Goal: Task Accomplishment & Management: Complete application form

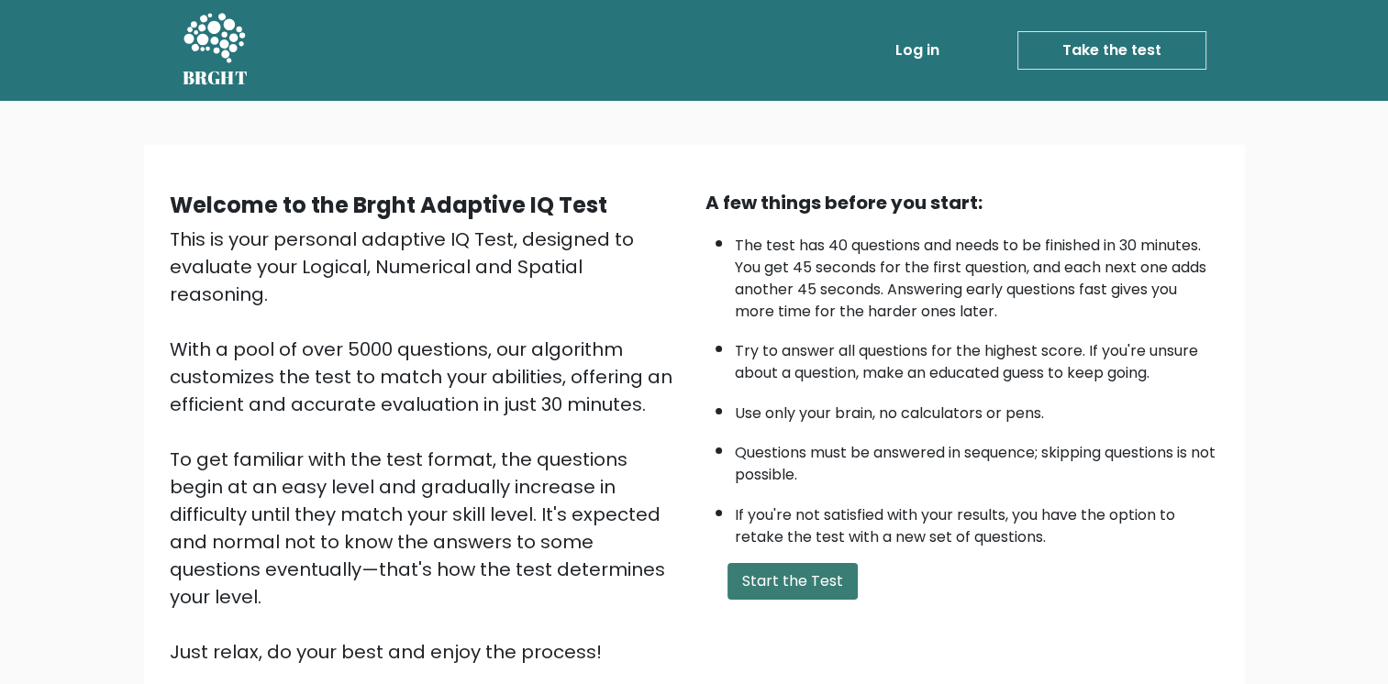
click at [783, 570] on button "Start the Test" at bounding box center [792, 581] width 130 height 37
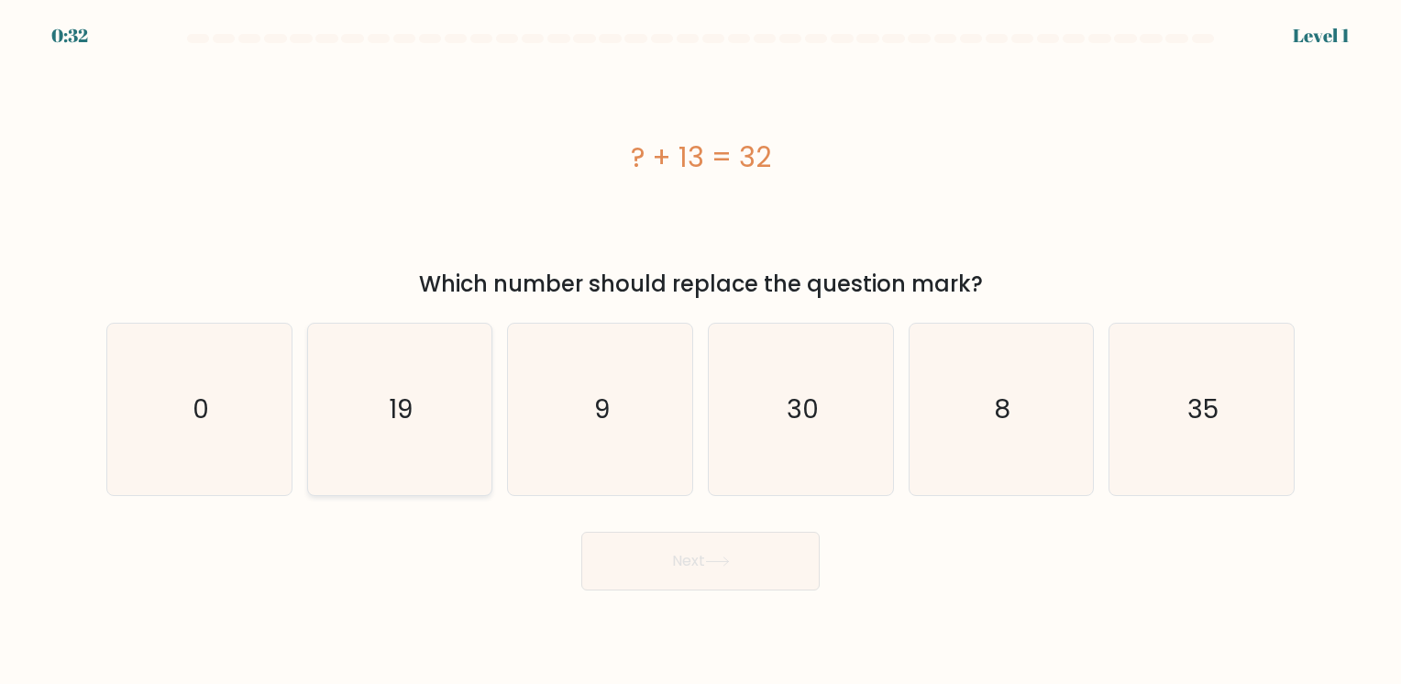
click at [450, 402] on icon "19" at bounding box center [400, 410] width 172 height 172
click at [701, 351] on input "b. 19" at bounding box center [701, 346] width 1 height 9
radio input "true"
click at [655, 566] on button "Next" at bounding box center [700, 561] width 238 height 59
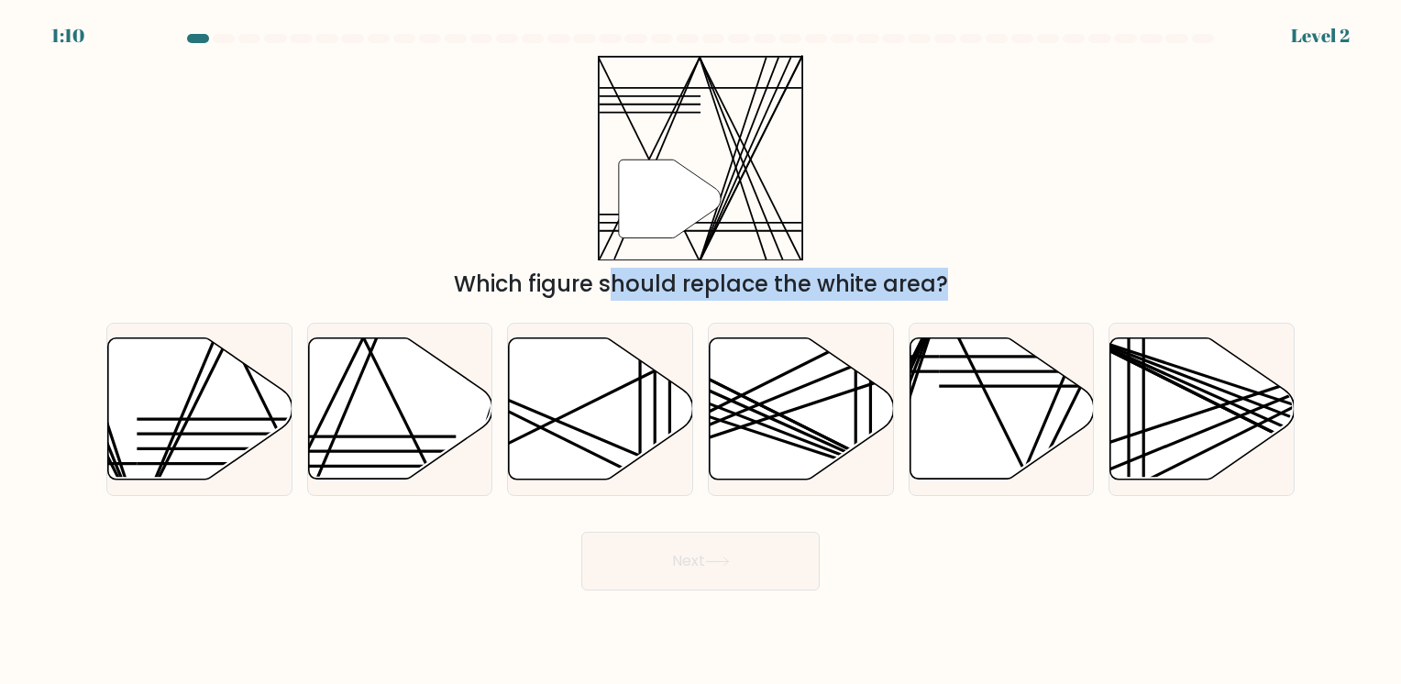
drag, startPoint x: 577, startPoint y: 408, endPoint x: 655, endPoint y: 199, distance: 223.2
click at [655, 199] on form at bounding box center [700, 312] width 1401 height 557
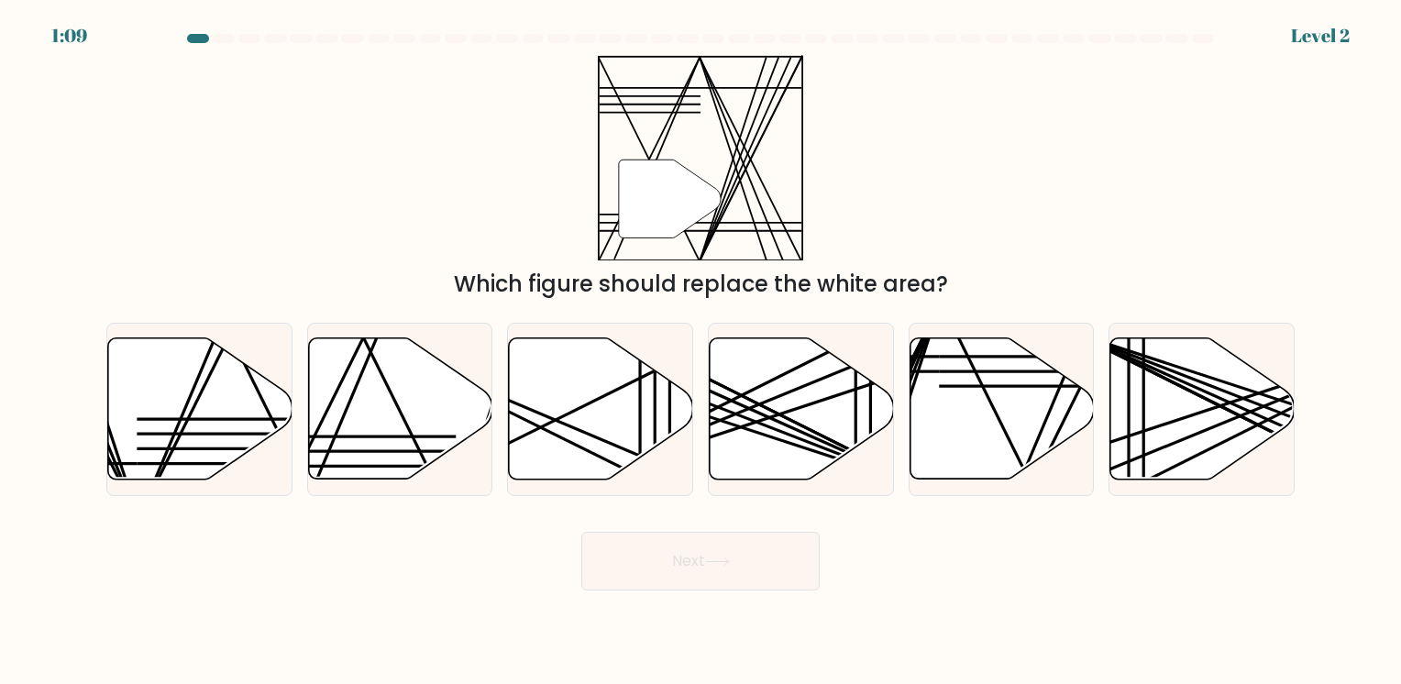
click at [902, 139] on div "" Which figure should replace the white area?" at bounding box center [700, 178] width 1211 height 246
click at [357, 408] on icon at bounding box center [400, 408] width 184 height 141
click at [701, 351] on input "b." at bounding box center [701, 346] width 1 height 9
radio input "true"
click at [359, 408] on icon at bounding box center [400, 408] width 183 height 139
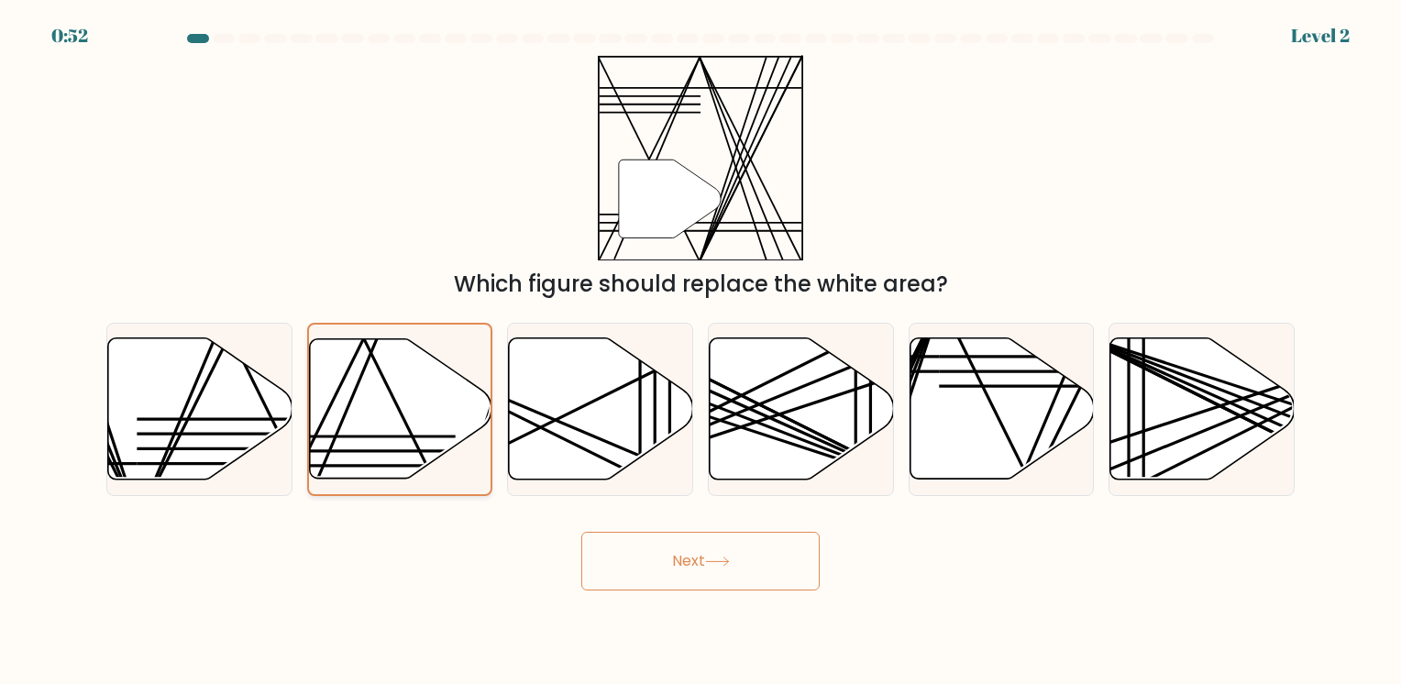
click at [701, 351] on input "b." at bounding box center [701, 346] width 1 height 9
click at [406, 431] on icon at bounding box center [400, 408] width 183 height 139
click at [701, 351] on input "b." at bounding box center [701, 346] width 1 height 9
click at [408, 427] on icon at bounding box center [400, 409] width 183 height 142
click at [701, 351] on input "b." at bounding box center [701, 346] width 1 height 9
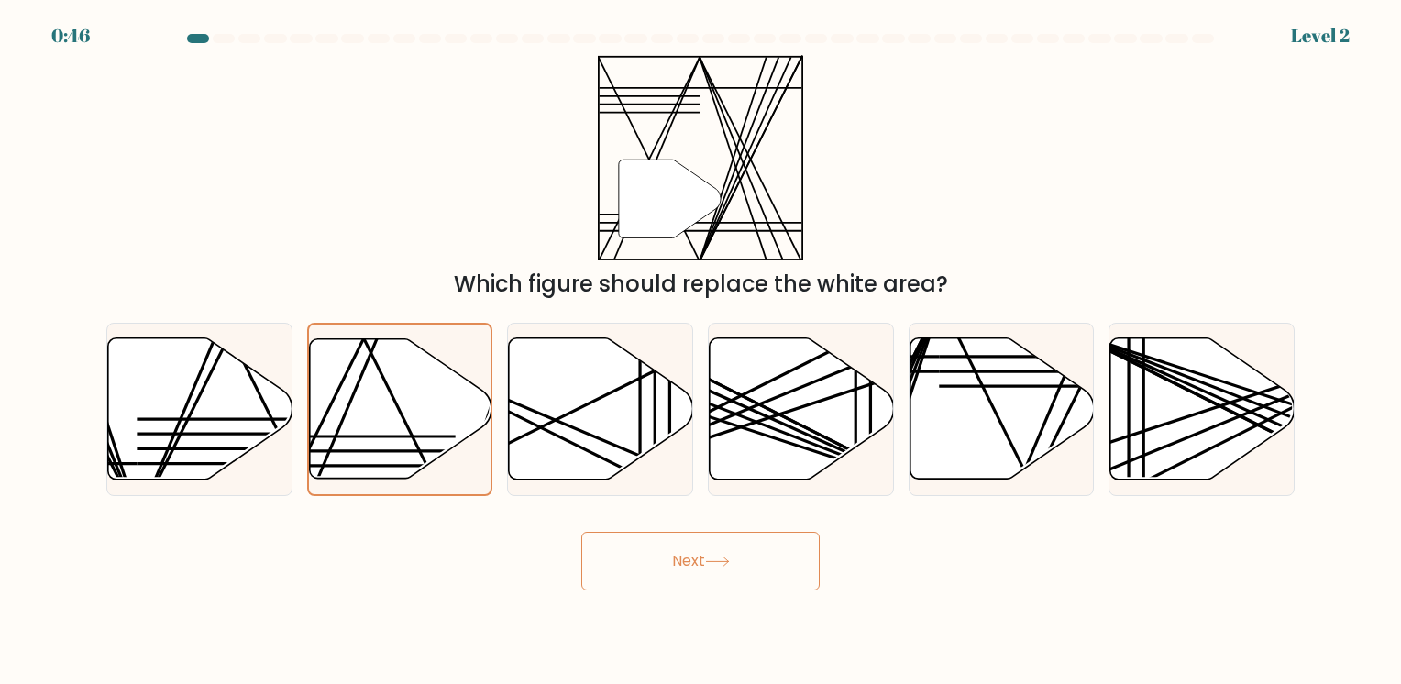
click at [690, 575] on button "Next" at bounding box center [700, 561] width 238 height 59
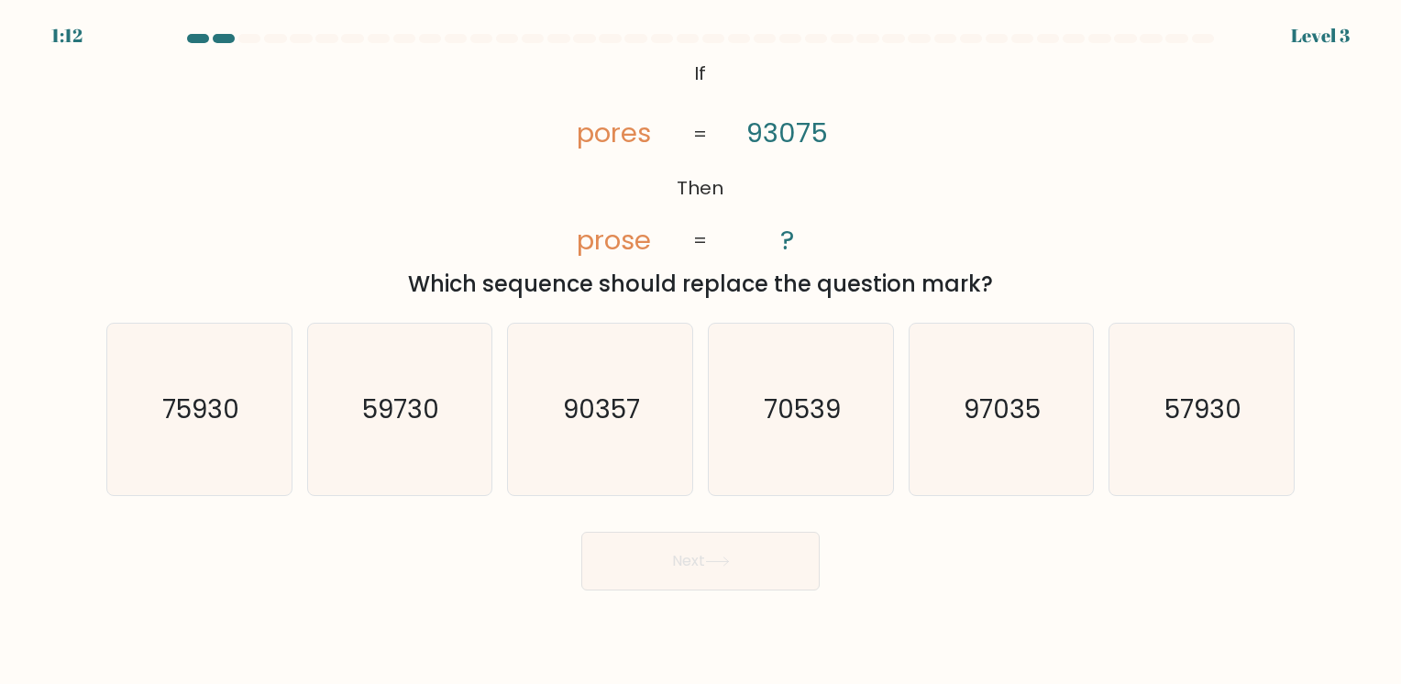
click at [789, 226] on tspan "?" at bounding box center [787, 240] width 14 height 38
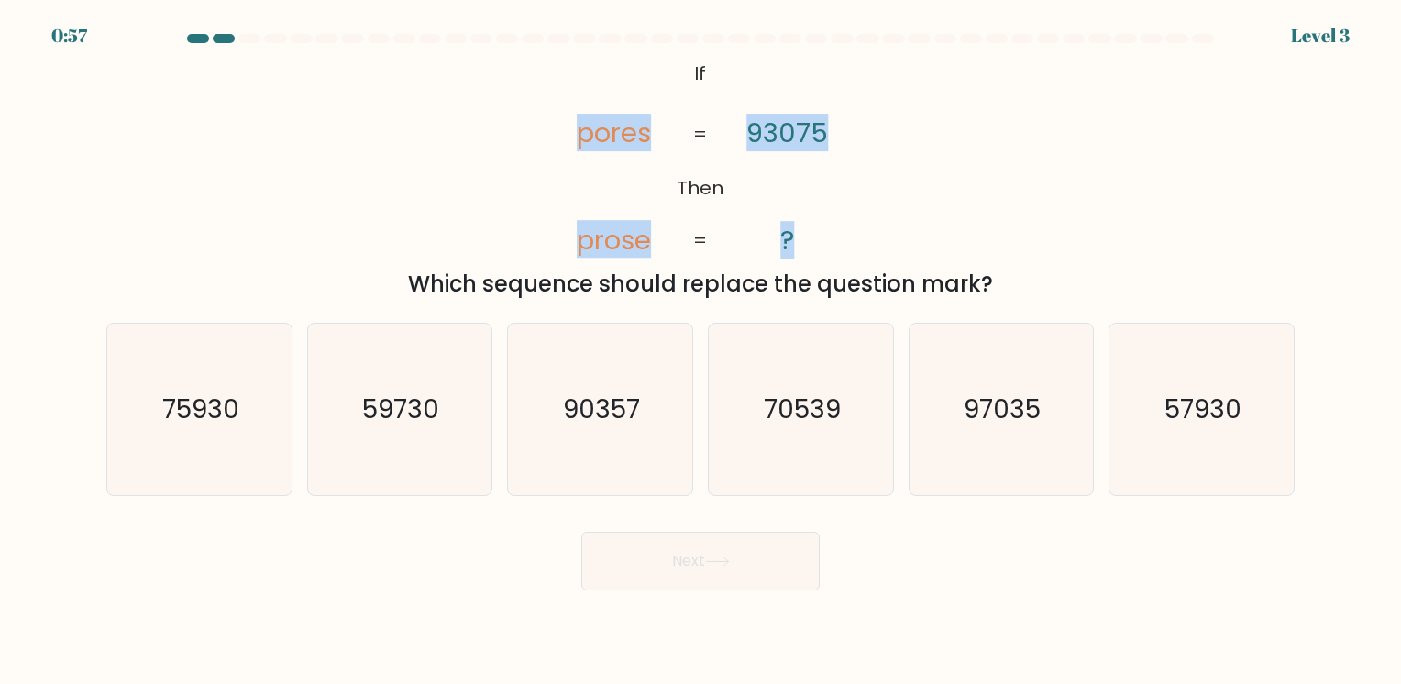
drag, startPoint x: 581, startPoint y: 90, endPoint x: 833, endPoint y: 238, distance: 292.3
click at [833, 238] on icon "@import url('https://fonts.googleapis.com/css?family=Abril+Fatface:400,100,100i…" at bounding box center [700, 157] width 333 height 205
copy icon "pores prose 93075 ?"
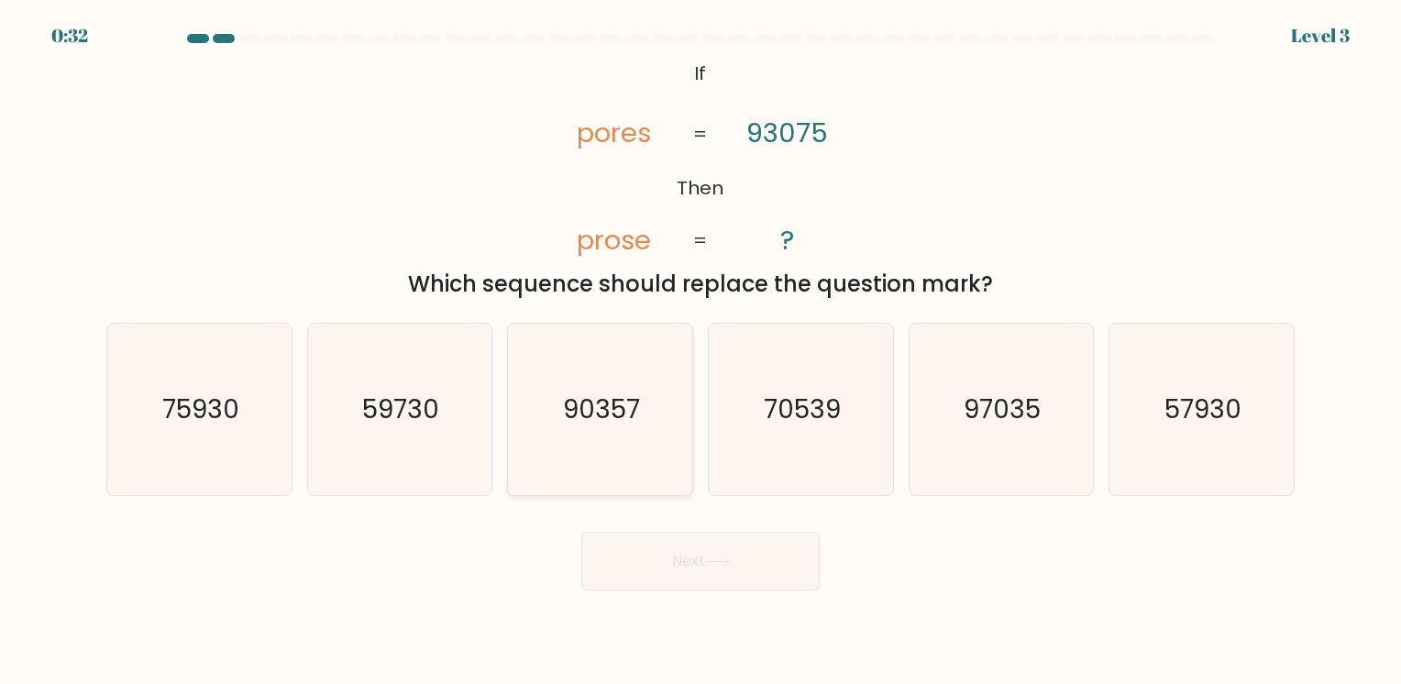
click at [619, 411] on text "90357" at bounding box center [602, 410] width 77 height 36
click at [701, 351] on input "c. 90357" at bounding box center [701, 346] width 1 height 9
radio input "true"
click at [701, 570] on button "Next" at bounding box center [700, 561] width 238 height 59
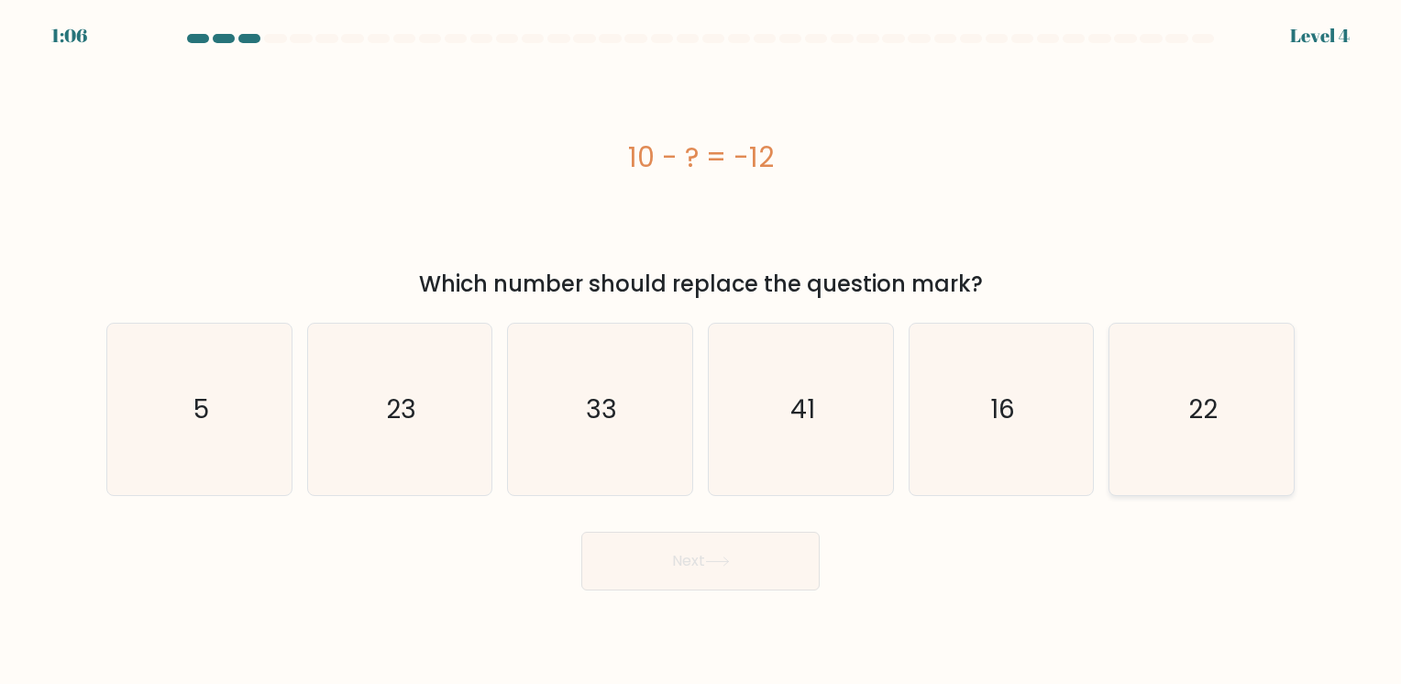
click at [1198, 412] on text "22" at bounding box center [1203, 410] width 29 height 36
click at [702, 351] on input "f. 22" at bounding box center [701, 346] width 1 height 9
radio input "true"
click at [766, 575] on button "Next" at bounding box center [700, 561] width 238 height 59
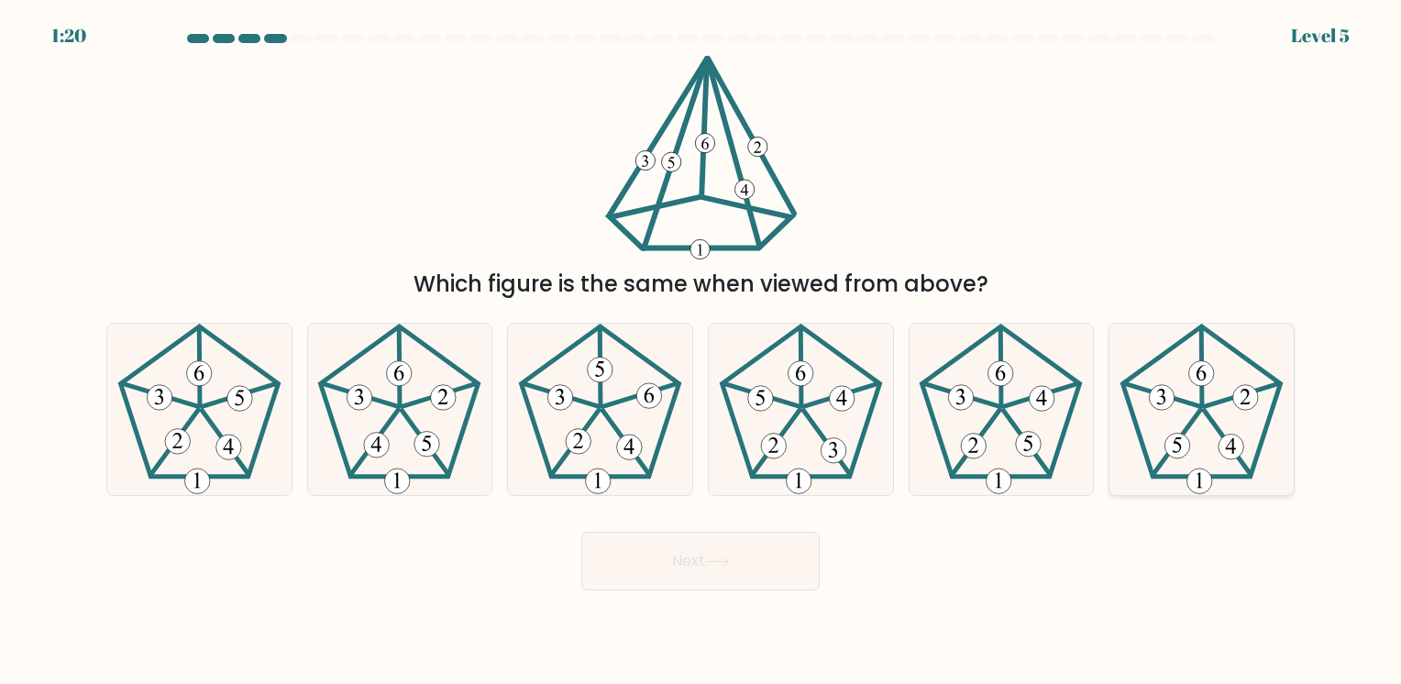
click at [1201, 406] on 438 at bounding box center [1163, 394] width 76 height 23
click at [702, 351] on input "f." at bounding box center [701, 346] width 1 height 9
radio input "true"
click at [715, 564] on icon at bounding box center [717, 562] width 25 height 10
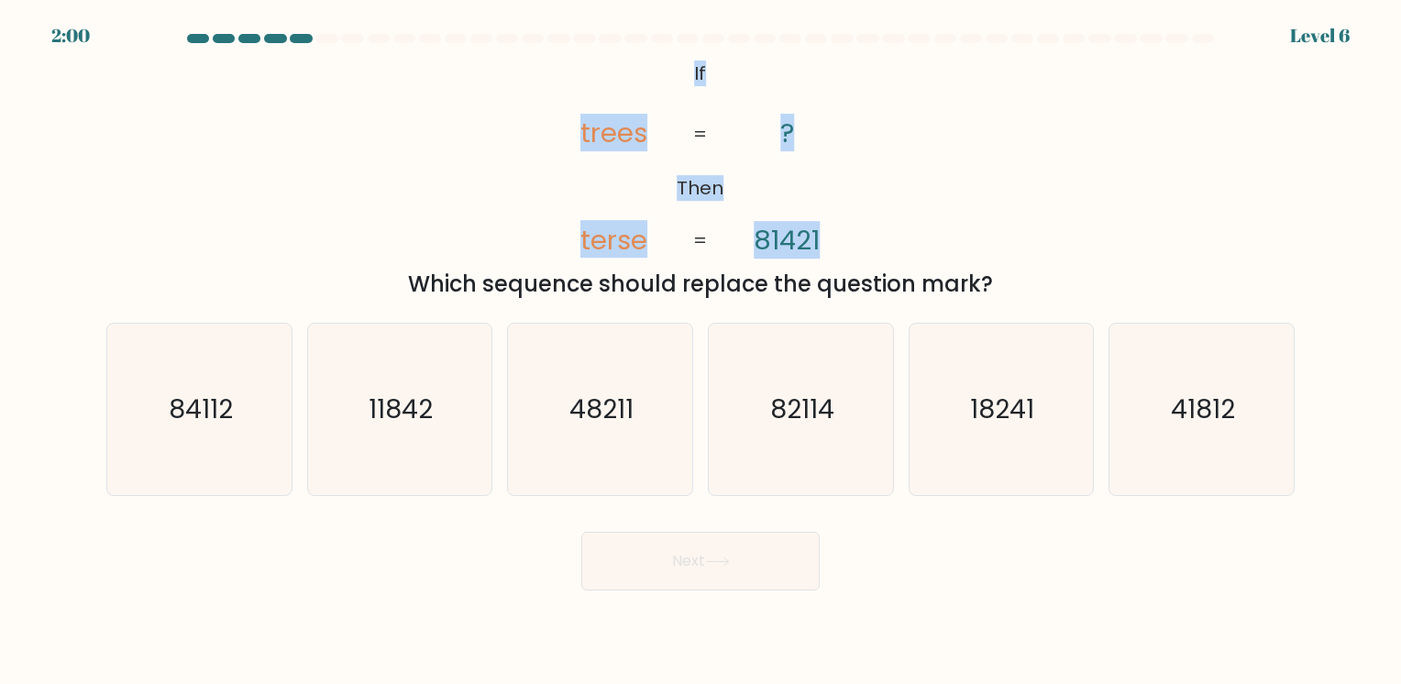
drag, startPoint x: 671, startPoint y: 55, endPoint x: 823, endPoint y: 219, distance: 223.3
click at [823, 219] on icon "@import url('https://fonts.googleapis.com/css?family=Abril+Fatface:400,100,100i…" at bounding box center [700, 157] width 333 height 205
drag, startPoint x: 823, startPoint y: 219, endPoint x: 800, endPoint y: 243, distance: 33.1
copy icon "If Then trees terse ? 81421"
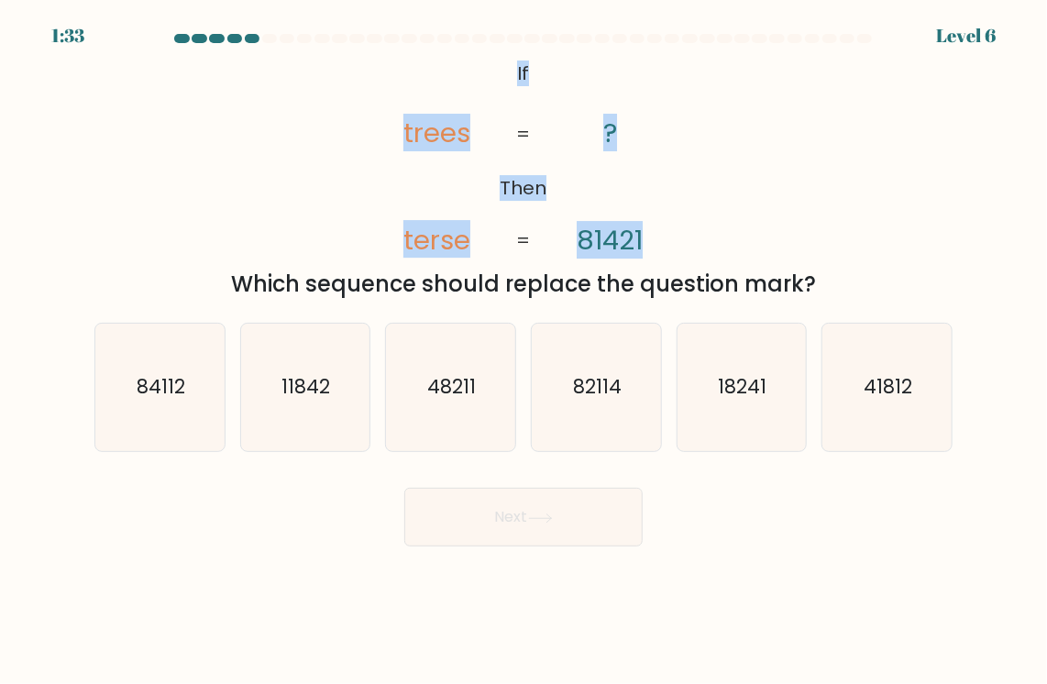
click at [745, 108] on div "@import url('https://fonts.googleapis.com/css?family=Abril+Fatface:400,100,100i…" at bounding box center [523, 178] width 880 height 246
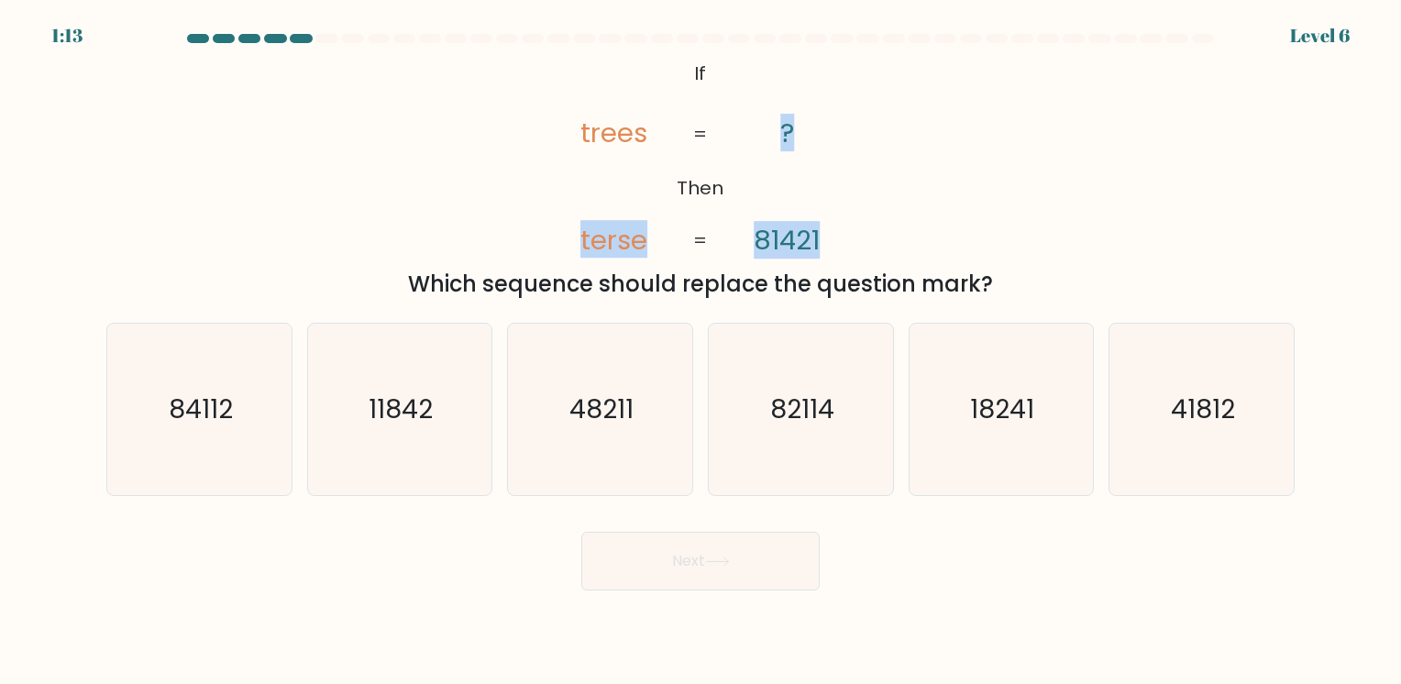
drag, startPoint x: 577, startPoint y: 237, endPoint x: 846, endPoint y: 241, distance: 269.7
click at [846, 241] on icon "@import url('https://fonts.googleapis.com/css?family=Abril+Fatface:400,100,100i…" at bounding box center [700, 157] width 333 height 205
click at [834, 223] on icon "@import url('https://fonts.googleapis.com/css?family=Abril+Fatface:400,100,100i…" at bounding box center [700, 157] width 333 height 205
drag, startPoint x: 589, startPoint y: 80, endPoint x: 825, endPoint y: 210, distance: 270.1
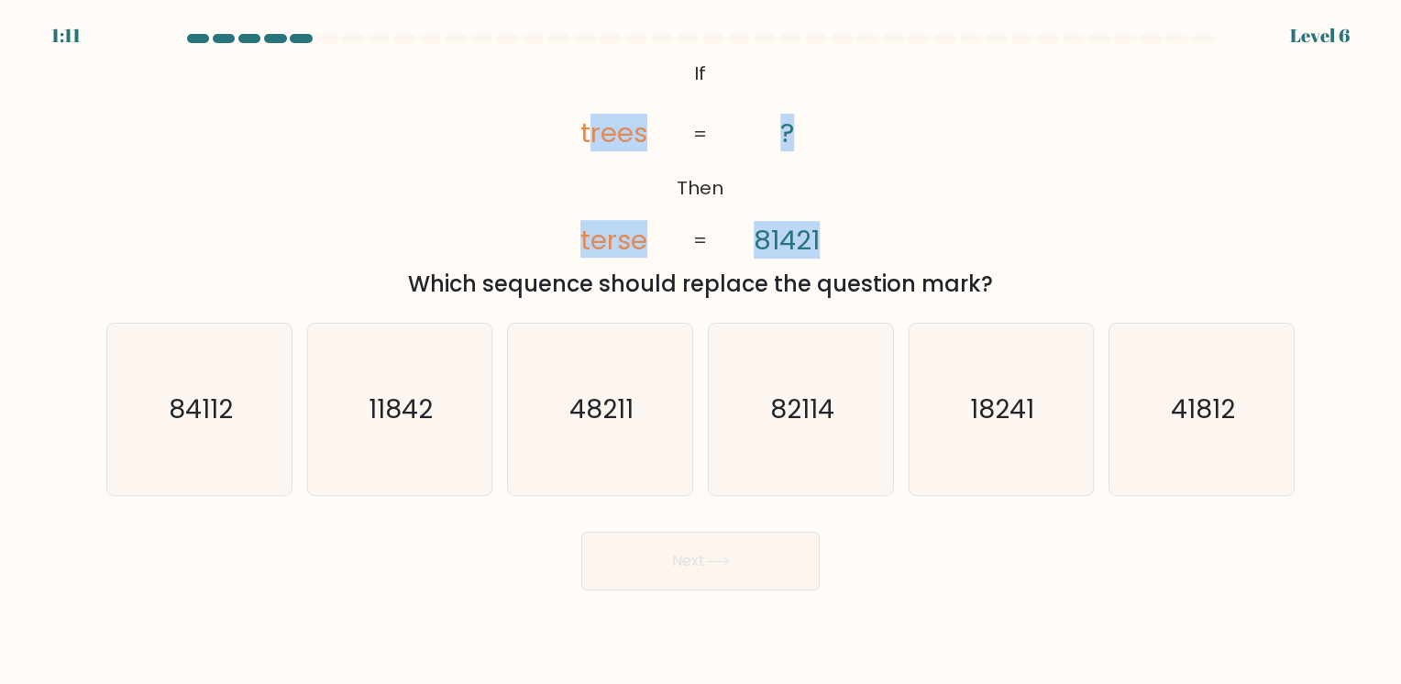
click at [825, 210] on icon "@import url('https://fonts.googleapis.com/css?family=Abril+Fatface:400,100,100i…" at bounding box center [700, 157] width 333 height 205
drag, startPoint x: 825, startPoint y: 210, endPoint x: 708, endPoint y: 89, distance: 168.6
click at [708, 89] on icon "@import url('https://fonts.googleapis.com/css?family=Abril+Fatface:400,100,100i…" at bounding box center [700, 157] width 333 height 205
drag, startPoint x: 803, startPoint y: 103, endPoint x: 840, endPoint y: 200, distance: 103.9
click at [840, 200] on icon "@import url('https://fonts.googleapis.com/css?family=Abril+Fatface:400,100,100i…" at bounding box center [700, 157] width 333 height 205
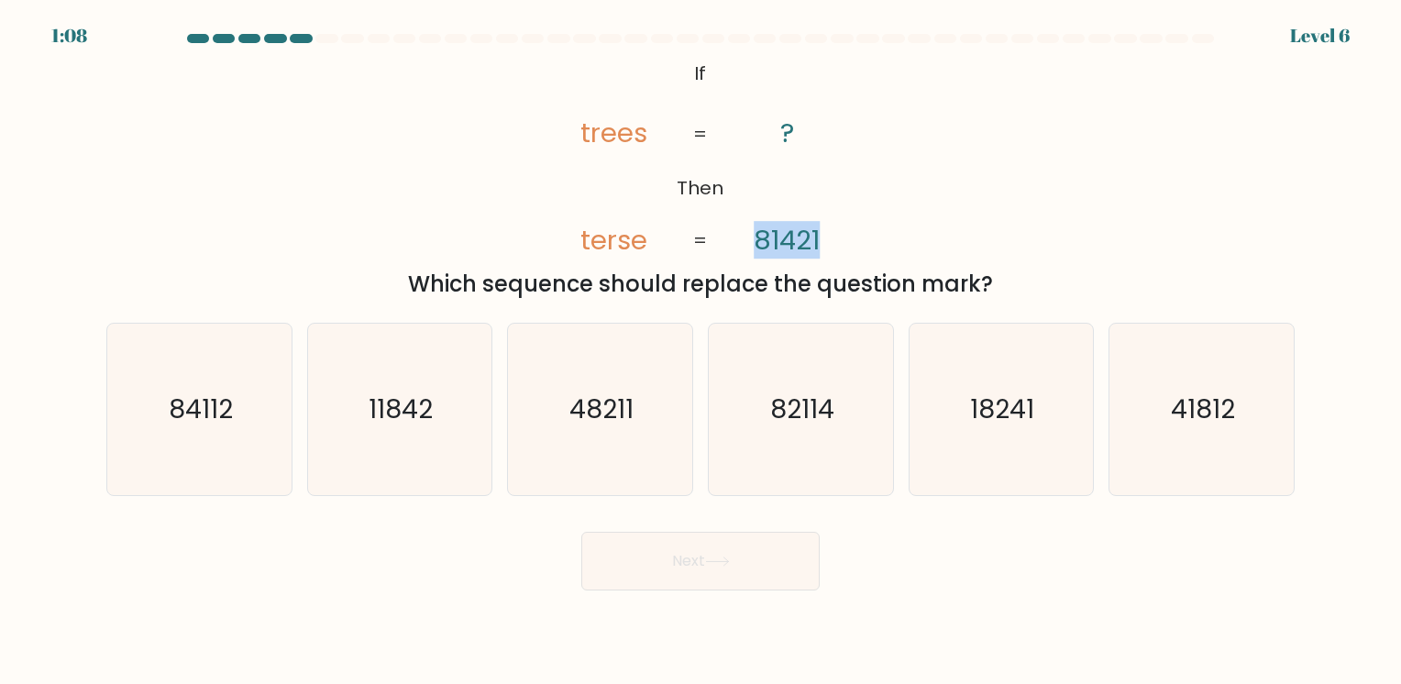
drag, startPoint x: 840, startPoint y: 200, endPoint x: 924, endPoint y: 196, distance: 84.5
click at [924, 196] on div "@import url('https://fonts.googleapis.com/css?family=Abril+Fatface:400,100,100i…" at bounding box center [700, 178] width 1211 height 246
drag, startPoint x: 572, startPoint y: 134, endPoint x: 1018, endPoint y: 220, distance: 454.0
click at [1018, 220] on div "@import url('https://fonts.googleapis.com/css?family=Abril+Fatface:400,100,100i…" at bounding box center [700, 178] width 1211 height 246
drag, startPoint x: 1018, startPoint y: 220, endPoint x: 937, endPoint y: 187, distance: 87.2
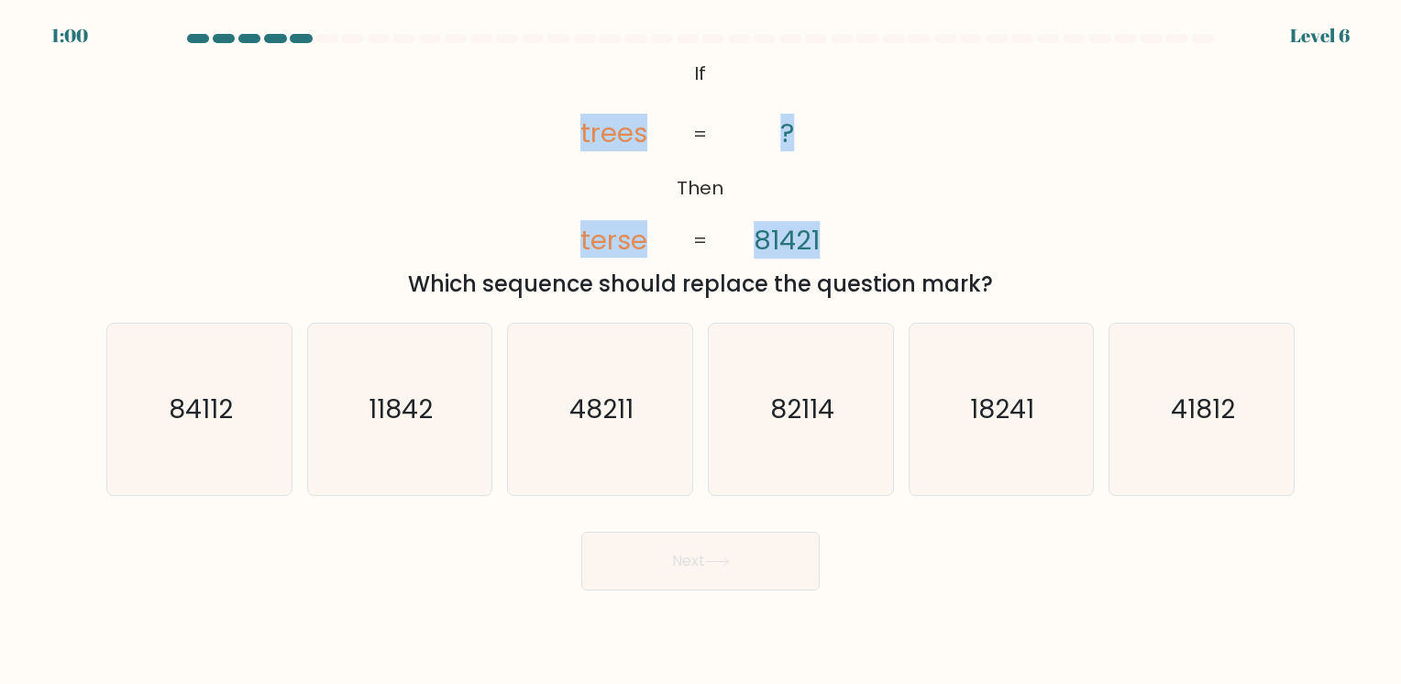
click at [937, 187] on div "@import url('https://fonts.googleapis.com/css?family=Abril+Fatface:400,100,100i…" at bounding box center [700, 178] width 1211 height 246
click at [943, 175] on div "@import url('https://fonts.googleapis.com/css?family=Abril+Fatface:400,100,100i…" at bounding box center [700, 178] width 1211 height 246
click at [220, 384] on icon "84112" at bounding box center [200, 410] width 172 height 172
click at [701, 351] on input "a. 84112" at bounding box center [701, 346] width 1 height 9
radio input "true"
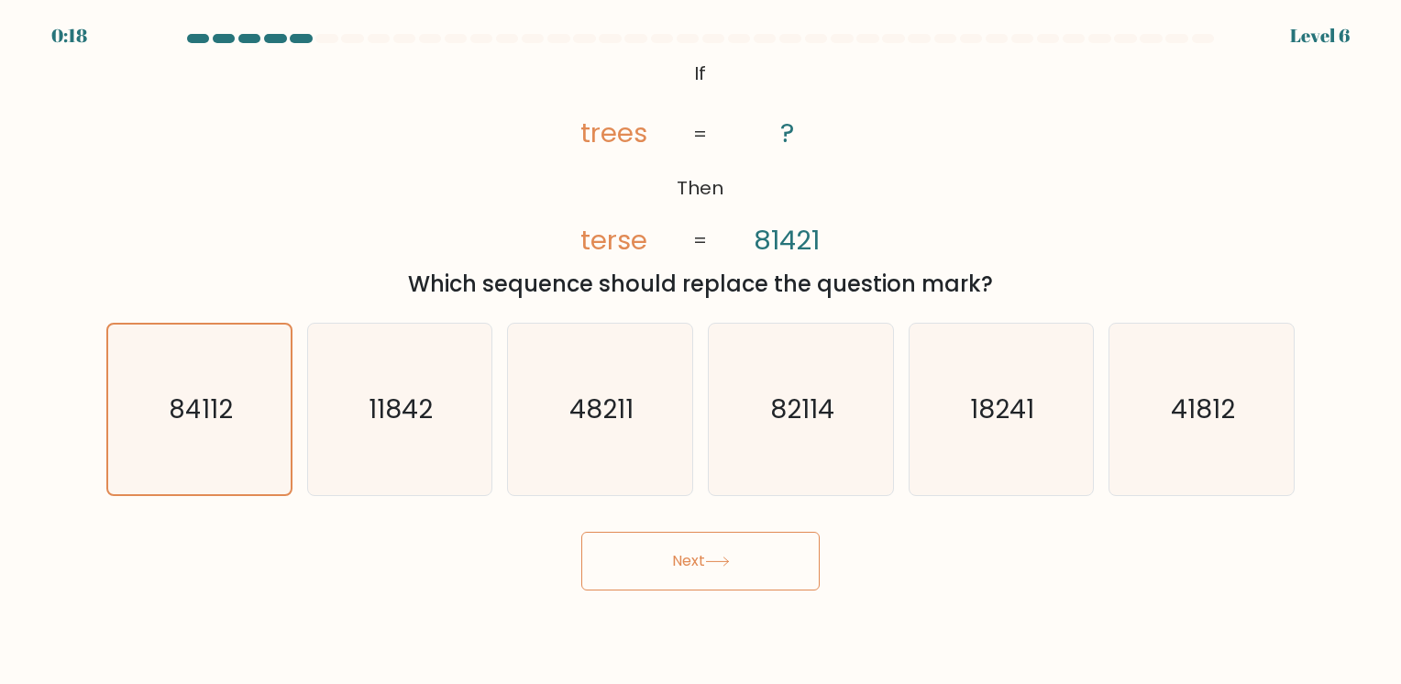
click at [695, 558] on button "Next" at bounding box center [700, 561] width 238 height 59
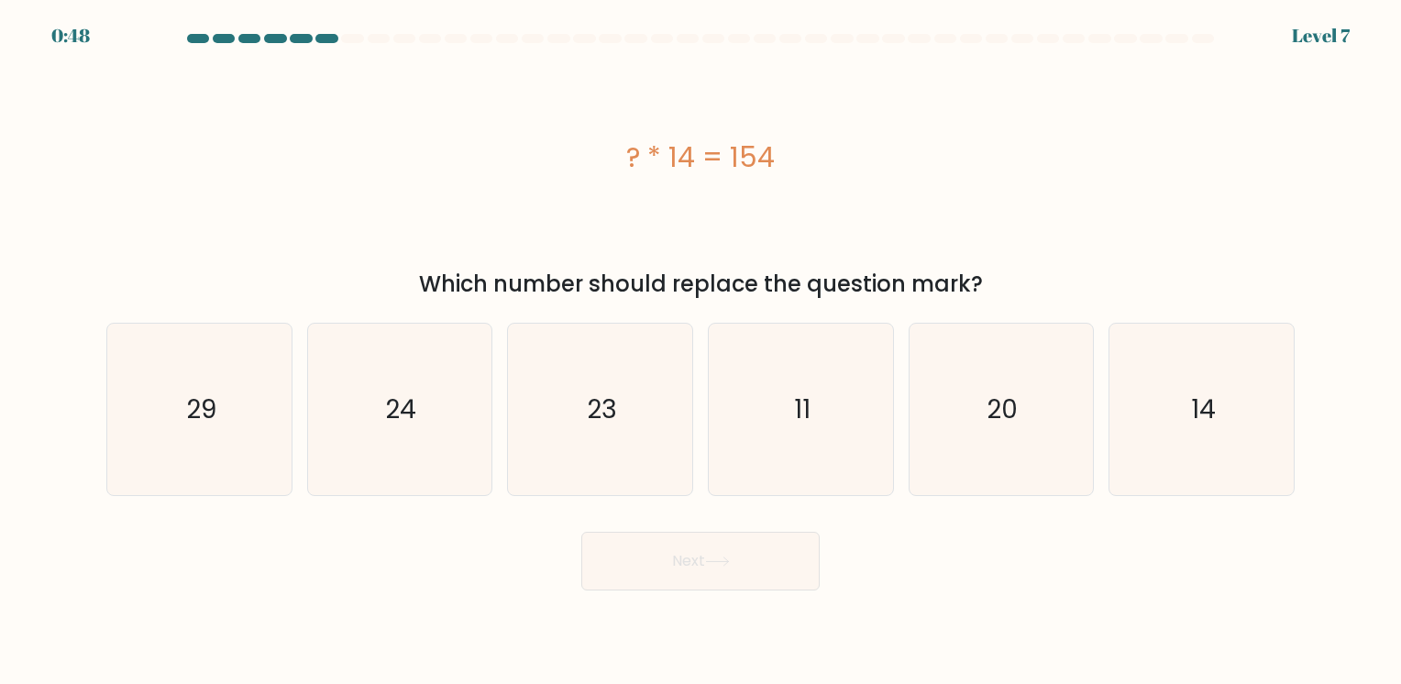
drag, startPoint x: 604, startPoint y: 146, endPoint x: 781, endPoint y: 149, distance: 177.0
click at [781, 149] on div "? * 14 = 154" at bounding box center [700, 157] width 1189 height 41
copy div "? * 14 = 154"
click at [787, 415] on icon "11" at bounding box center [801, 410] width 172 height 172
click at [702, 351] on input "d. 11" at bounding box center [701, 346] width 1 height 9
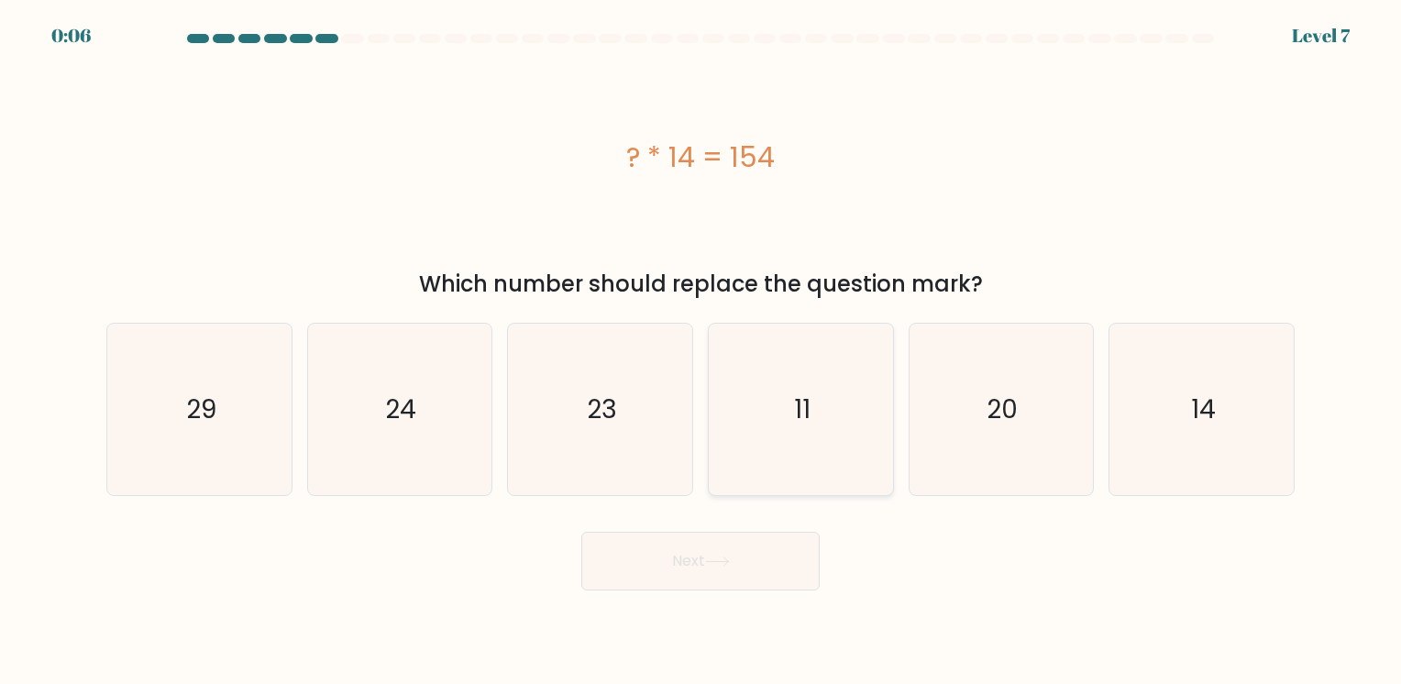
radio input "true"
click at [755, 582] on button "Next" at bounding box center [700, 561] width 238 height 59
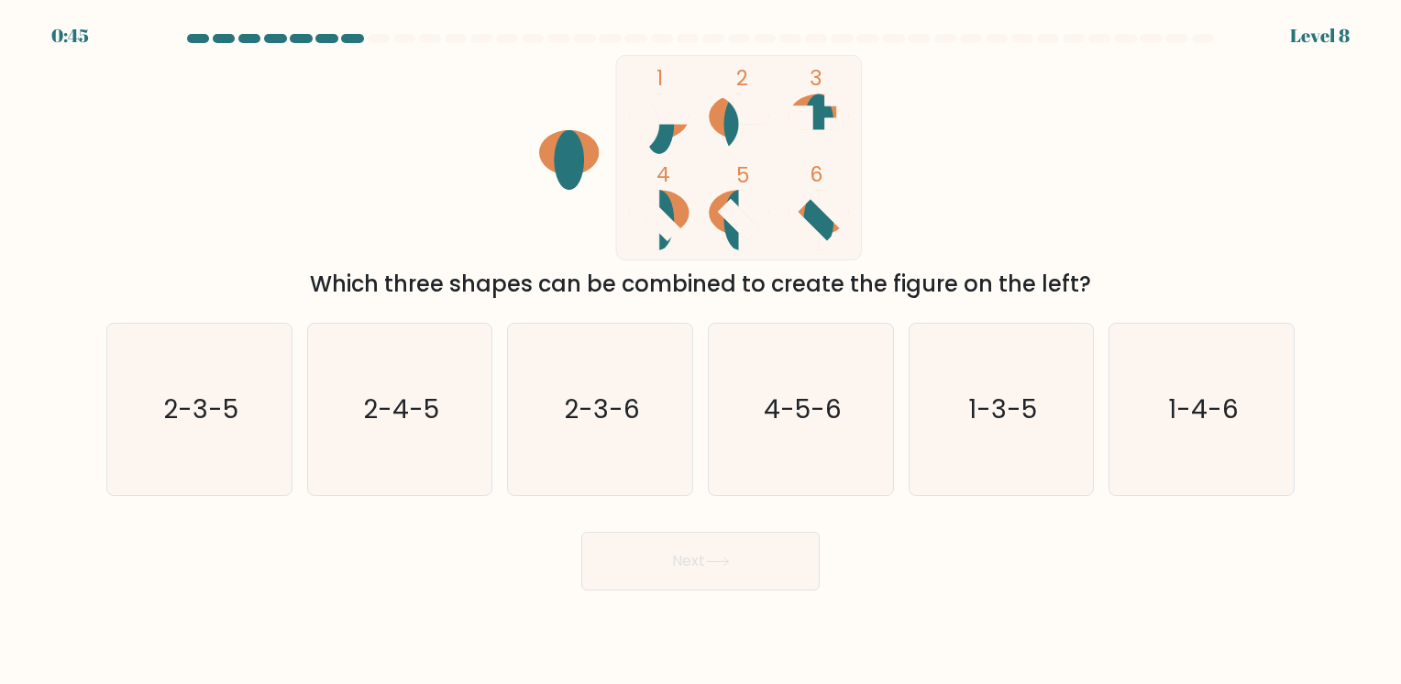
drag, startPoint x: 574, startPoint y: 167, endPoint x: 611, endPoint y: 116, distance: 62.4
click at [611, 116] on icon "1 2 3 4 5 6" at bounding box center [700, 157] width 493 height 205
drag, startPoint x: 565, startPoint y: 152, endPoint x: 577, endPoint y: 138, distance: 18.9
click at [573, 141] on ellipse at bounding box center [569, 160] width 30 height 60
click at [789, 387] on icon "4-5-6" at bounding box center [801, 410] width 172 height 172
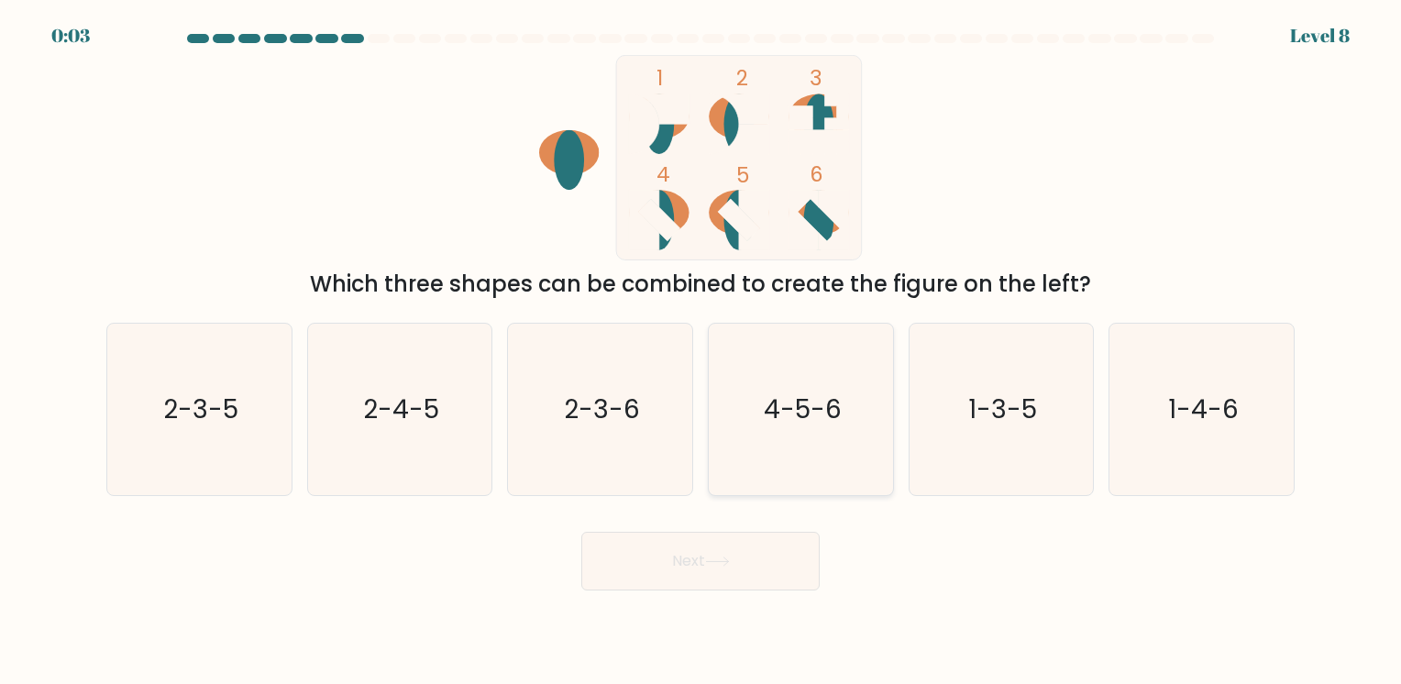
click at [702, 351] on input "d. 4-5-6" at bounding box center [701, 346] width 1 height 9
radio input "true"
click at [674, 563] on button "Next" at bounding box center [700, 561] width 238 height 59
click at [732, 578] on button "Next" at bounding box center [700, 561] width 238 height 59
click at [733, 570] on button "Next" at bounding box center [700, 561] width 238 height 59
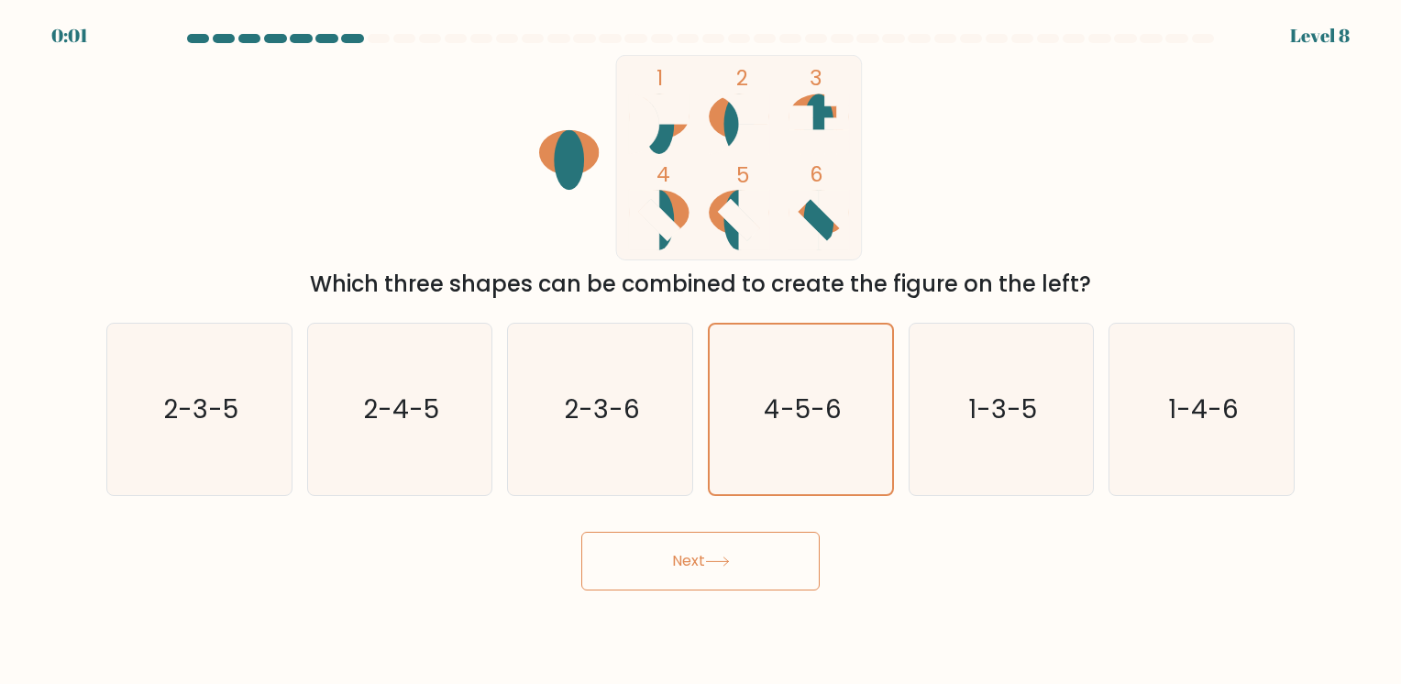
click at [747, 560] on button "Next" at bounding box center [700, 561] width 238 height 59
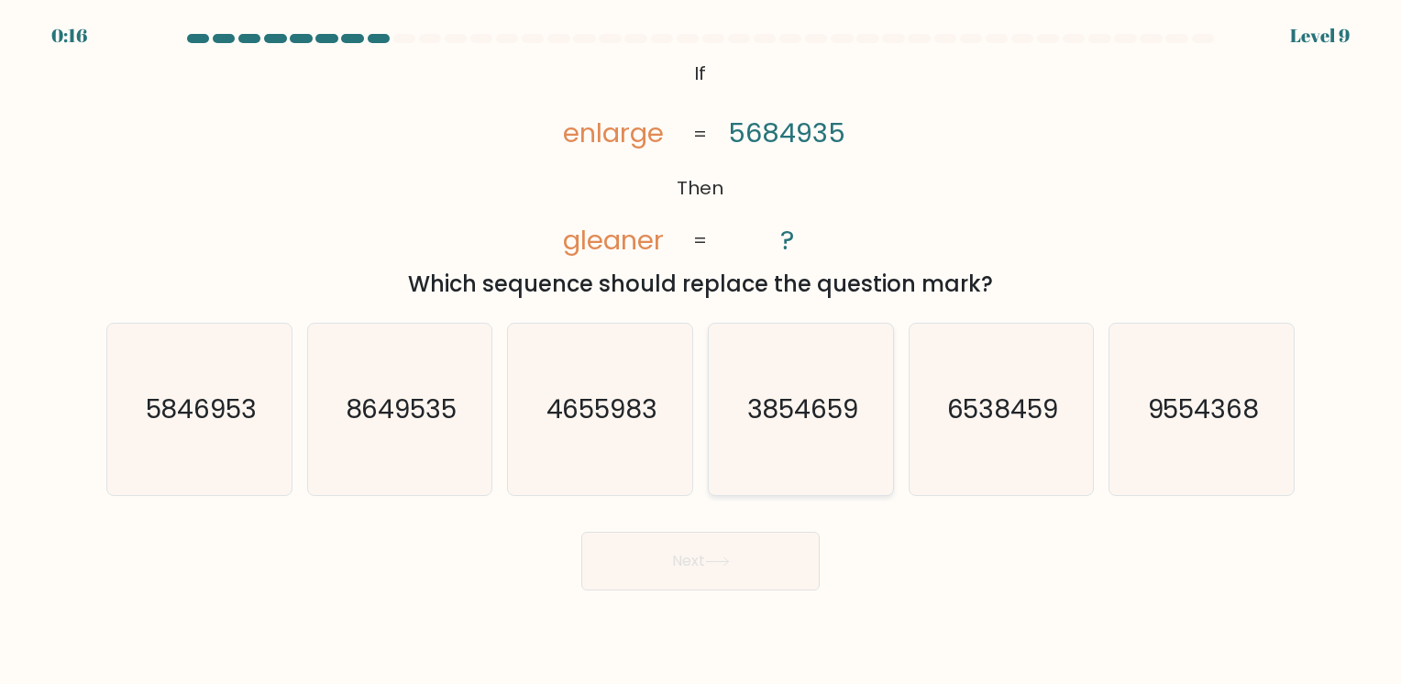
click at [810, 409] on text "3854659" at bounding box center [803, 410] width 112 height 36
click at [702, 351] on input "d. 3854659" at bounding box center [701, 346] width 1 height 9
radio input "true"
click at [731, 570] on button "Next" at bounding box center [700, 561] width 238 height 59
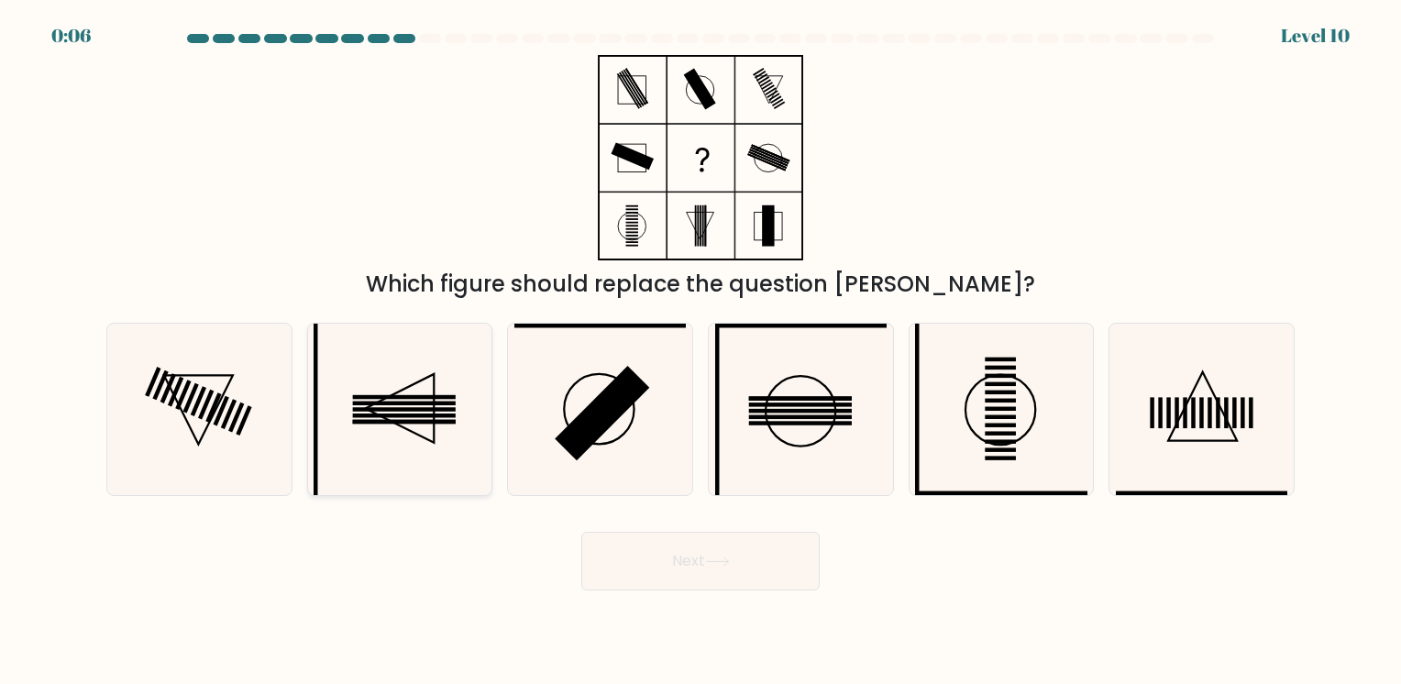
click at [418, 404] on rect at bounding box center [404, 404] width 103 height 4
click at [701, 351] on input "b." at bounding box center [701, 346] width 1 height 9
radio input "true"
click at [676, 573] on button "Next" at bounding box center [700, 561] width 238 height 59
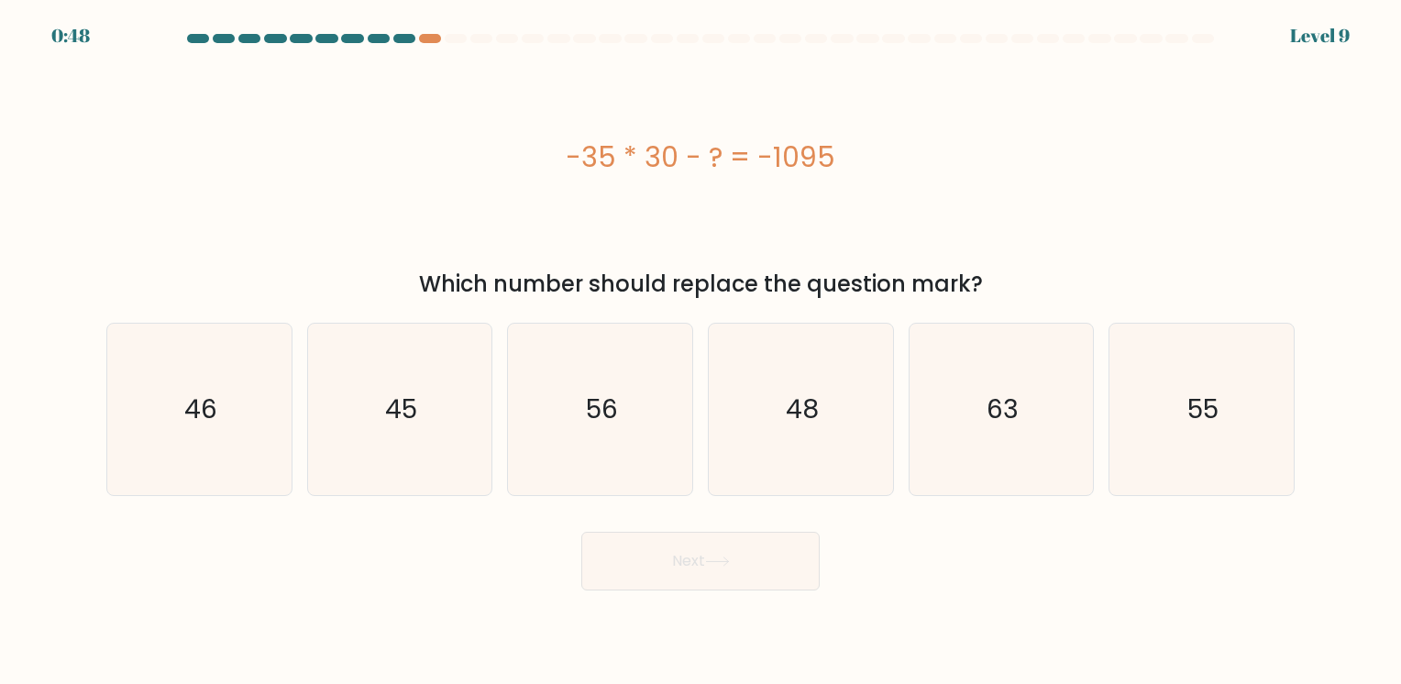
drag, startPoint x: 565, startPoint y: 156, endPoint x: 833, endPoint y: 139, distance: 268.3
click at [833, 139] on div "-35 * 30 - ? = -1095" at bounding box center [700, 157] width 1189 height 41
drag, startPoint x: 833, startPoint y: 139, endPoint x: 755, endPoint y: 153, distance: 79.2
copy div "-35 * 30 - ? = -1095"
click at [774, 142] on div "-35 * 30 - ? = -1095" at bounding box center [700, 157] width 1189 height 41
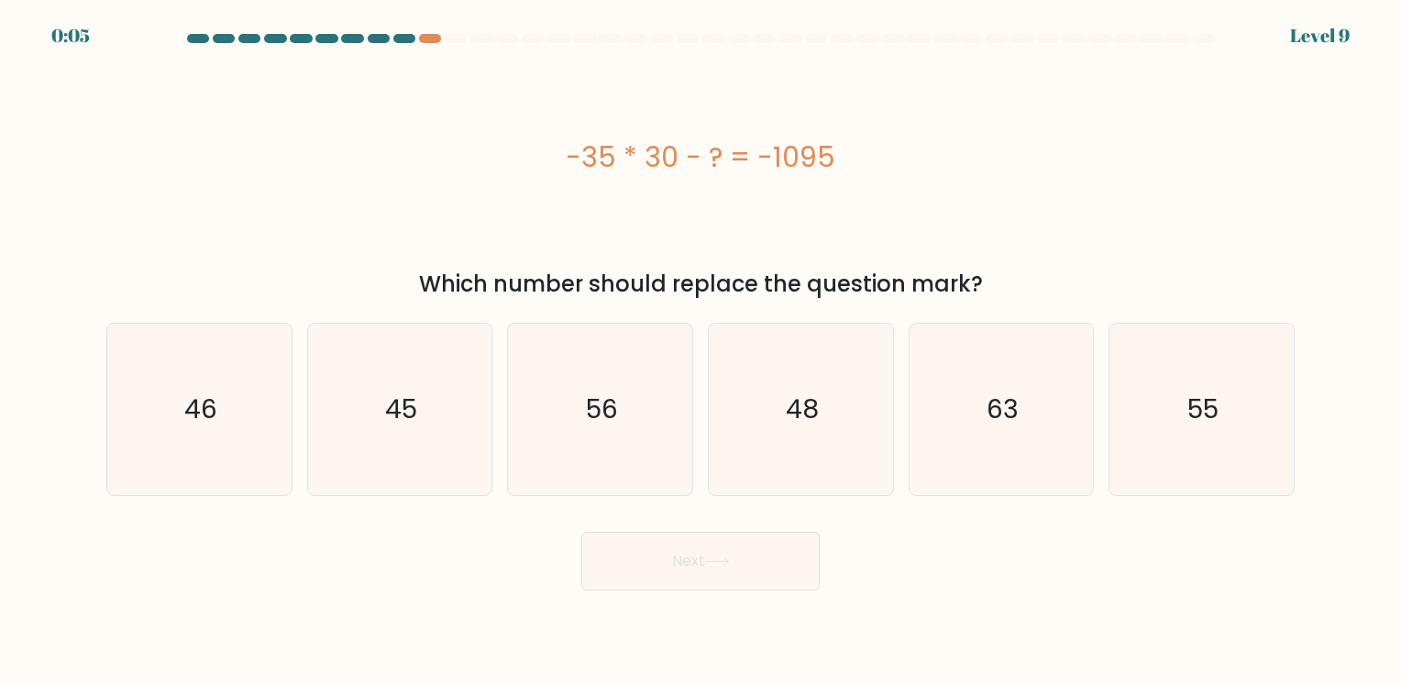
click at [796, 157] on div "-35 * 30 - ? = -1095" at bounding box center [700, 157] width 1189 height 41
click at [859, 162] on div "-35 * 30 - ? = -1095" at bounding box center [700, 157] width 1189 height 41
click at [393, 387] on icon "45" at bounding box center [400, 410] width 172 height 172
click at [701, 351] on input "b. 45" at bounding box center [701, 346] width 1 height 9
radio input "true"
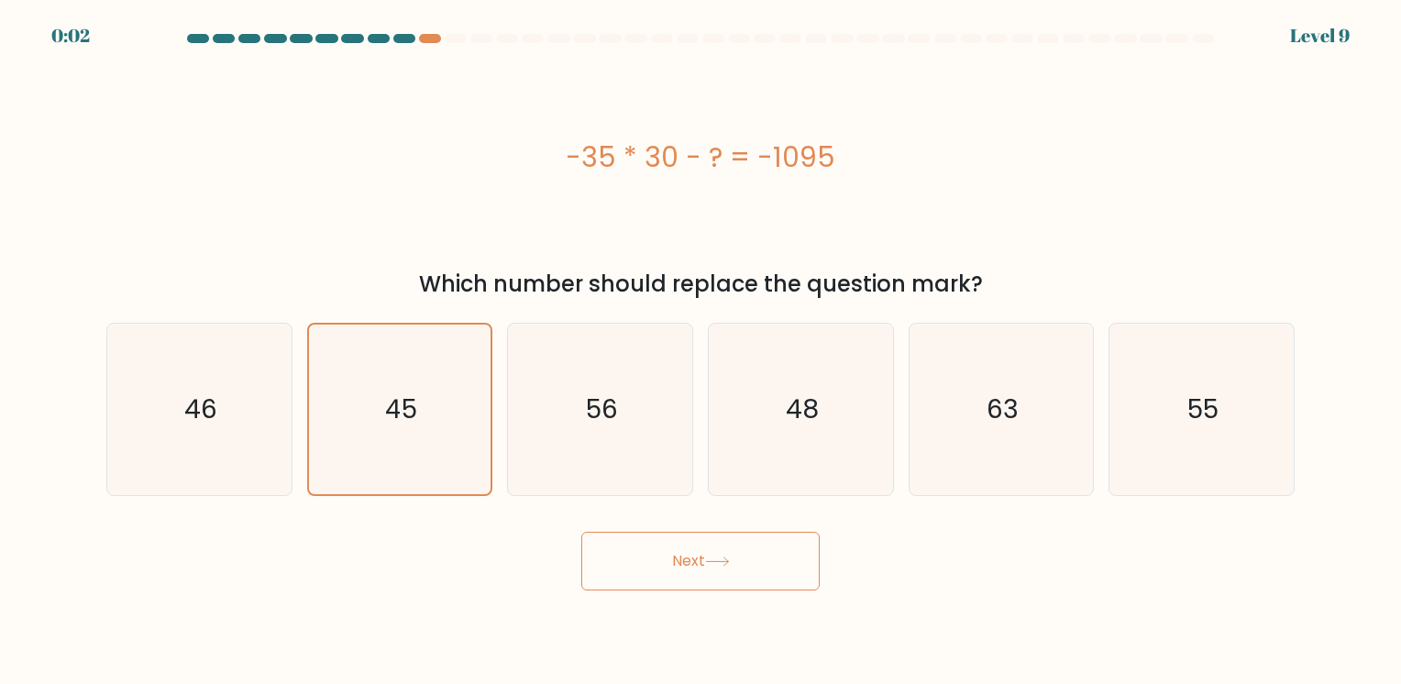
click at [629, 552] on button "Next" at bounding box center [700, 561] width 238 height 59
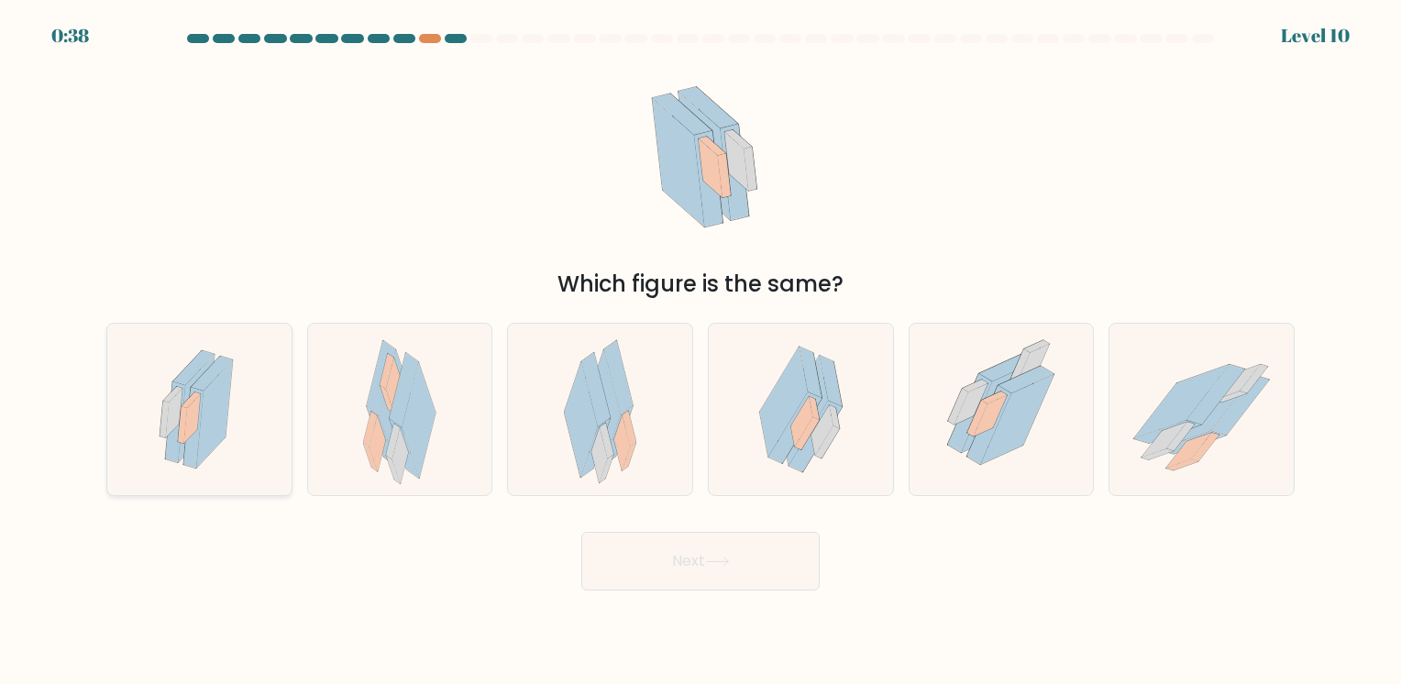
click at [231, 398] on icon at bounding box center [200, 410] width 102 height 172
click at [701, 351] on input "a." at bounding box center [701, 346] width 1 height 9
radio input "true"
click at [696, 561] on button "Next" at bounding box center [700, 561] width 238 height 59
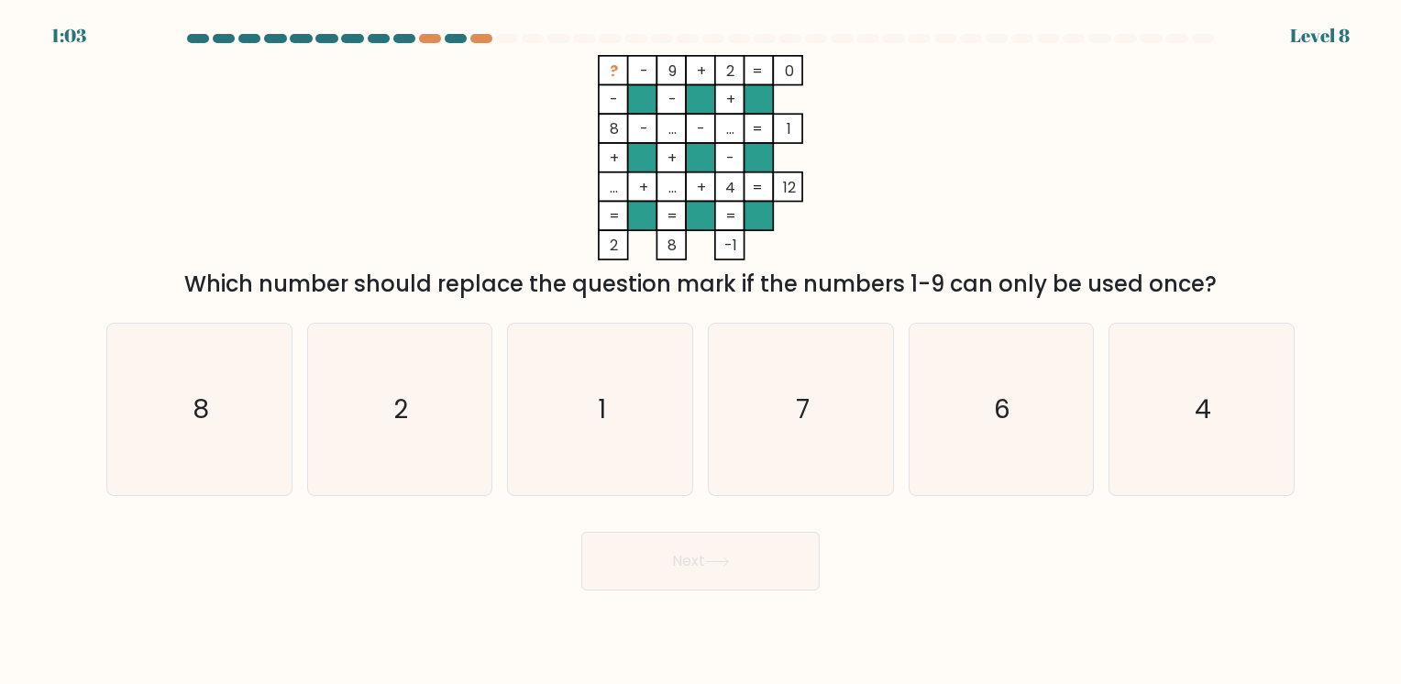
drag, startPoint x: 579, startPoint y: 39, endPoint x: 762, endPoint y: 163, distance: 221.8
click at [762, 163] on form at bounding box center [700, 312] width 1401 height 557
click at [903, 109] on icon "? - 9 + 2 0 - - + 8 - ... - ... 1 + + - ... + ... + 4 = 12 = = = = 2 8 -1 =" at bounding box center [701, 157] width 550 height 205
click at [886, 438] on icon "7" at bounding box center [801, 410] width 172 height 172
click at [702, 351] on input "d. 7" at bounding box center [701, 346] width 1 height 9
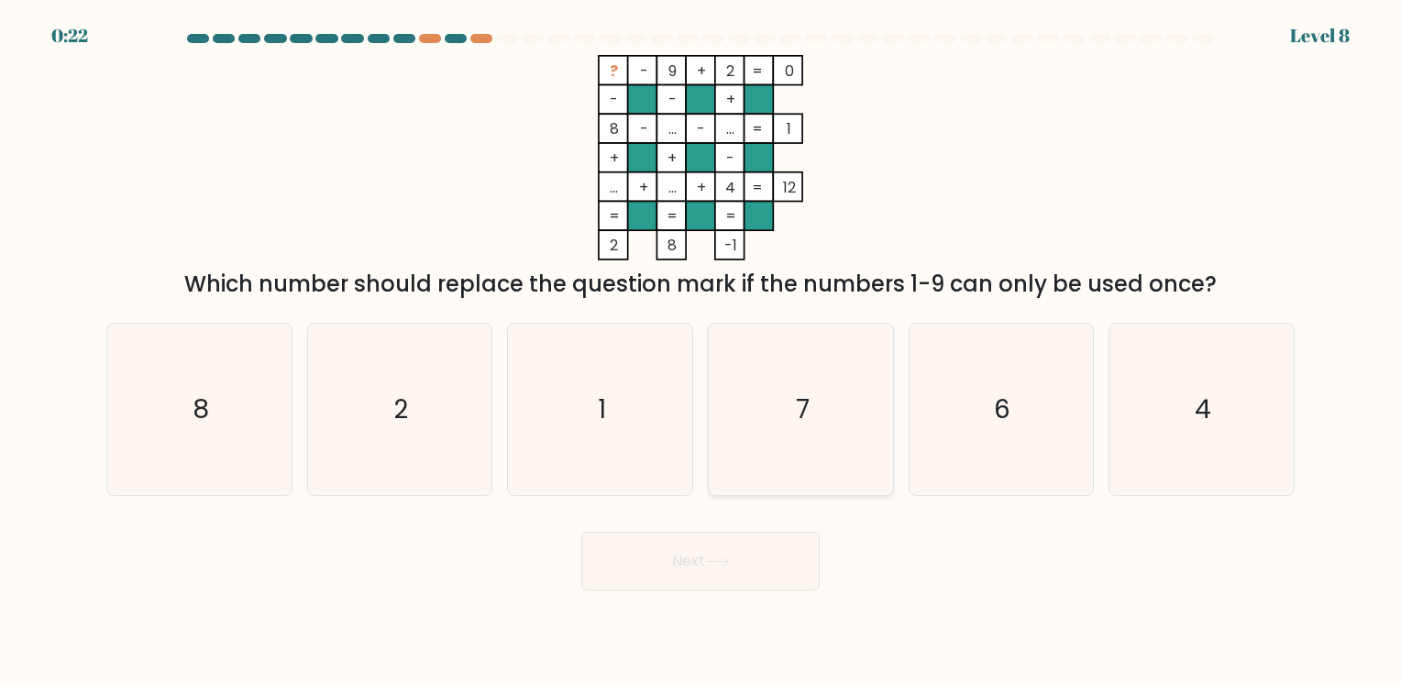
radio input "true"
click at [725, 584] on button "Next" at bounding box center [700, 561] width 238 height 59
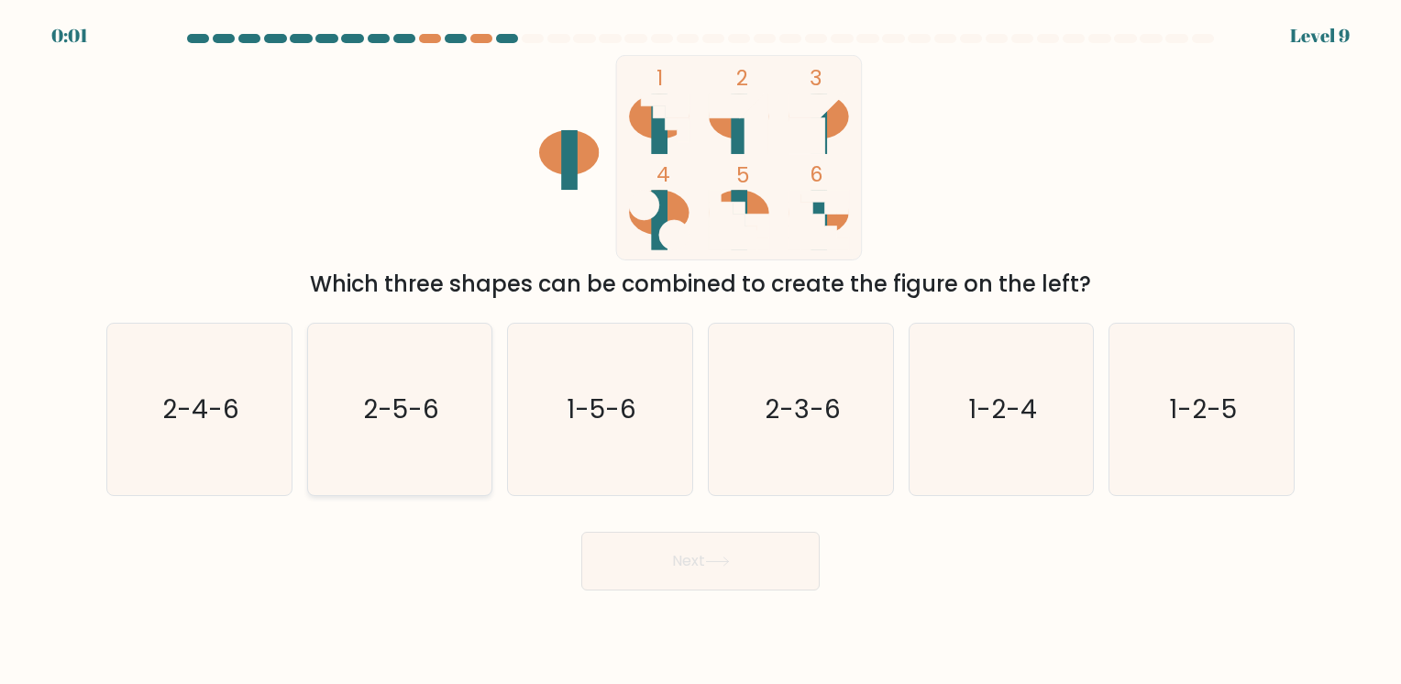
click at [404, 420] on text "2-5-6" at bounding box center [401, 410] width 76 height 36
click at [701, 351] on input "b. 2-5-6" at bounding box center [701, 346] width 1 height 9
radio input "true"
click at [636, 541] on button "Next" at bounding box center [700, 561] width 238 height 59
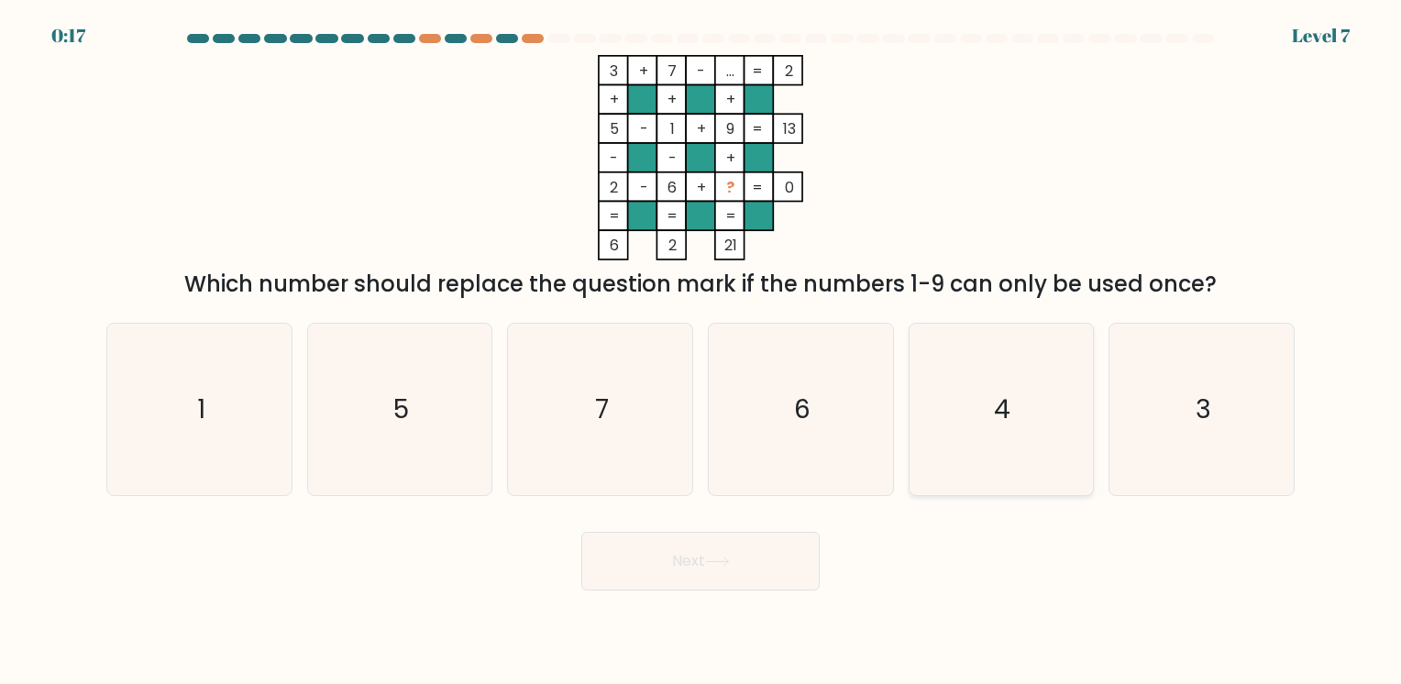
click at [1072, 365] on icon "4" at bounding box center [1001, 410] width 172 height 172
click at [702, 351] on input "e. 4" at bounding box center [701, 346] width 1 height 9
radio input "true"
click at [743, 566] on button "Next" at bounding box center [700, 561] width 238 height 59
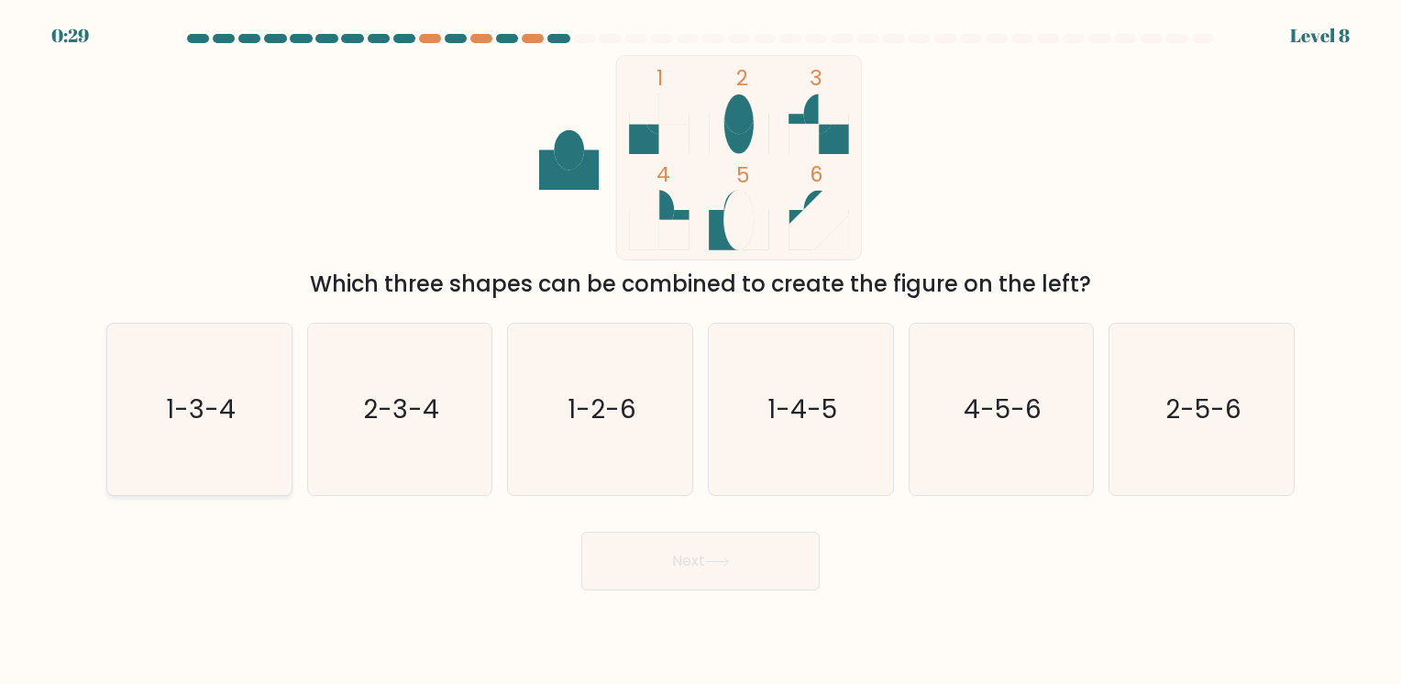
click at [231, 435] on icon "1-3-4" at bounding box center [200, 410] width 172 height 172
click at [701, 351] on input "a. 1-3-4" at bounding box center [701, 346] width 1 height 9
radio input "true"
click at [653, 588] on button "Next" at bounding box center [700, 561] width 238 height 59
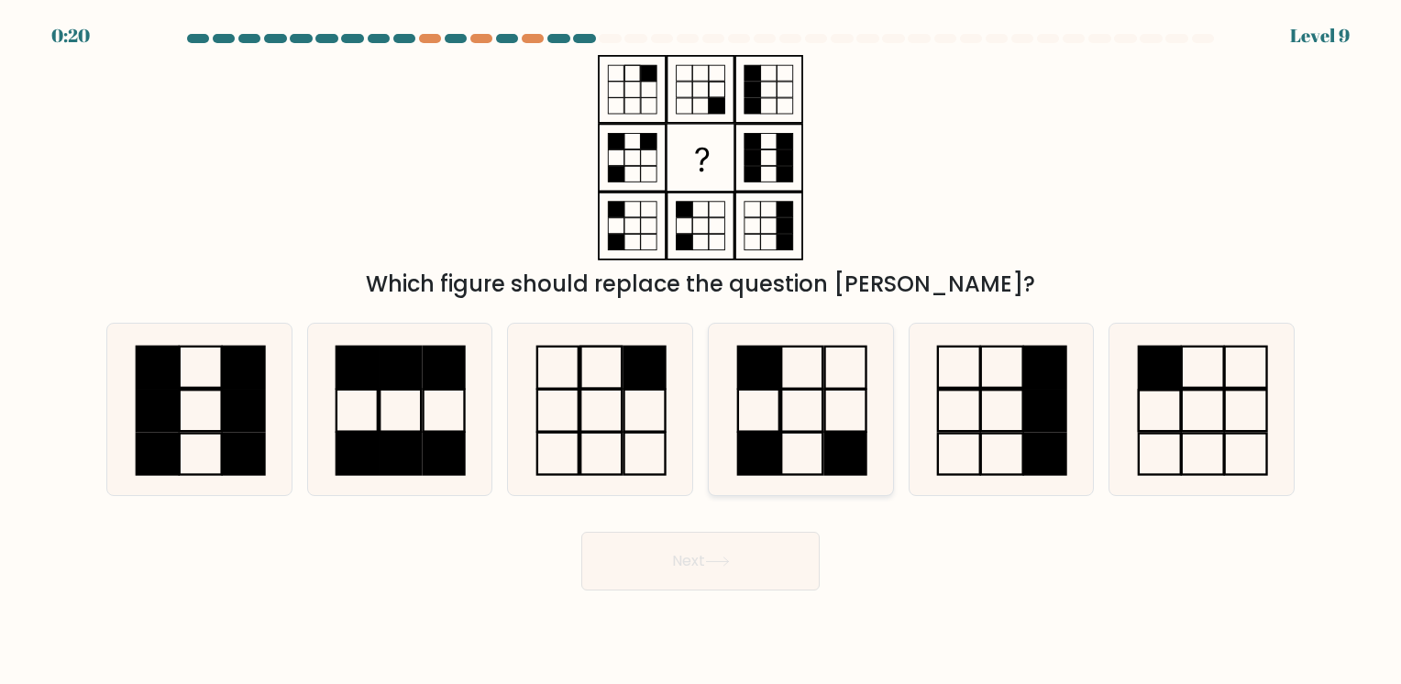
click at [840, 424] on icon at bounding box center [801, 410] width 172 height 172
click at [702, 351] on input "d." at bounding box center [701, 346] width 1 height 9
radio input "true"
click at [660, 570] on button "Next" at bounding box center [700, 561] width 238 height 59
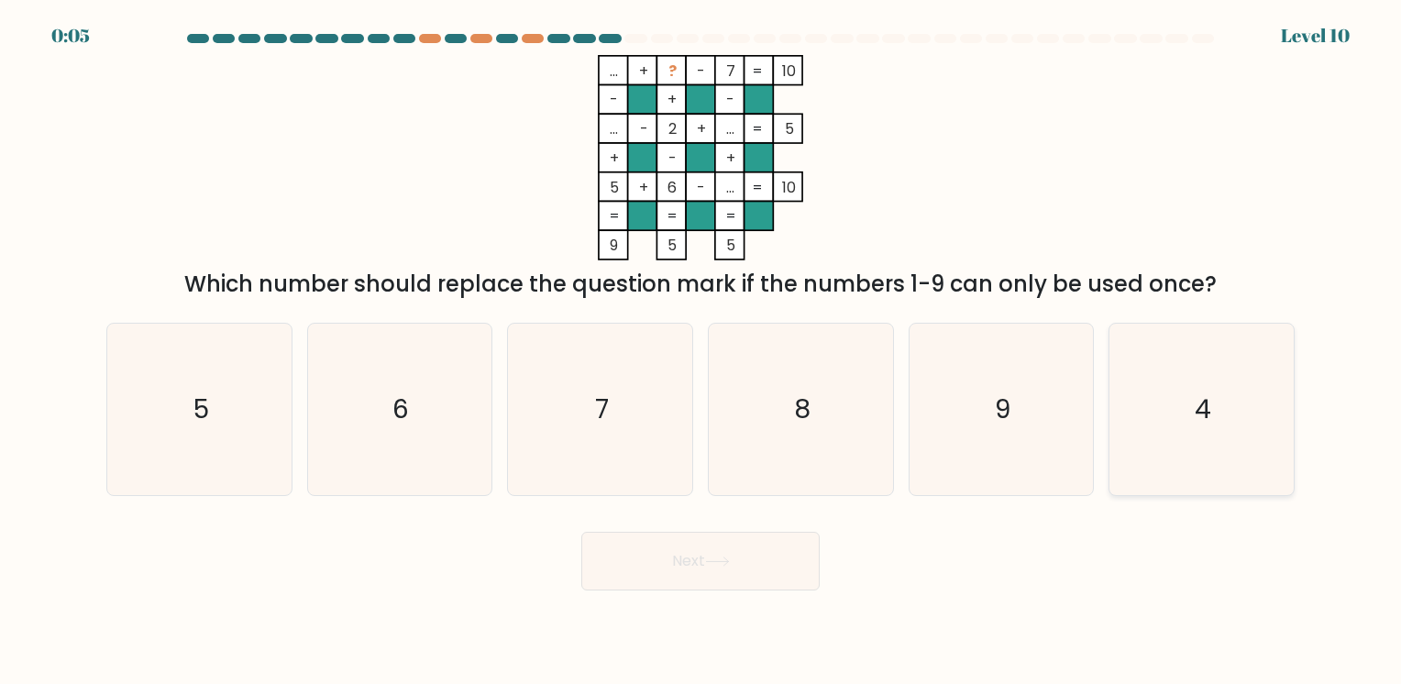
click at [1189, 406] on icon "4" at bounding box center [1202, 410] width 172 height 172
click at [702, 351] on input "f. 4" at bounding box center [701, 346] width 1 height 9
radio input "true"
click at [1189, 406] on icon "4" at bounding box center [1202, 410] width 170 height 170
click at [702, 351] on input "f. 4" at bounding box center [701, 346] width 1 height 9
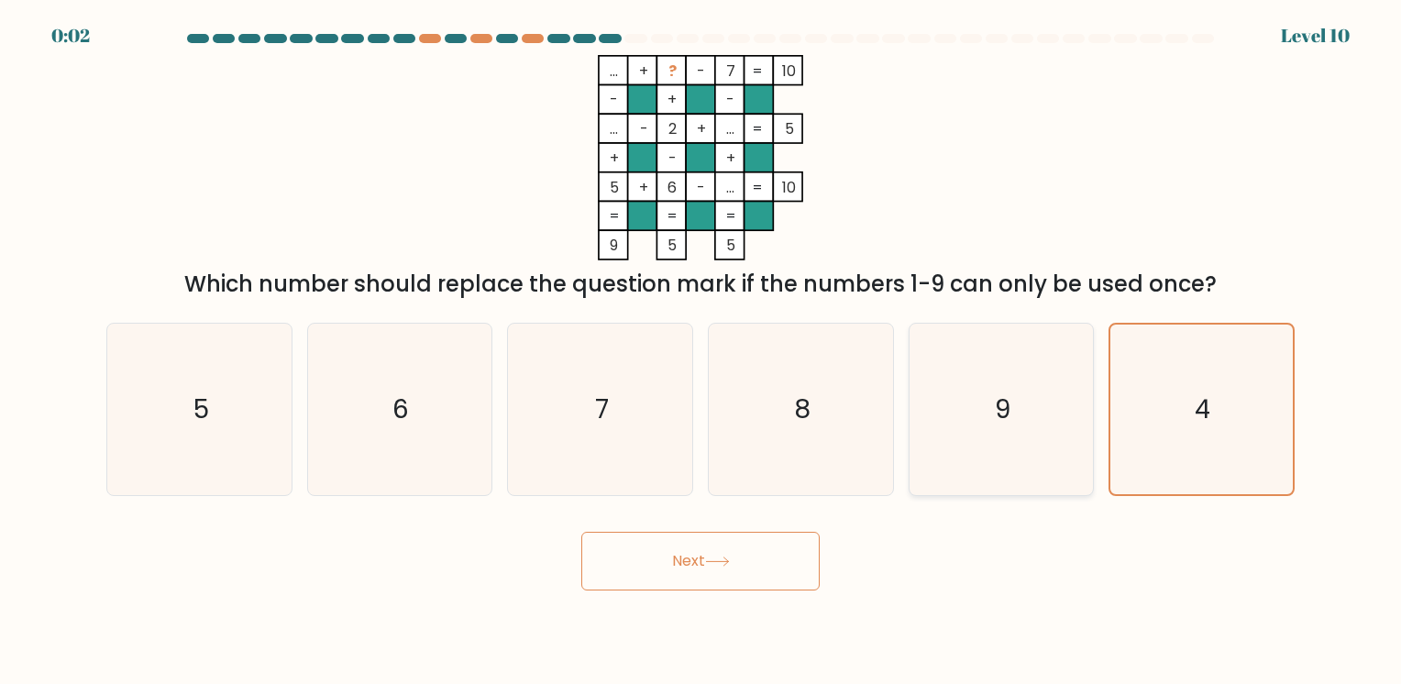
click at [978, 463] on icon "9" at bounding box center [1001, 410] width 172 height 172
click at [702, 351] on input "e. 9" at bounding box center [701, 346] width 1 height 9
radio input "true"
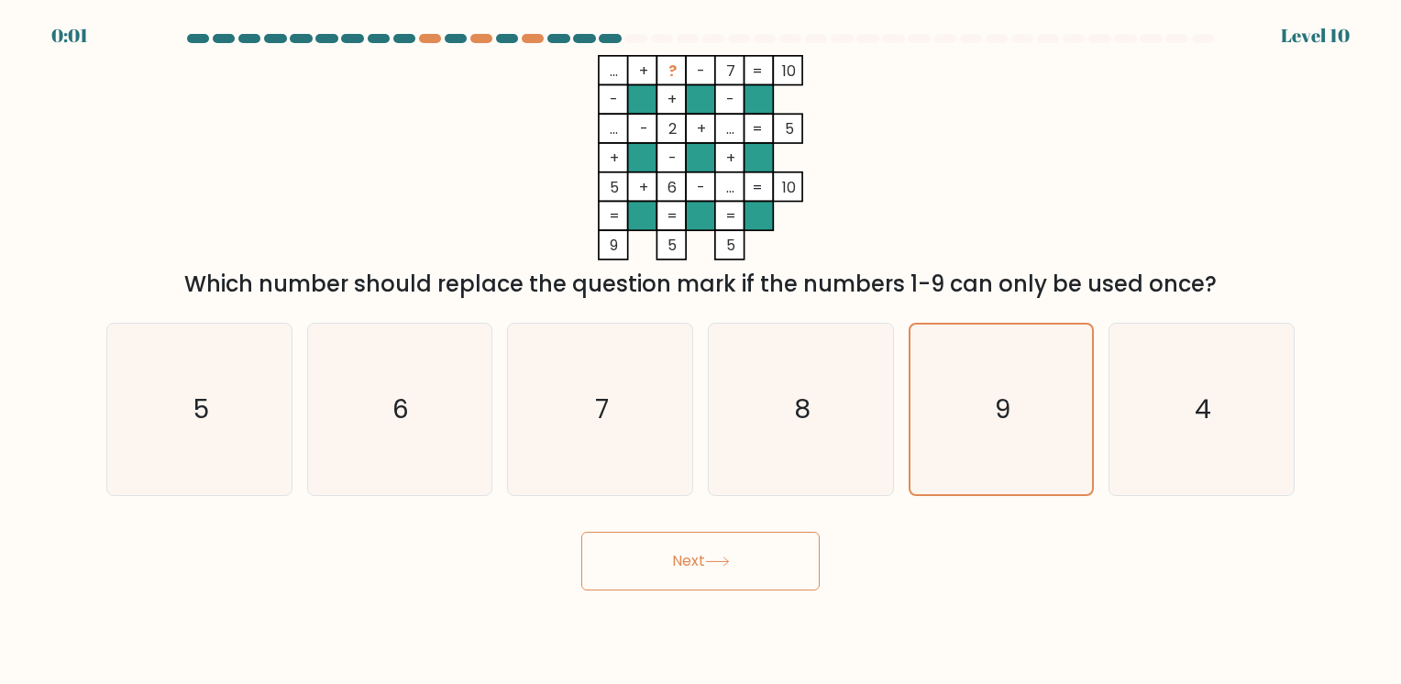
click at [773, 568] on button "Next" at bounding box center [700, 561] width 238 height 59
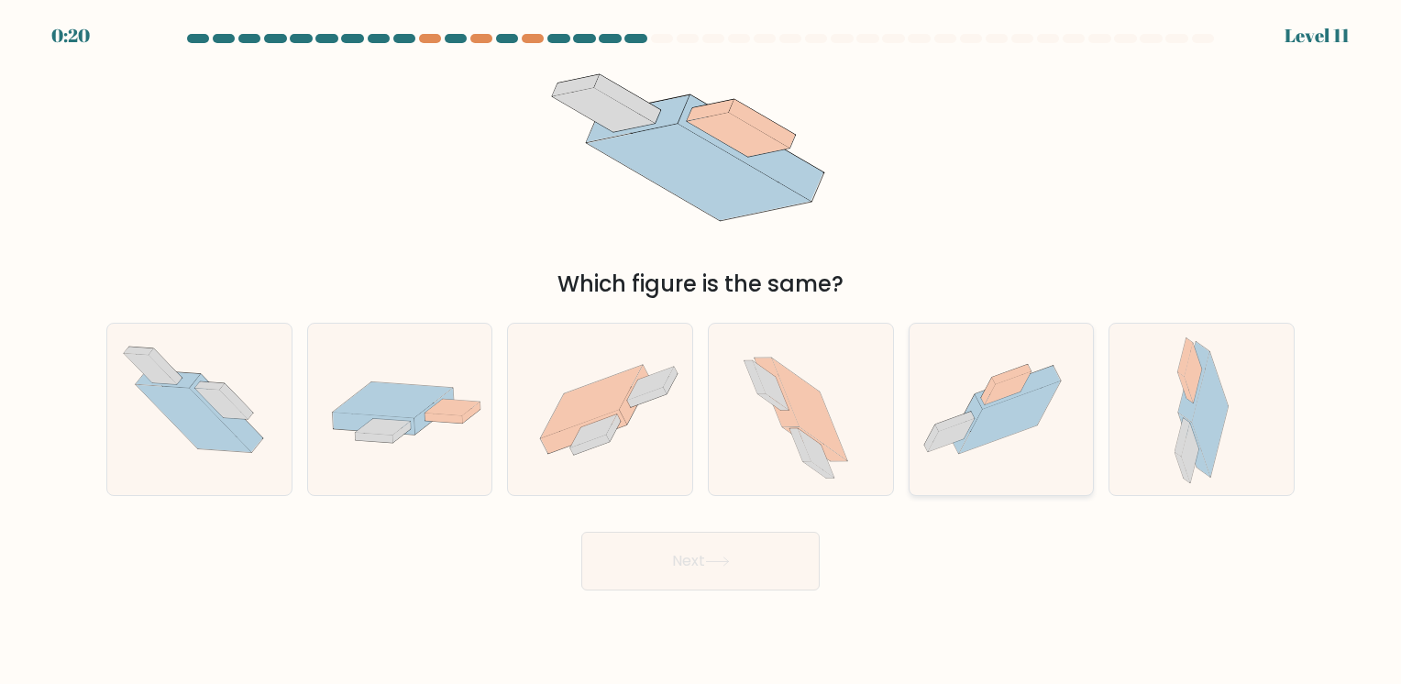
click at [1019, 412] on icon at bounding box center [1010, 417] width 102 height 72
click at [702, 351] on input "e." at bounding box center [701, 346] width 1 height 9
radio input "true"
click at [761, 577] on button "Next" at bounding box center [700, 561] width 238 height 59
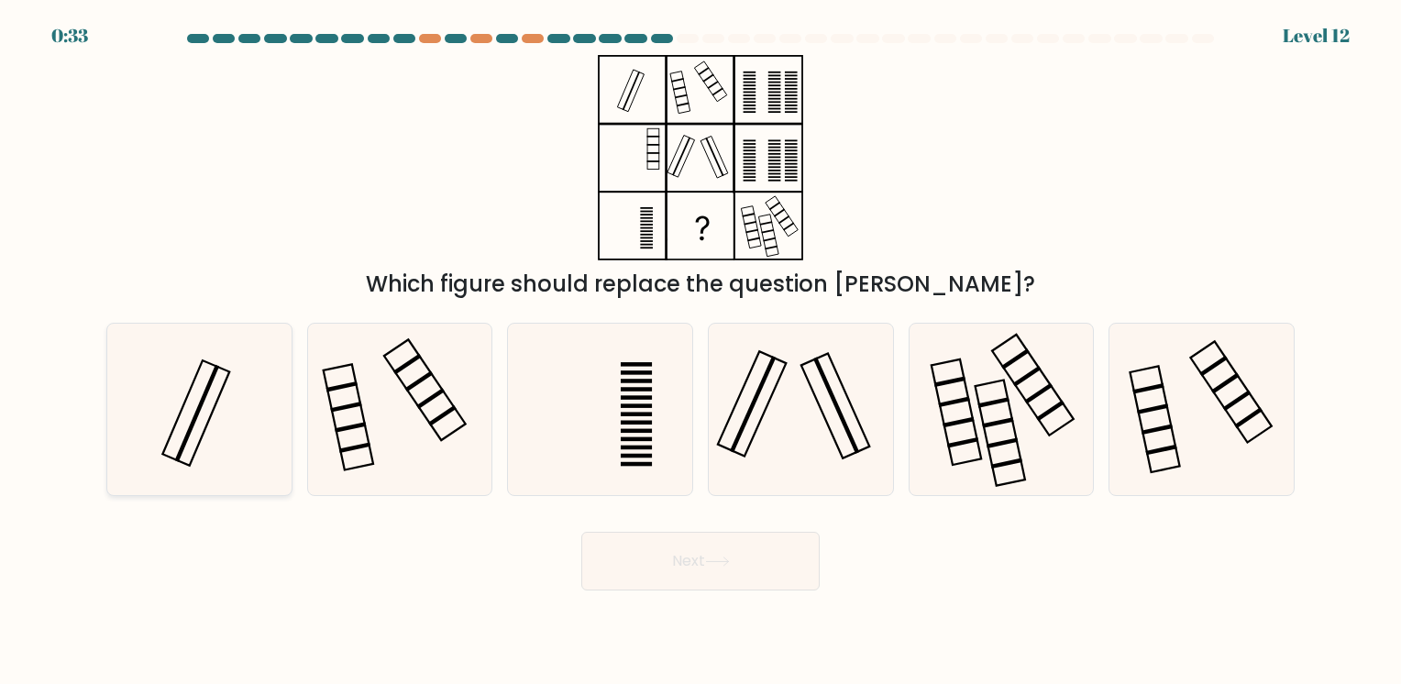
click at [221, 405] on icon at bounding box center [200, 410] width 172 height 172
click at [701, 351] on input "a." at bounding box center [701, 346] width 1 height 9
radio input "true"
click at [718, 576] on button "Next" at bounding box center [700, 561] width 238 height 59
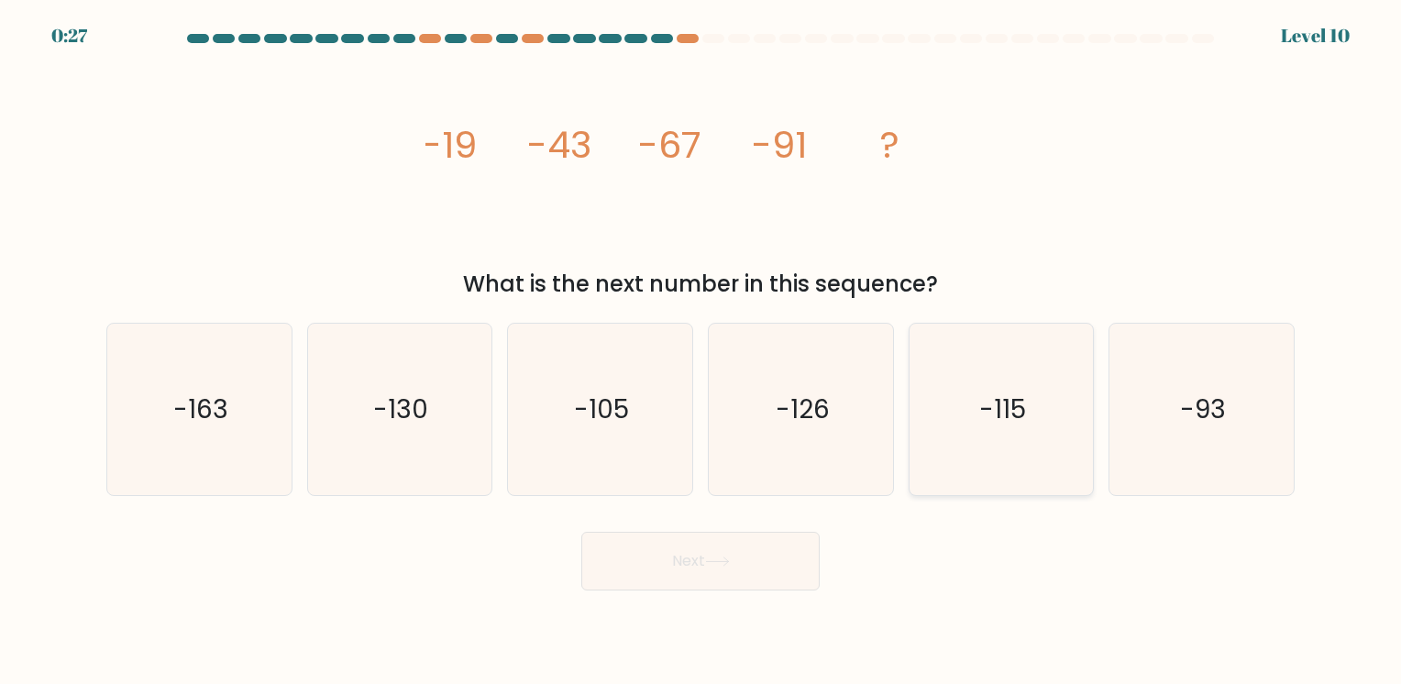
click at [949, 391] on icon "-115" at bounding box center [1001, 410] width 172 height 172
click at [702, 351] on input "e. -115" at bounding box center [701, 346] width 1 height 9
radio input "true"
click at [617, 423] on text "-105" at bounding box center [602, 410] width 55 height 36
click at [701, 351] on input "c. -105" at bounding box center [701, 346] width 1 height 9
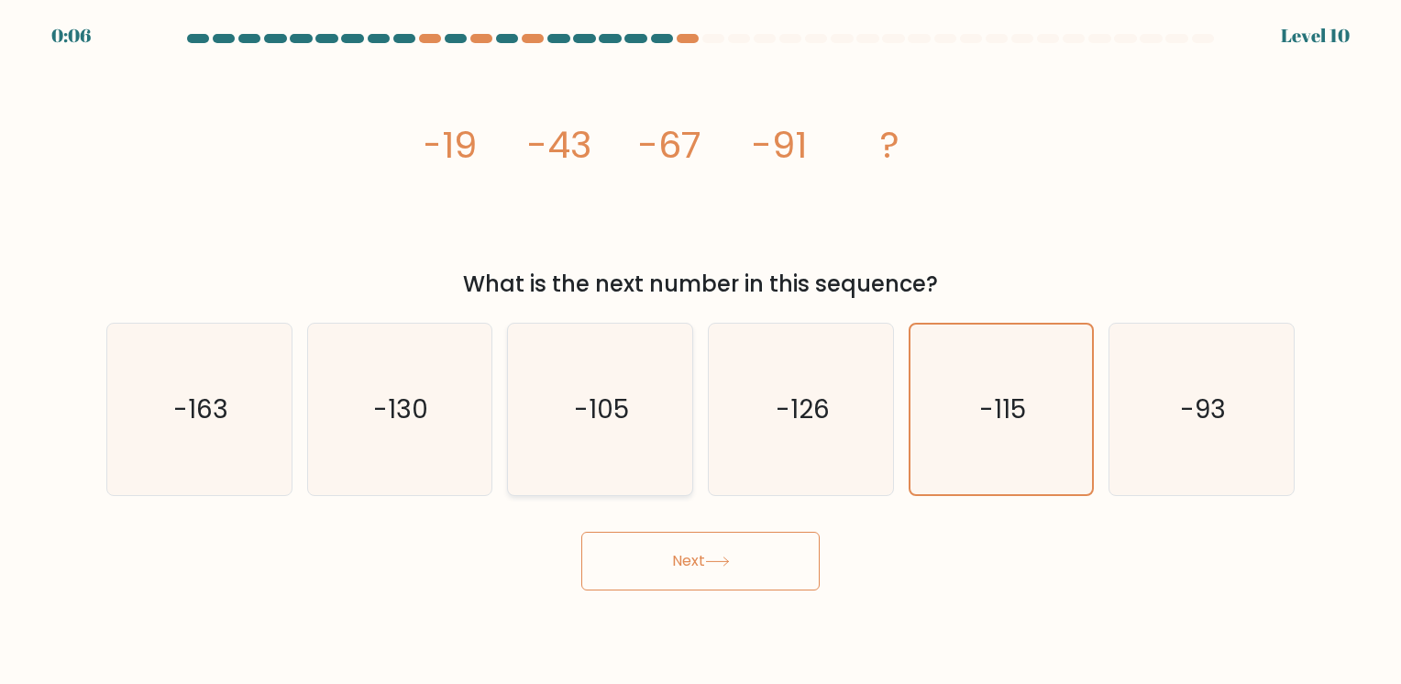
radio input "true"
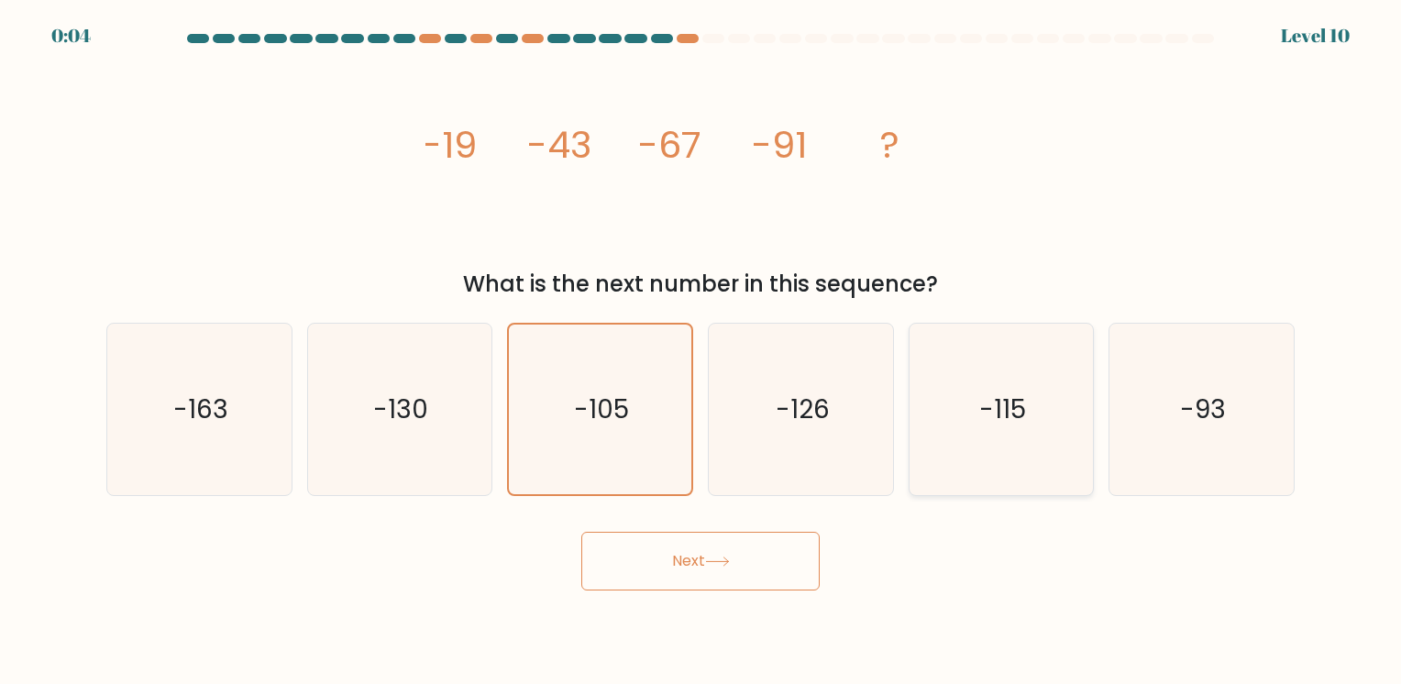
click at [1021, 416] on text "-115" at bounding box center [1002, 410] width 47 height 36
click at [702, 351] on input "e. -115" at bounding box center [701, 346] width 1 height 9
radio input "true"
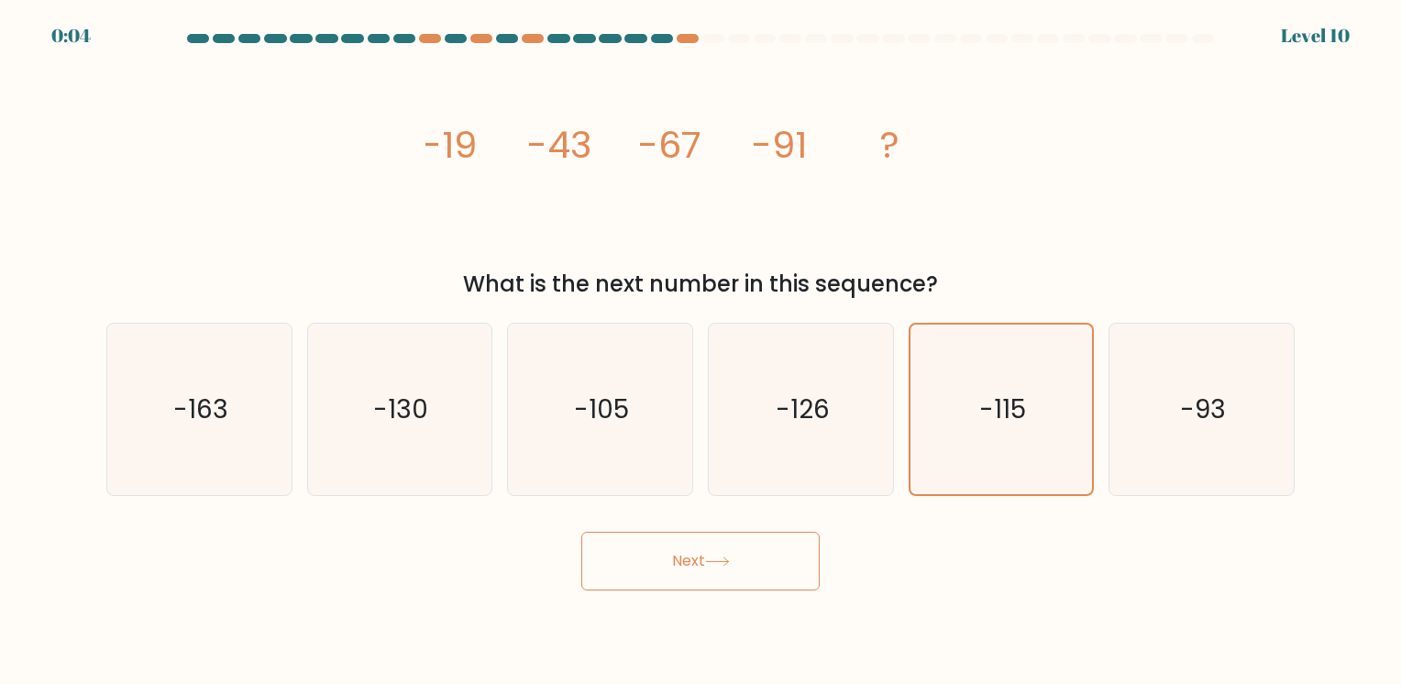
click at [703, 578] on button "Next" at bounding box center [700, 561] width 238 height 59
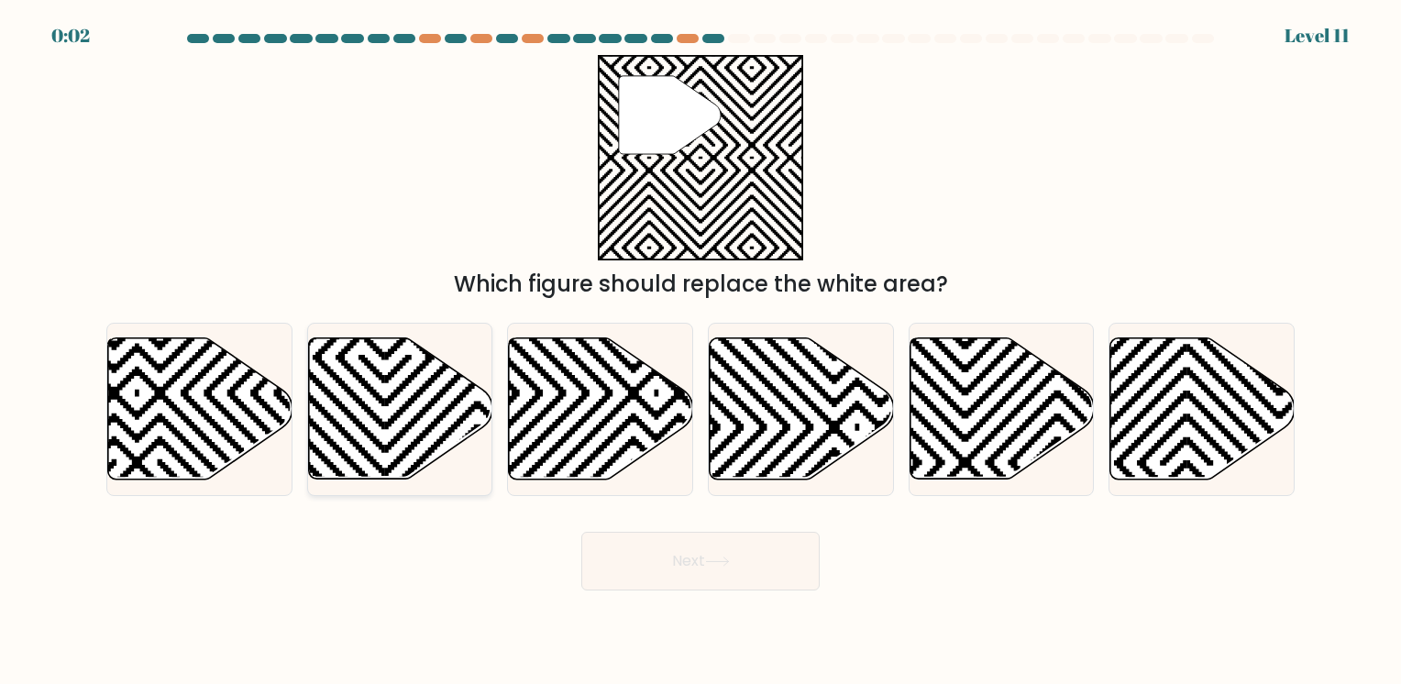
click at [375, 379] on icon at bounding box center [400, 408] width 184 height 141
click at [701, 351] on input "b." at bounding box center [701, 346] width 1 height 9
radio input "true"
click at [631, 574] on button "Next" at bounding box center [700, 561] width 238 height 59
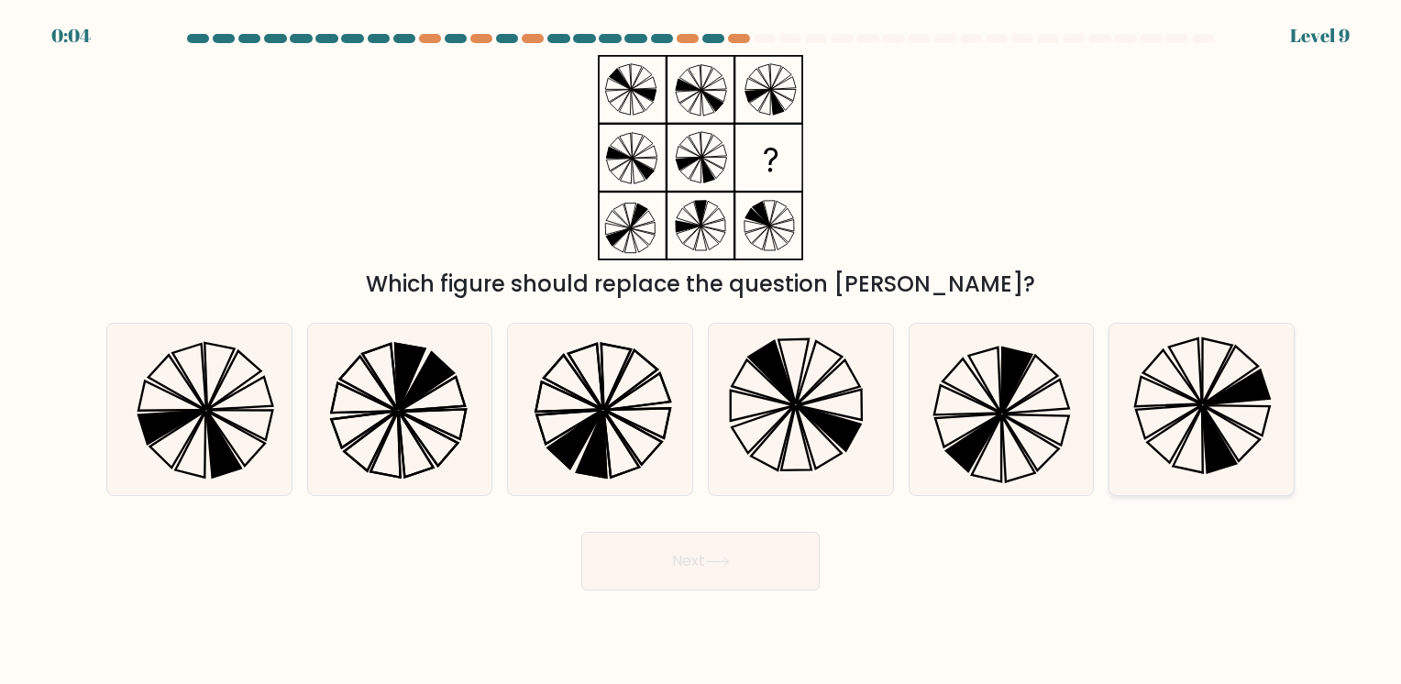
click at [1235, 399] on icon at bounding box center [1237, 387] width 66 height 35
click at [702, 351] on input "f." at bounding box center [701, 346] width 1 height 9
radio input "true"
click at [728, 559] on icon at bounding box center [717, 562] width 25 height 10
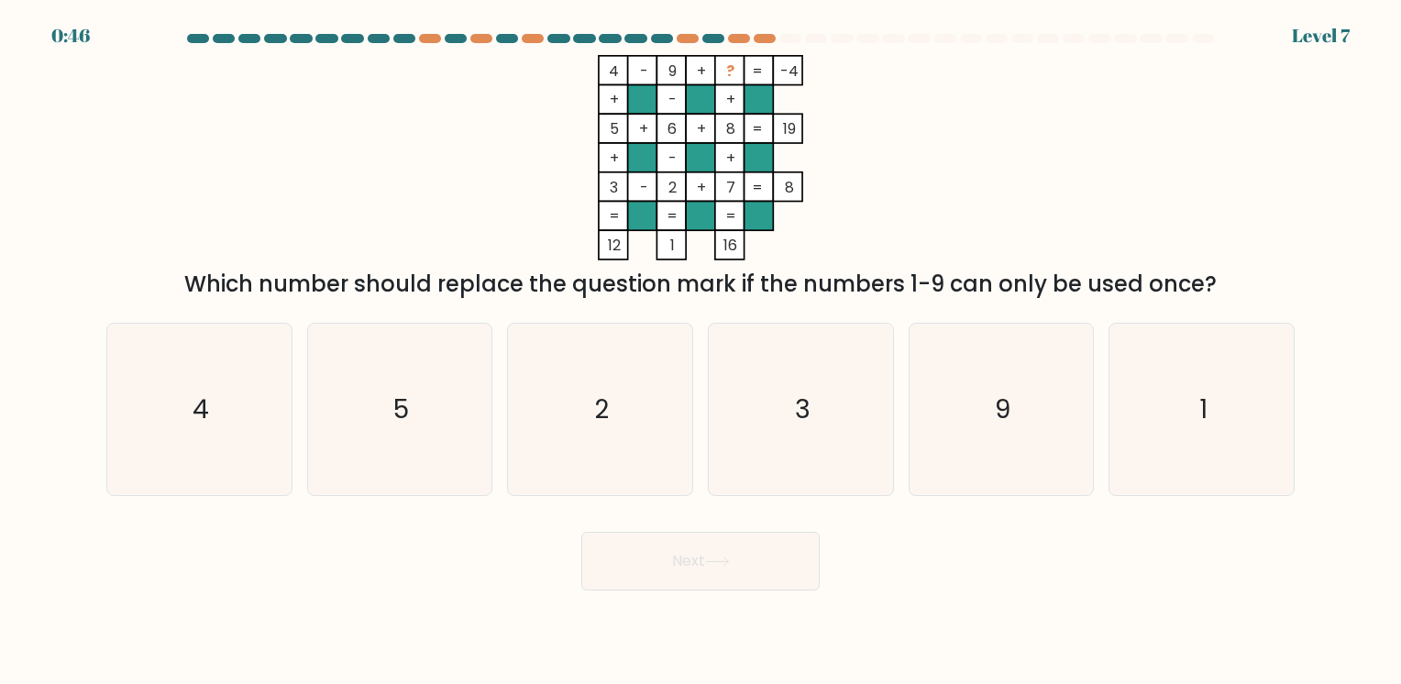
click at [749, 48] on div at bounding box center [700, 42] width 1211 height 17
click at [745, 39] on div at bounding box center [739, 38] width 22 height 9
click at [758, 39] on div at bounding box center [765, 38] width 22 height 9
click at [719, 38] on div at bounding box center [714, 38] width 22 height 9
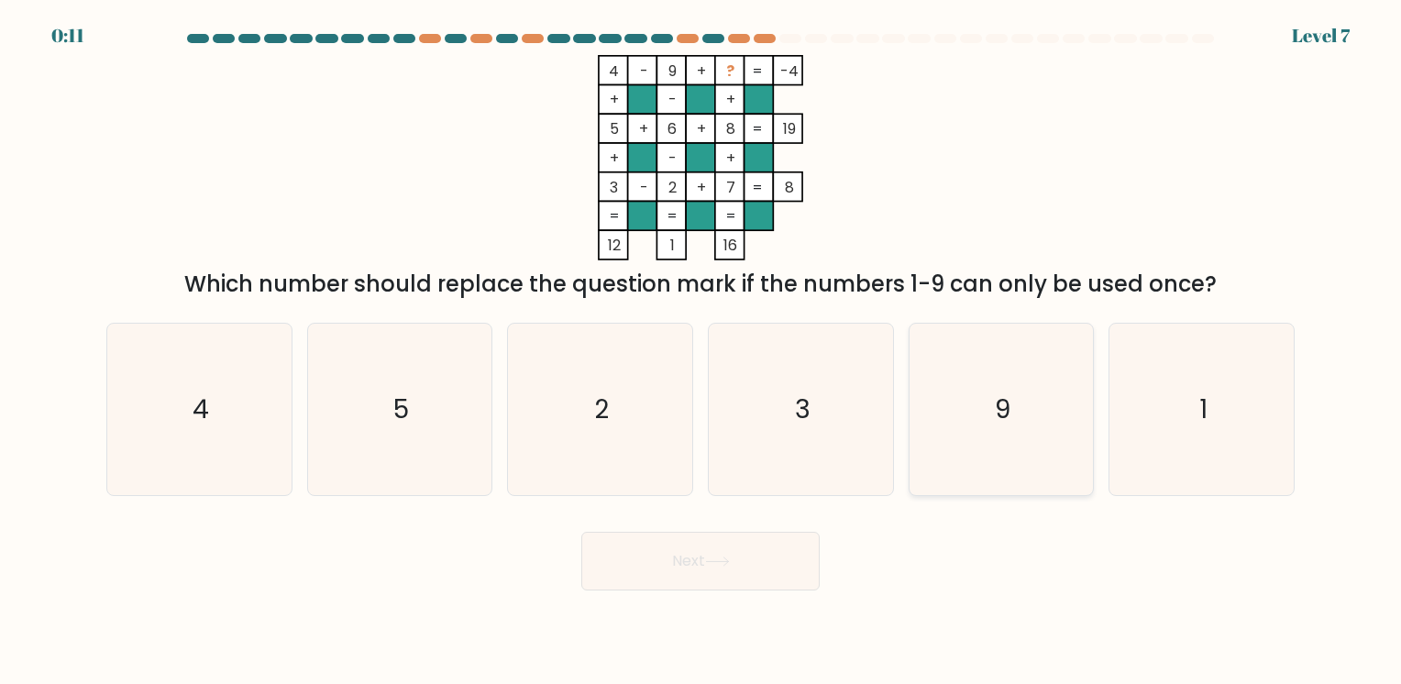
click at [1014, 401] on icon "9" at bounding box center [1001, 410] width 172 height 172
click at [702, 351] on input "e. 9" at bounding box center [701, 346] width 1 height 9
radio input "true"
click at [658, 570] on button "Next" at bounding box center [700, 561] width 238 height 59
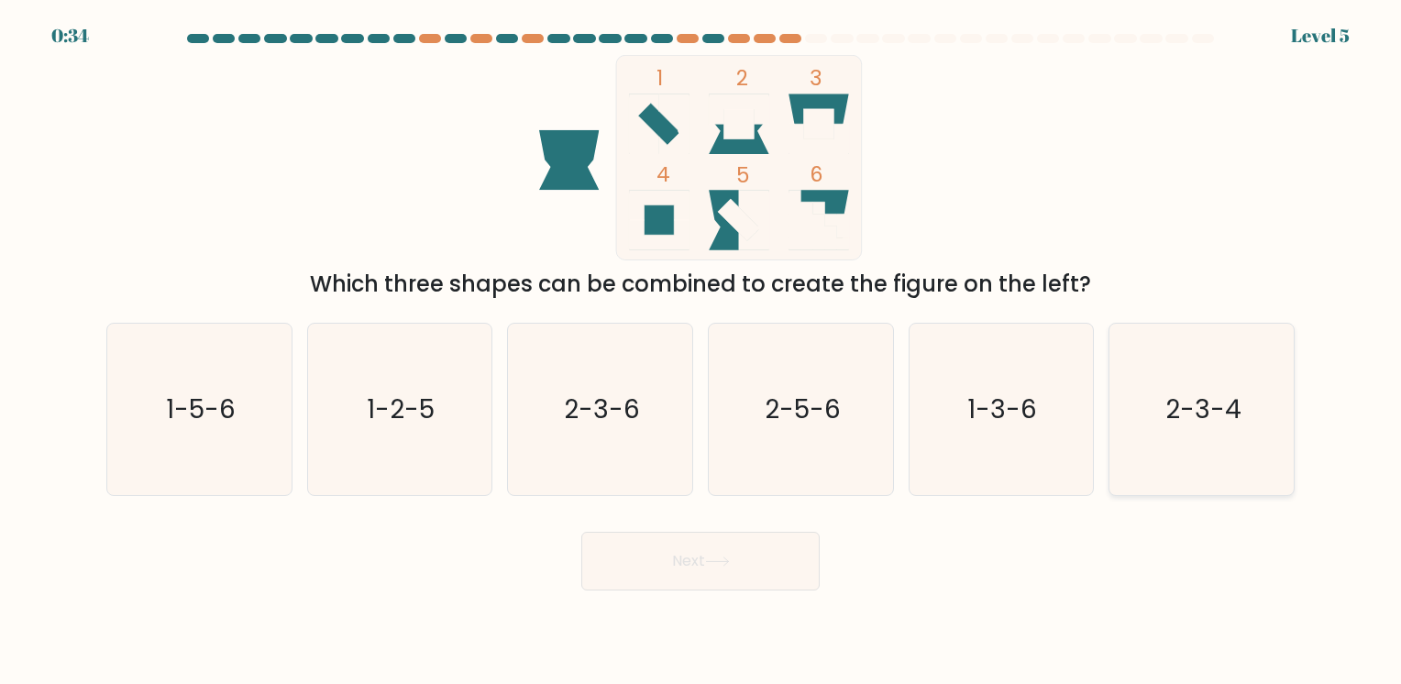
click at [1200, 419] on text "2-3-4" at bounding box center [1204, 410] width 76 height 36
click at [702, 351] on input "f. 2-3-4" at bounding box center [701, 346] width 1 height 9
radio input "true"
click at [741, 567] on button "Next" at bounding box center [700, 561] width 238 height 59
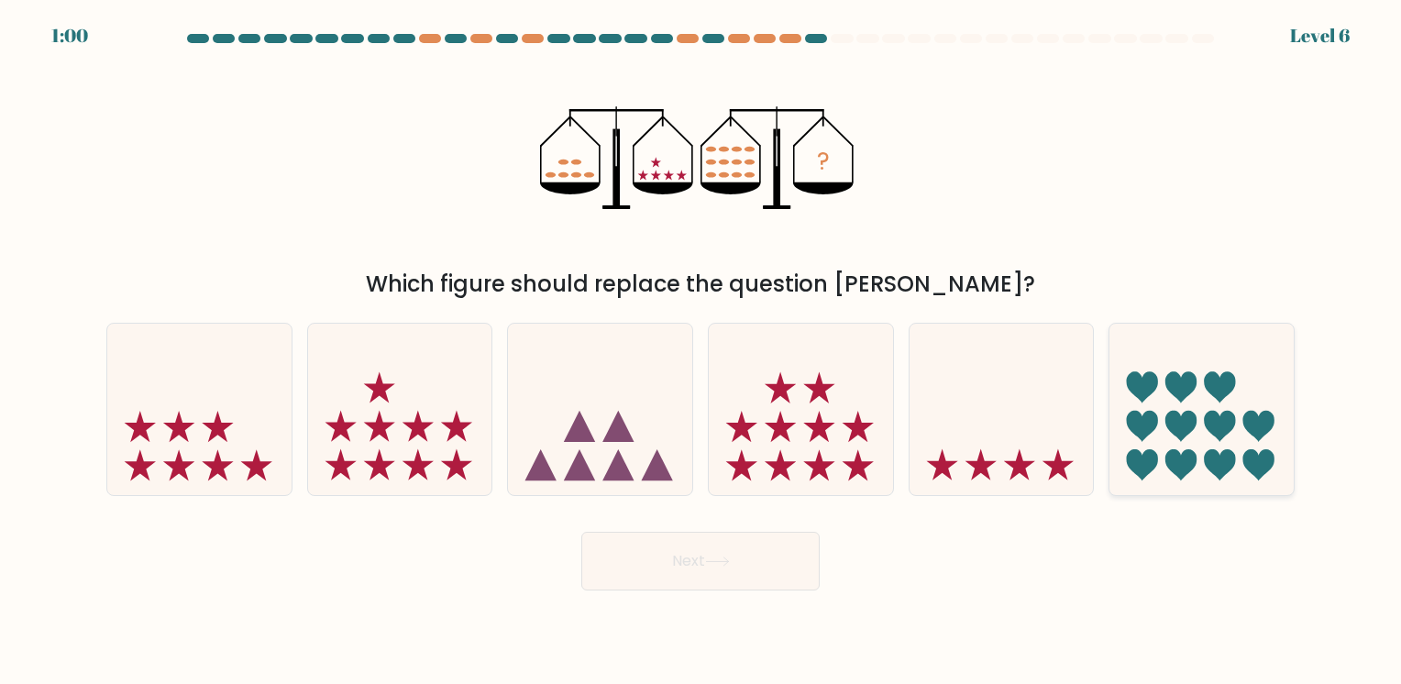
click at [1233, 454] on icon at bounding box center [1219, 464] width 31 height 31
click at [702, 351] on input "f." at bounding box center [701, 346] width 1 height 9
radio input "true"
click at [801, 566] on button "Next" at bounding box center [700, 561] width 238 height 59
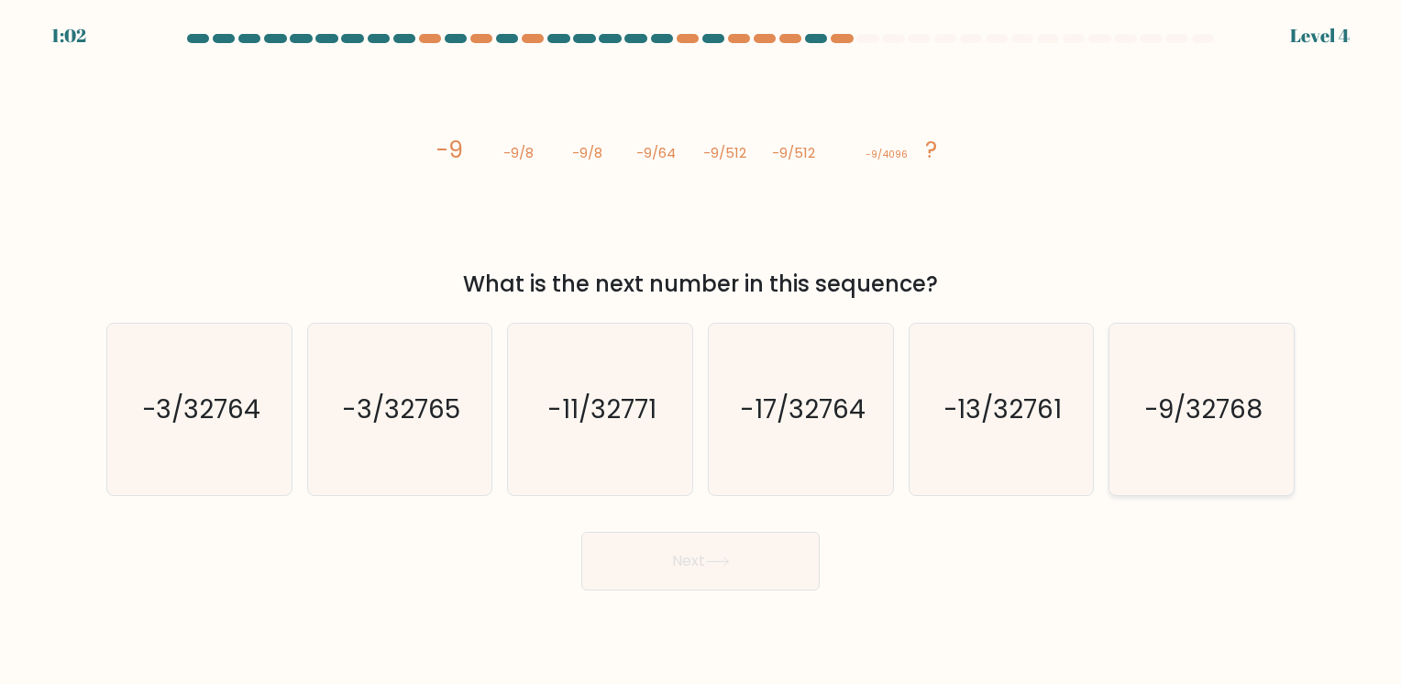
click at [1226, 444] on icon "-9/32768" at bounding box center [1202, 410] width 172 height 172
click at [702, 351] on input "f. -9/32768" at bounding box center [701, 346] width 1 height 9
radio input "true"
click at [711, 551] on button "Next" at bounding box center [700, 561] width 238 height 59
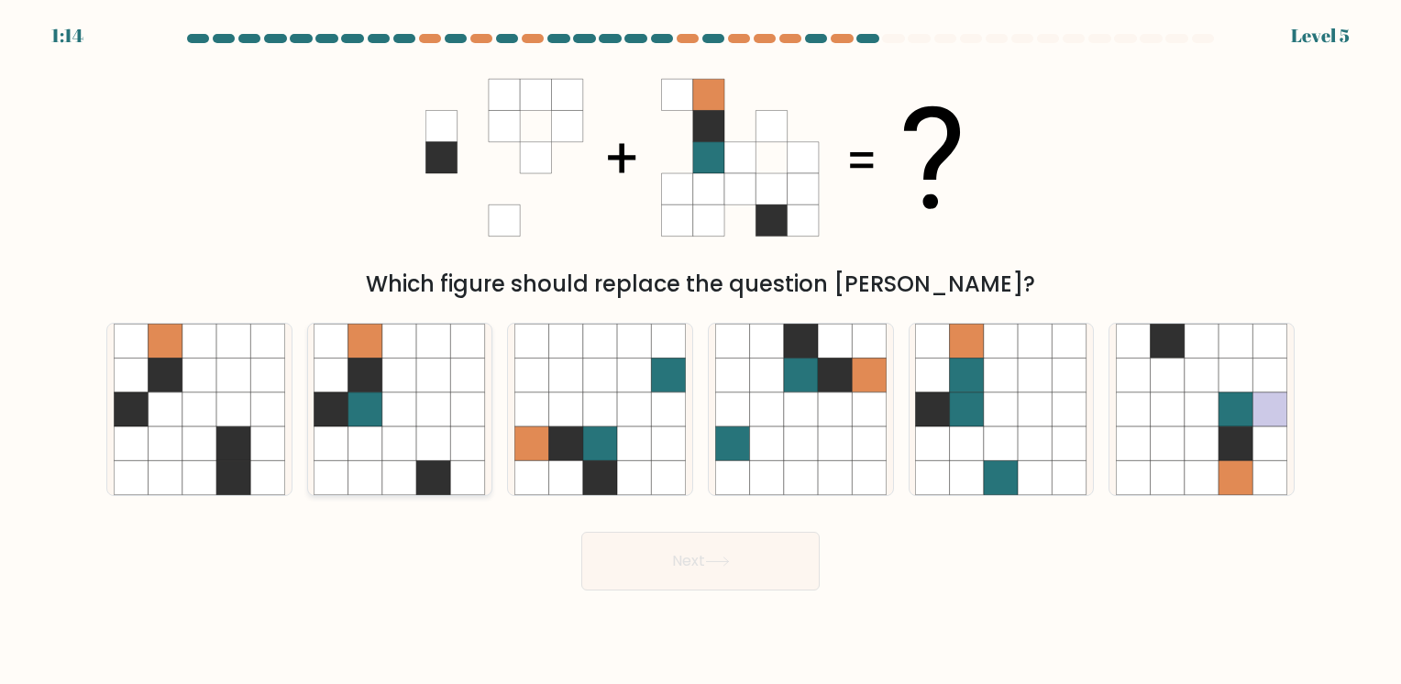
click at [379, 404] on icon at bounding box center [366, 410] width 34 height 34
click at [701, 351] on input "b." at bounding box center [701, 346] width 1 height 9
radio input "true"
click at [660, 560] on button "Next" at bounding box center [700, 561] width 238 height 59
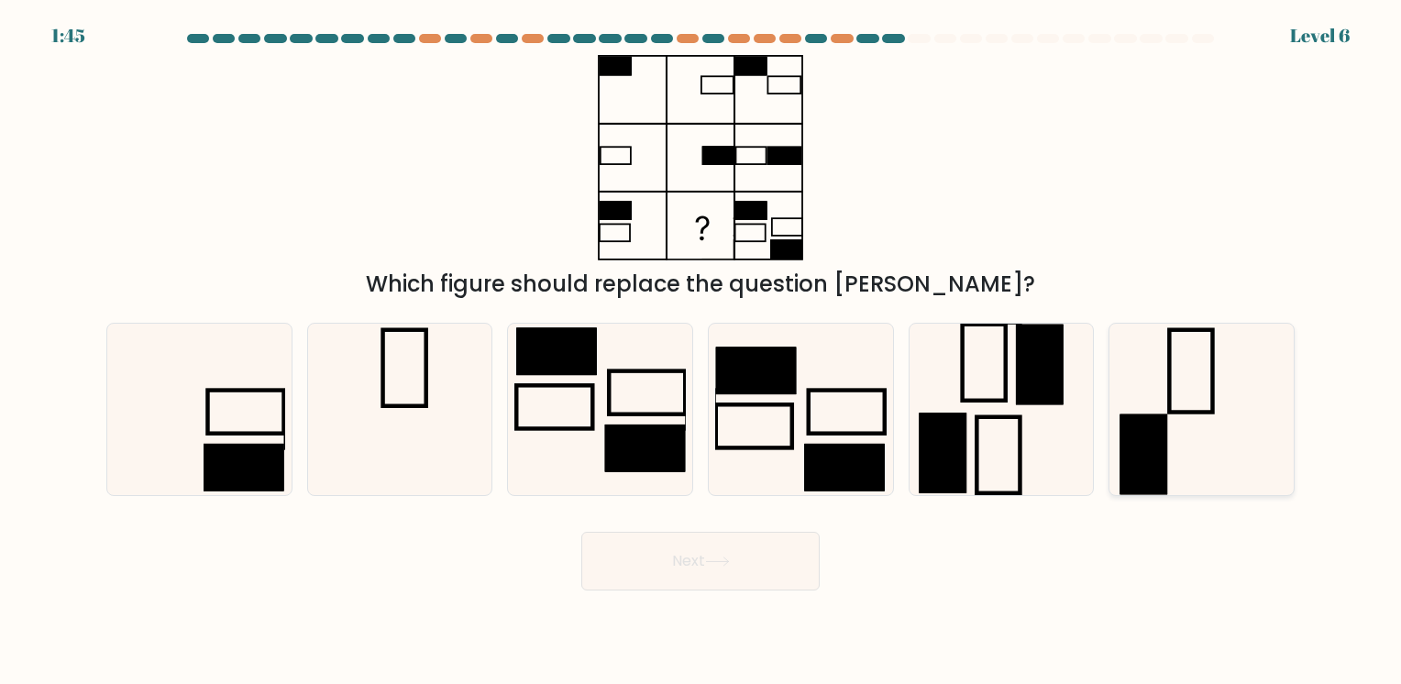
click at [1228, 388] on icon at bounding box center [1202, 410] width 172 height 172
click at [702, 351] on input "f." at bounding box center [701, 346] width 1 height 9
radio input "true"
click at [281, 446] on rect at bounding box center [244, 468] width 81 height 48
click at [701, 351] on input "a." at bounding box center [701, 346] width 1 height 9
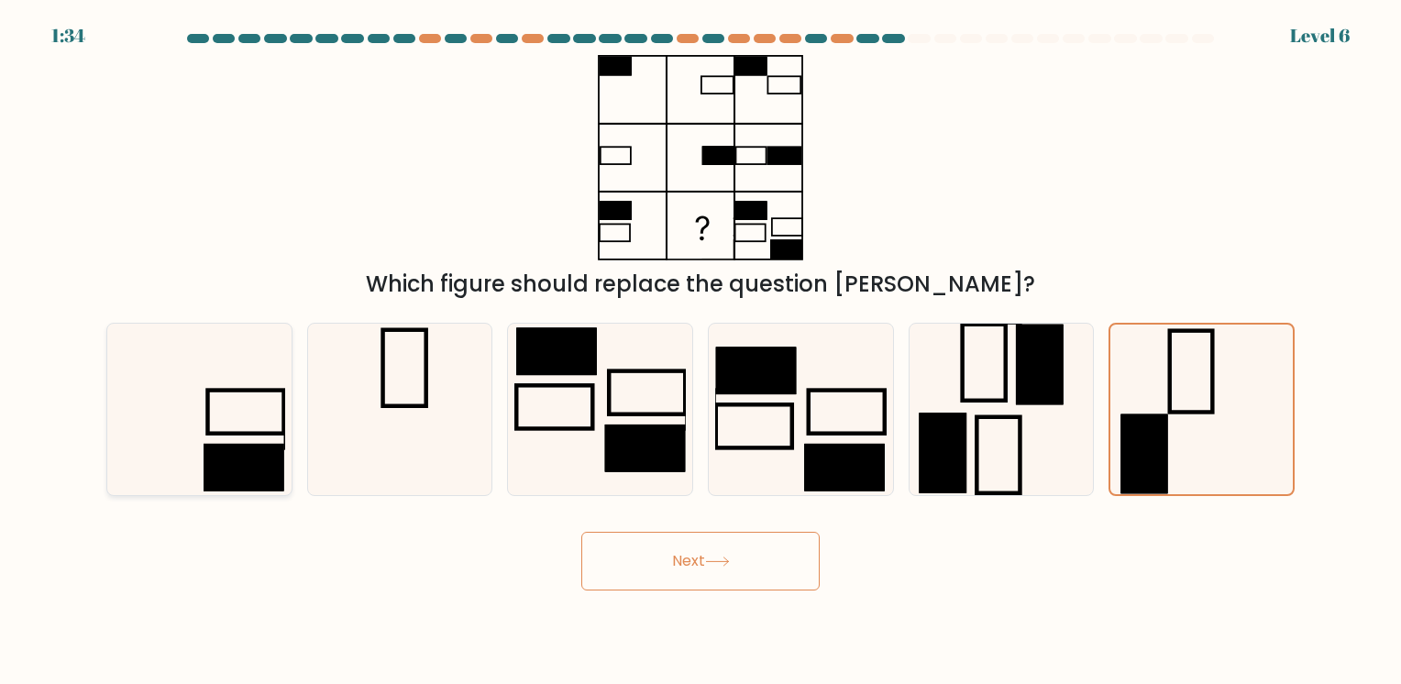
radio input "true"
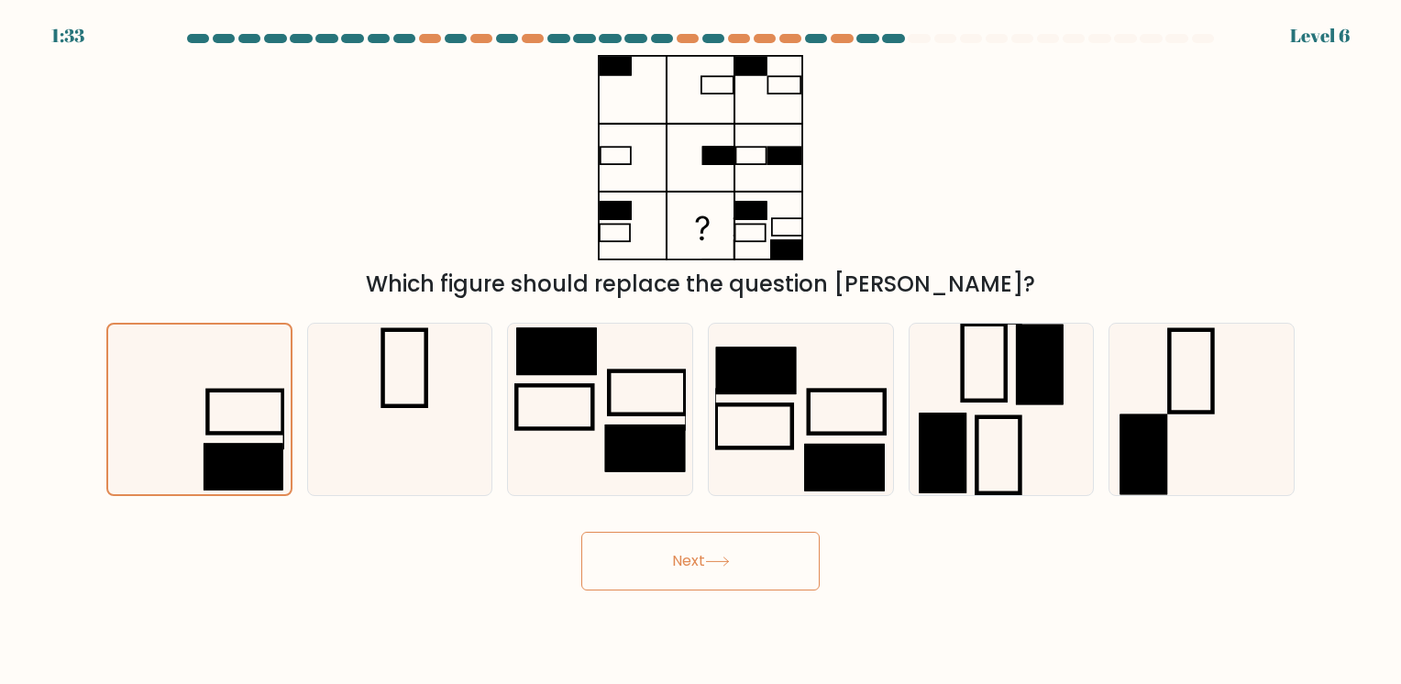
click at [718, 562] on icon at bounding box center [717, 562] width 22 height 8
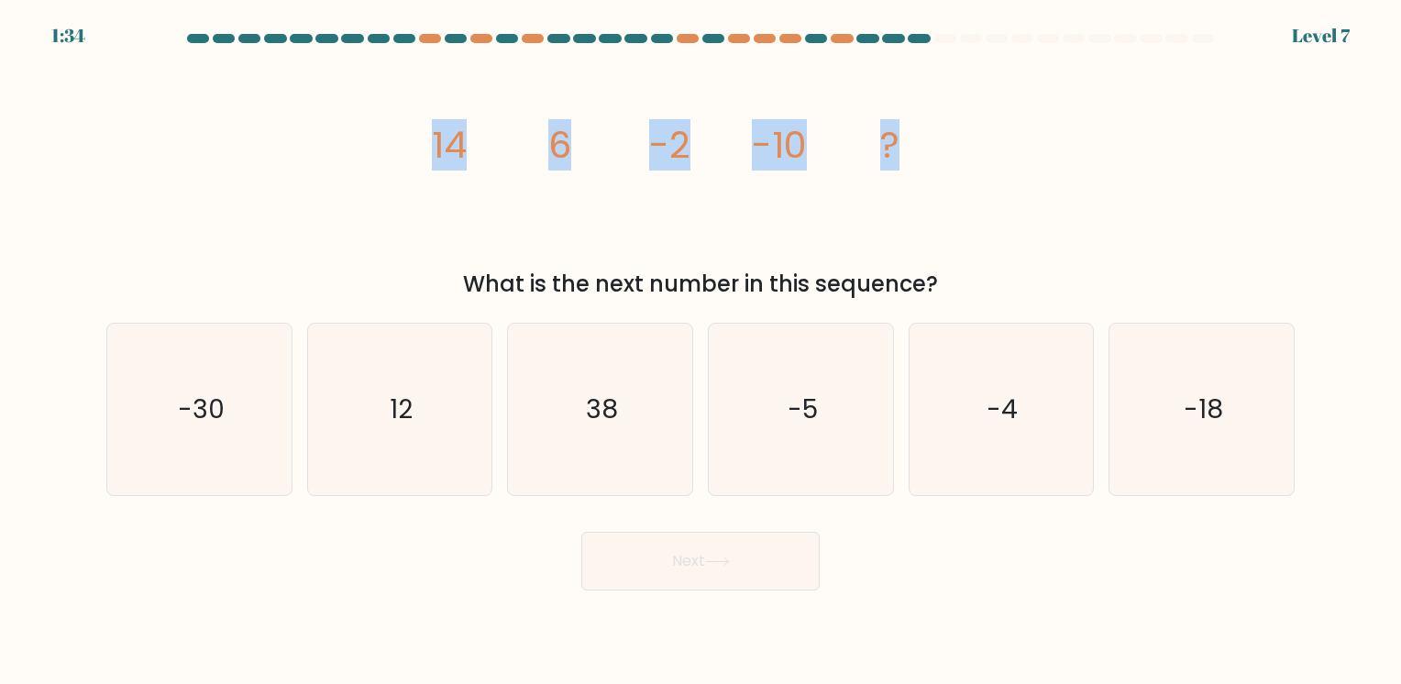
drag, startPoint x: 414, startPoint y: 138, endPoint x: 954, endPoint y: 145, distance: 540.2
click at [954, 145] on div "image/svg+xml 14 6 -2 -10 ? What is the next number in this sequence?" at bounding box center [700, 178] width 1211 height 246
copy g "14 6 -2 -10 ?"
click at [1183, 405] on icon "-18" at bounding box center [1202, 410] width 172 height 172
click at [702, 351] on input "f. -18" at bounding box center [701, 346] width 1 height 9
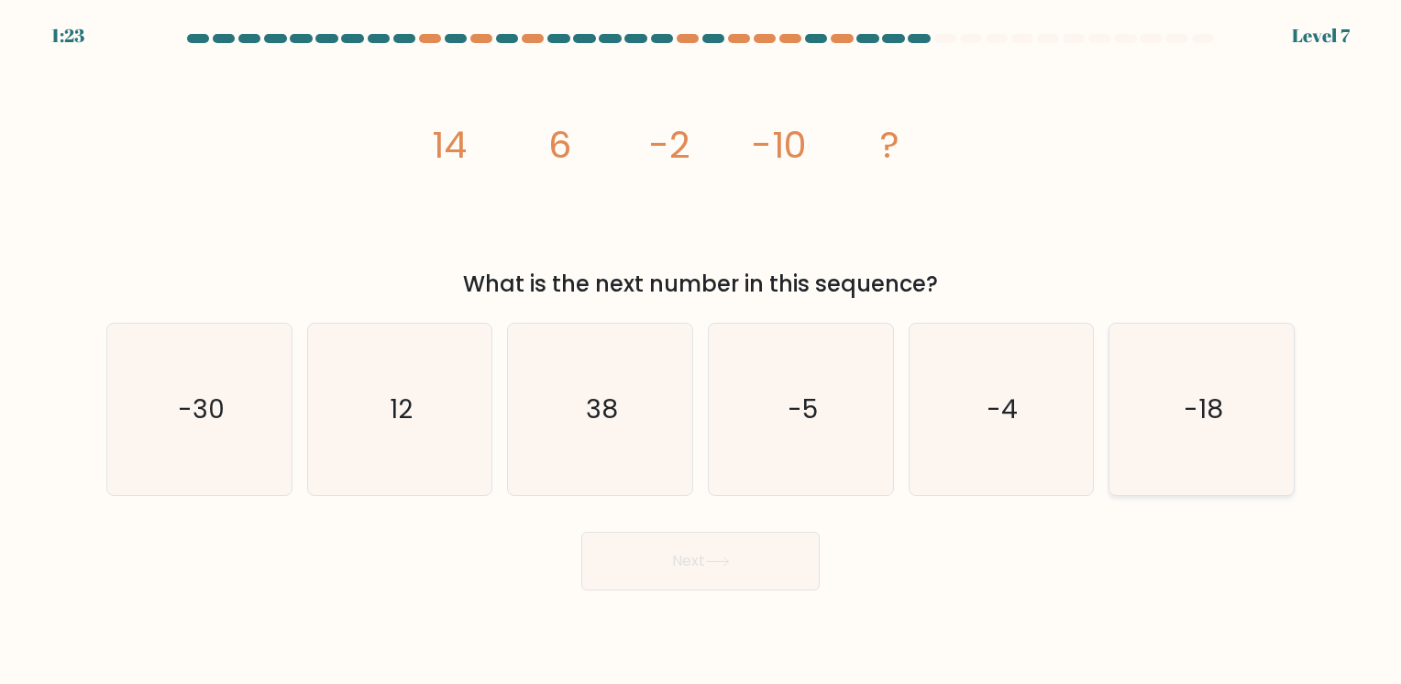
radio input "true"
click at [713, 549] on button "Next" at bounding box center [700, 561] width 238 height 59
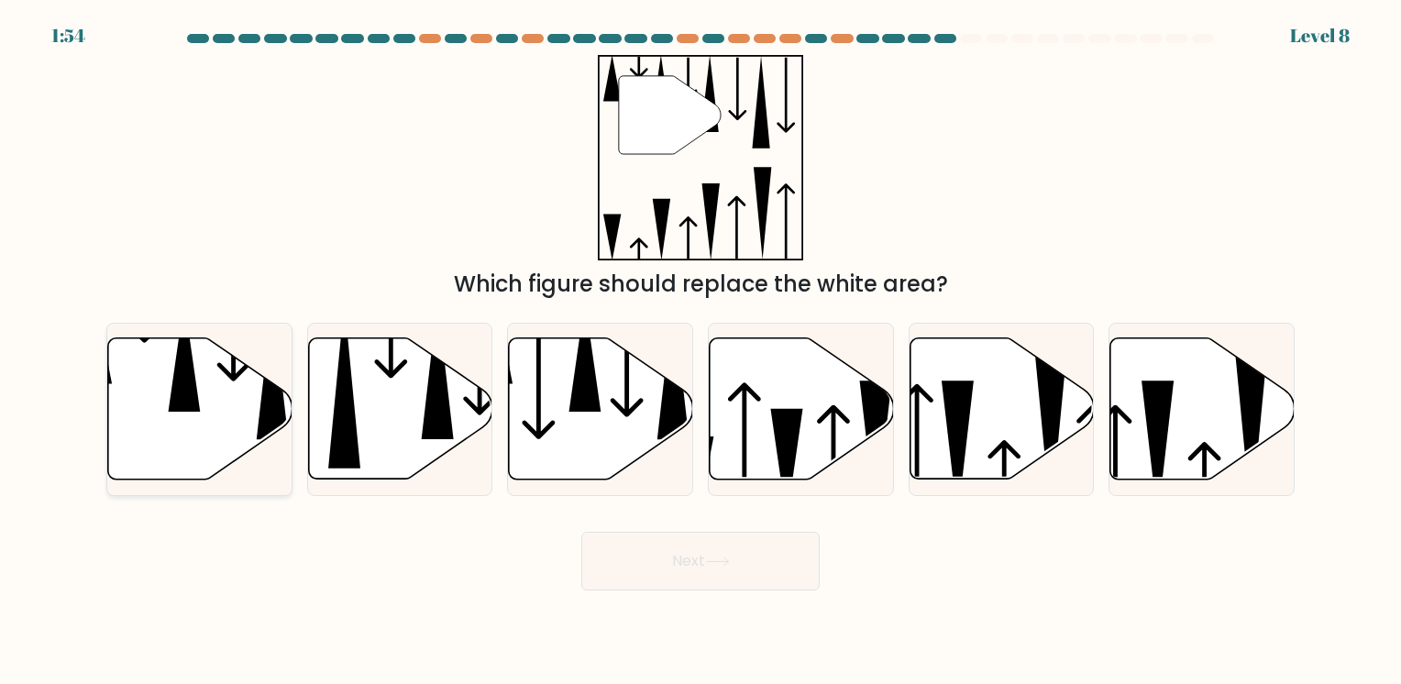
click at [183, 415] on icon at bounding box center [200, 408] width 184 height 141
click at [701, 351] on input "a." at bounding box center [701, 346] width 1 height 9
radio input "true"
click at [747, 567] on button "Next" at bounding box center [700, 561] width 238 height 59
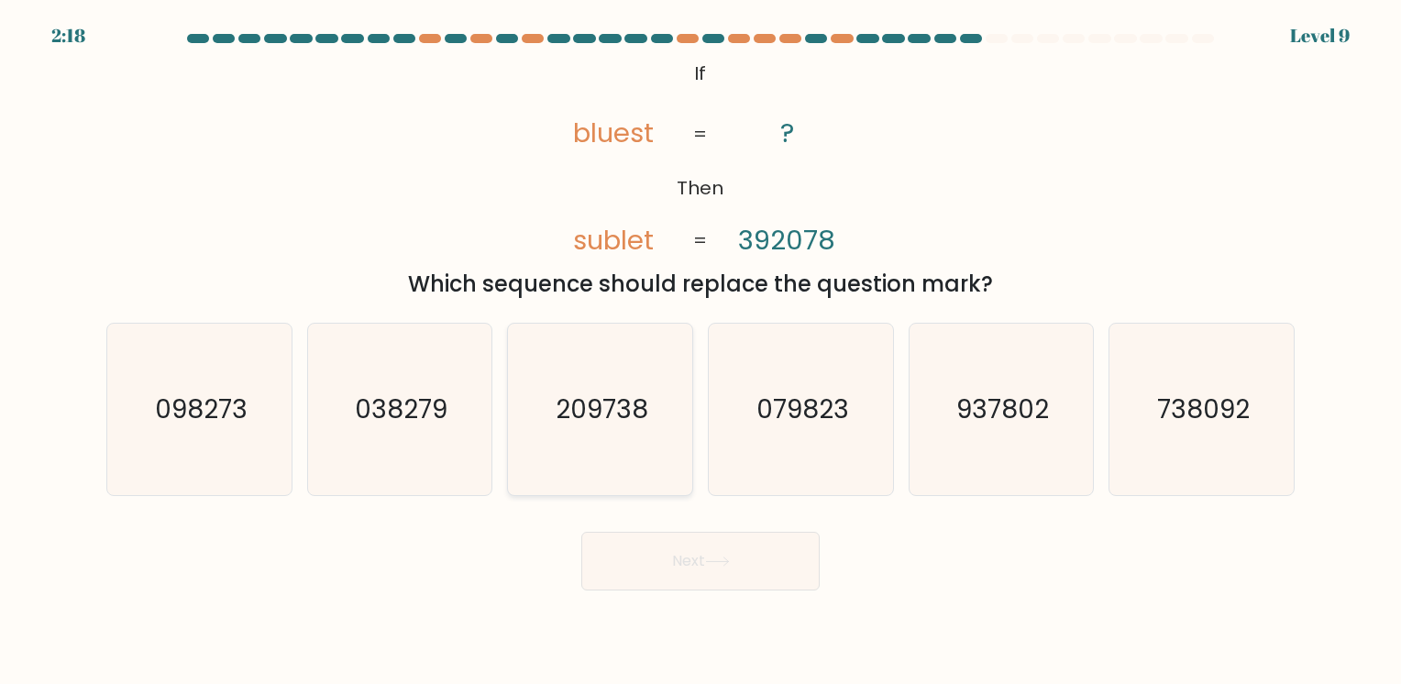
click at [581, 387] on icon "209738" at bounding box center [601, 410] width 172 height 172
click at [701, 351] on input "c. 209738" at bounding box center [701, 346] width 1 height 9
radio input "true"
click at [730, 567] on icon at bounding box center [717, 562] width 25 height 10
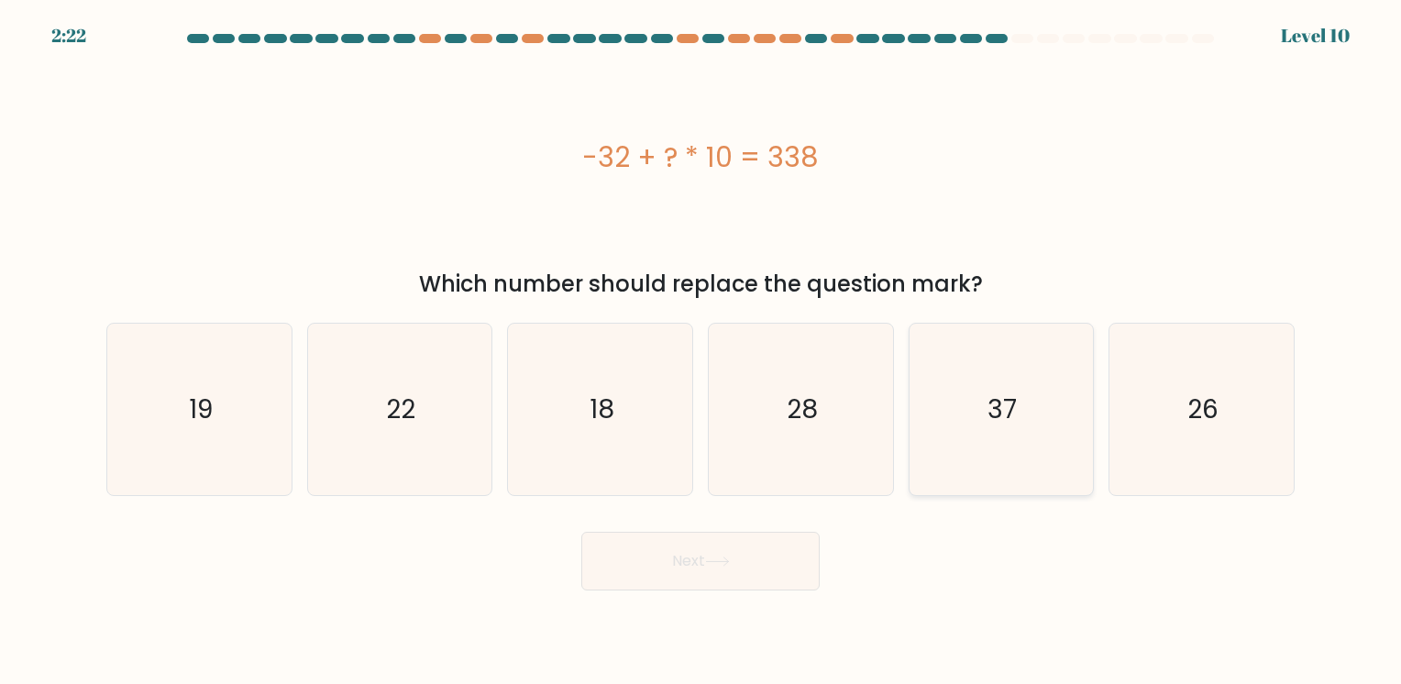
click at [996, 387] on icon "37" at bounding box center [1001, 410] width 172 height 172
click at [789, 548] on button "Next" at bounding box center [700, 561] width 238 height 59
click at [935, 417] on icon "37" at bounding box center [1001, 410] width 172 height 172
click at [702, 351] on input "e. 37" at bounding box center [701, 346] width 1 height 9
radio input "true"
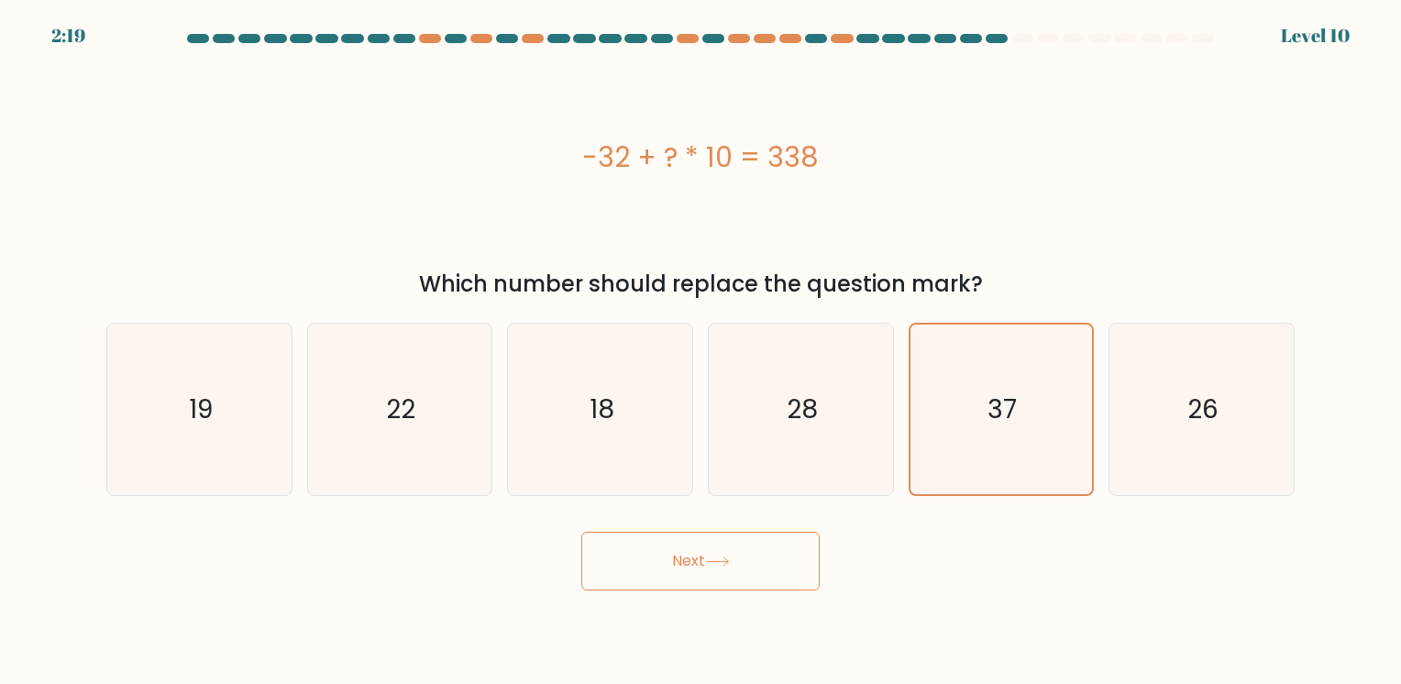
click at [803, 554] on button "Next" at bounding box center [700, 561] width 238 height 59
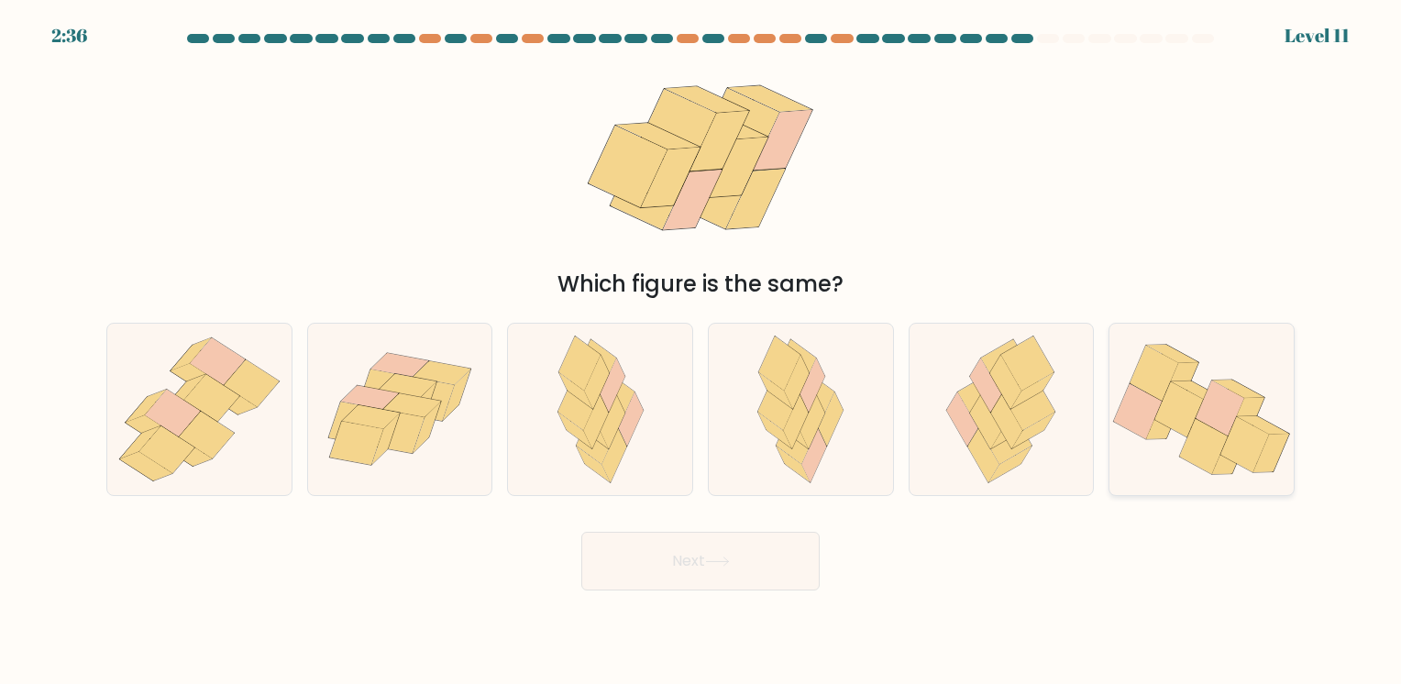
click at [1275, 431] on icon at bounding box center [1262, 425] width 51 height 18
click at [702, 351] on input "f." at bounding box center [701, 346] width 1 height 9
radio input "true"
click at [804, 567] on button "Next" at bounding box center [700, 561] width 238 height 59
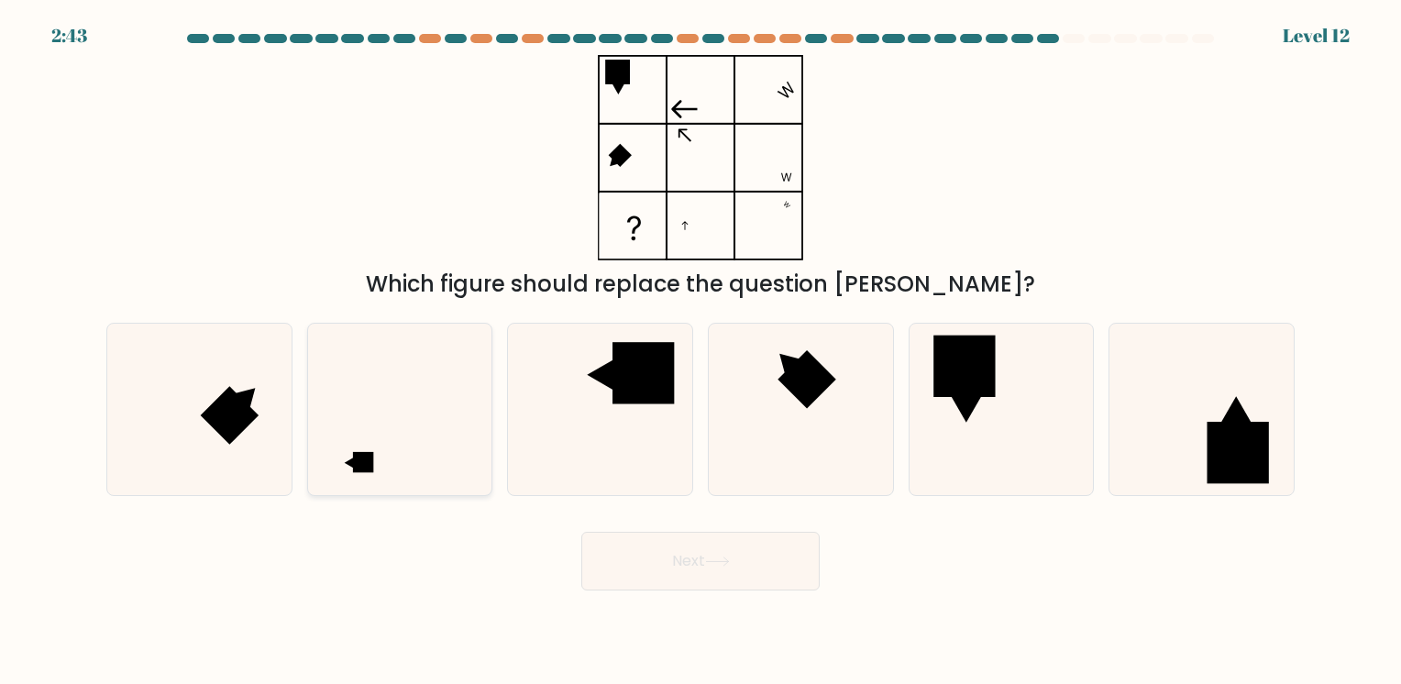
click at [370, 435] on icon at bounding box center [400, 410] width 172 height 172
click at [701, 351] on input "b." at bounding box center [701, 346] width 1 height 9
radio input "true"
click at [708, 574] on button "Next" at bounding box center [700, 561] width 238 height 59
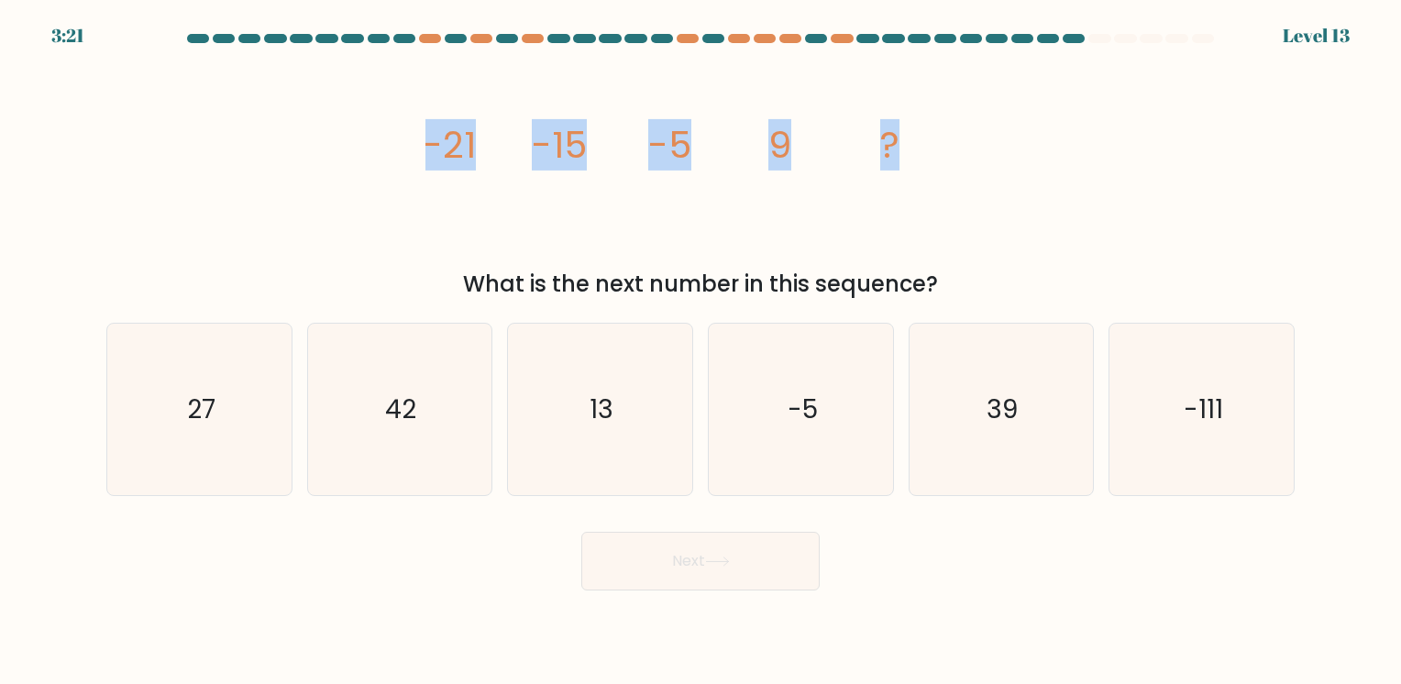
drag, startPoint x: 424, startPoint y: 149, endPoint x: 952, endPoint y: 185, distance: 529.5
click at [952, 185] on div "image/svg+xml -21 -15 -5 9 ? What is the next number in this sequence?" at bounding box center [700, 178] width 1211 height 246
copy g "-21 -15 -5 9 ?"
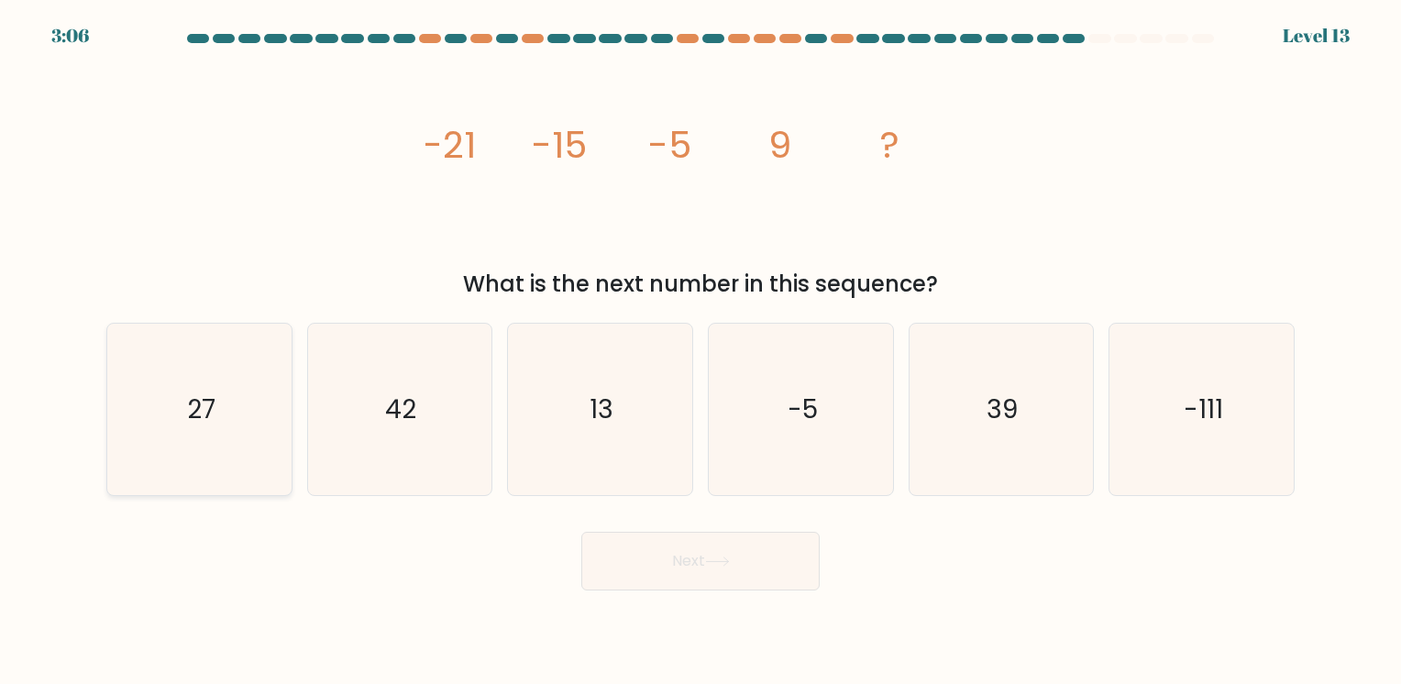
click at [152, 420] on icon "27" at bounding box center [200, 410] width 172 height 172
click at [701, 351] on input "a. 27" at bounding box center [701, 346] width 1 height 9
radio input "true"
click at [635, 545] on button "Next" at bounding box center [700, 561] width 238 height 59
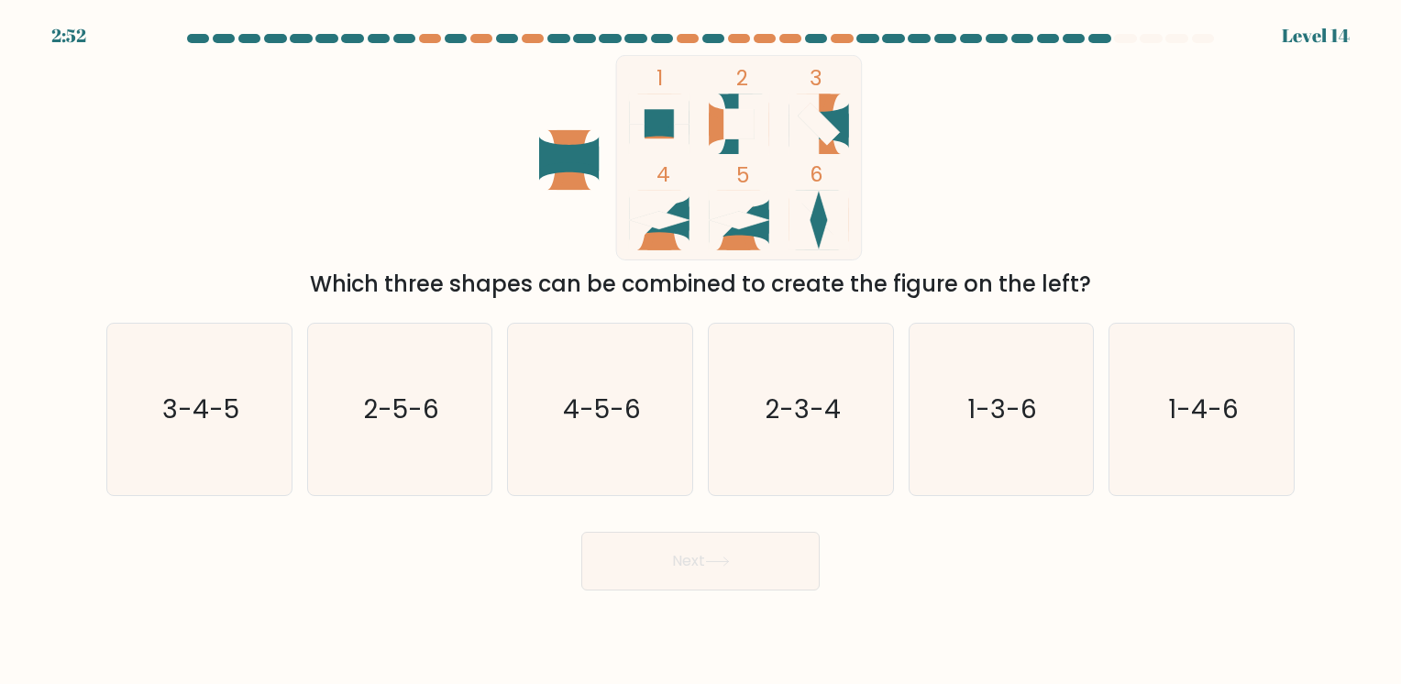
click at [833, 28] on div "2:52 Level 14" at bounding box center [700, 25] width 1401 height 50
click at [641, 370] on icon "4-5-6" at bounding box center [601, 410] width 172 height 172
click at [701, 351] on input "c. 4-5-6" at bounding box center [701, 346] width 1 height 9
radio input "true"
click at [701, 570] on button "Next" at bounding box center [700, 561] width 238 height 59
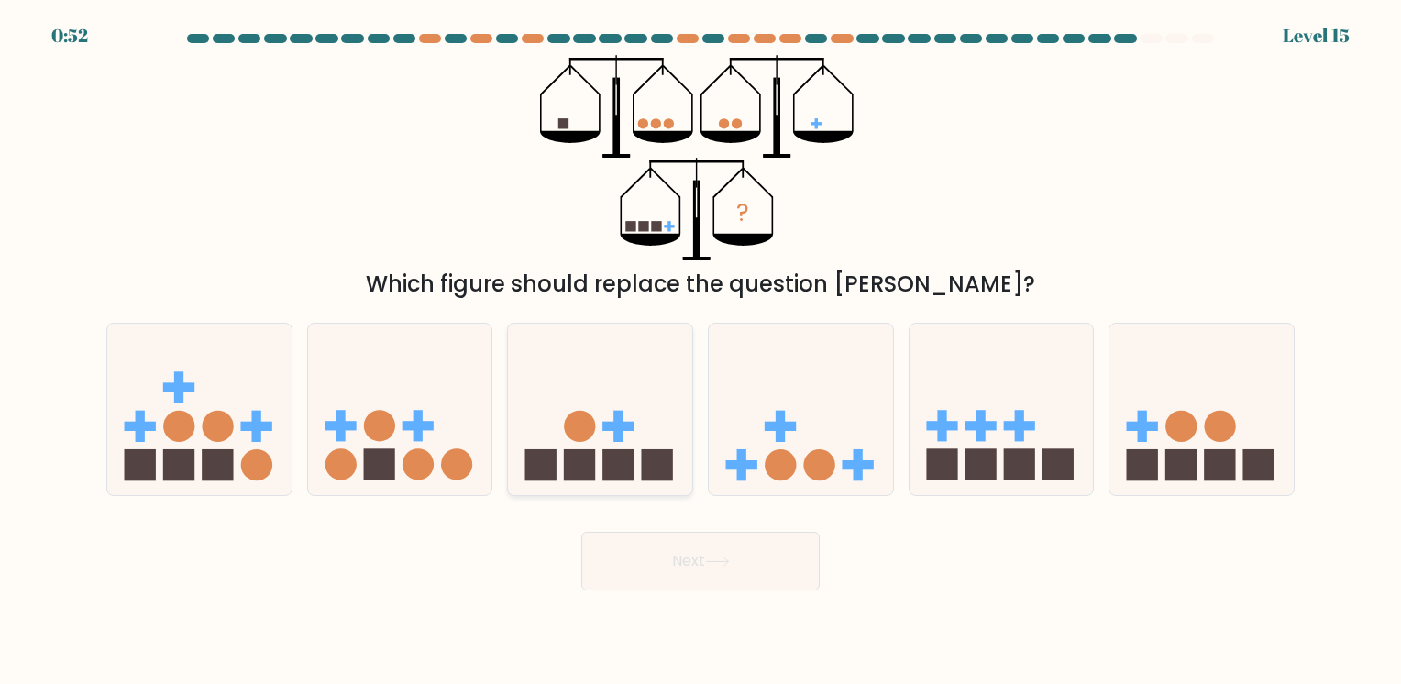
click at [659, 446] on icon at bounding box center [600, 409] width 184 height 152
click at [701, 351] on input "c." at bounding box center [701, 346] width 1 height 9
radio input "true"
click at [708, 559] on button "Next" at bounding box center [700, 561] width 238 height 59
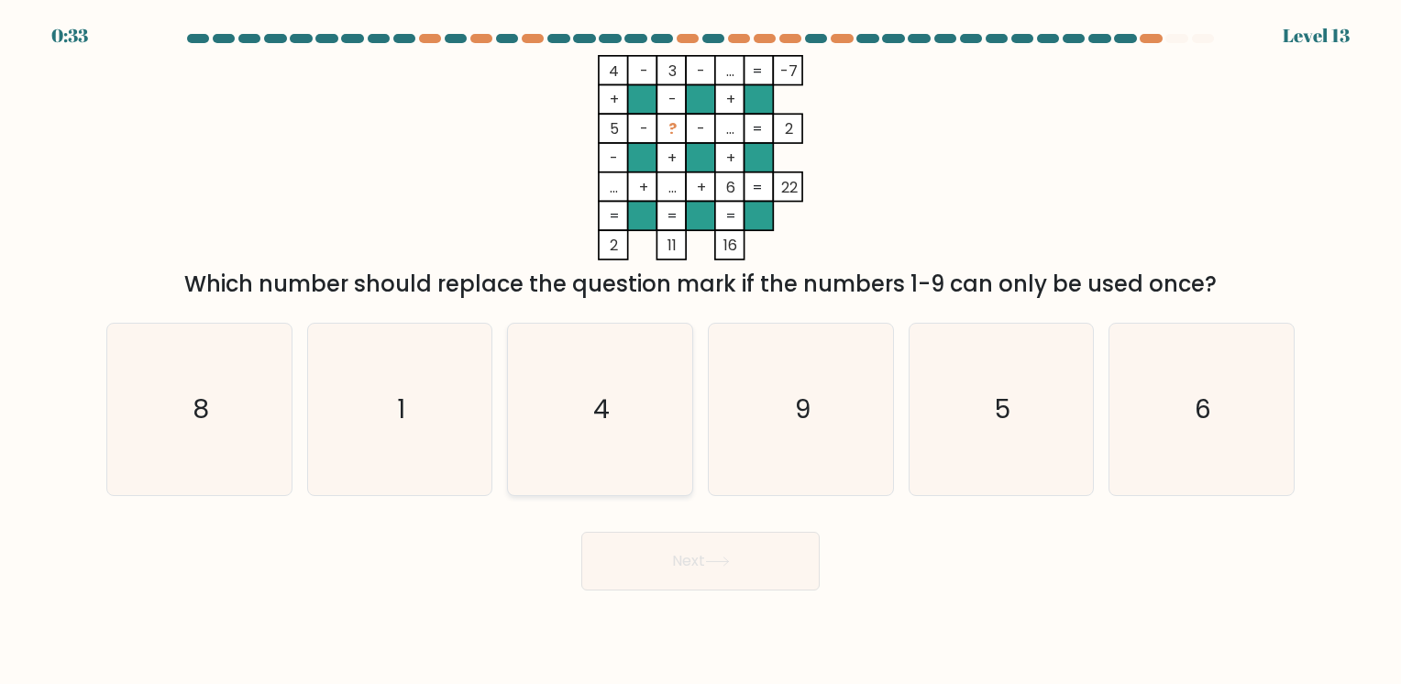
click at [625, 401] on icon "4" at bounding box center [601, 410] width 172 height 172
click at [701, 351] on input "c. 4" at bounding box center [701, 346] width 1 height 9
radio input "true"
click at [722, 569] on button "Next" at bounding box center [700, 561] width 238 height 59
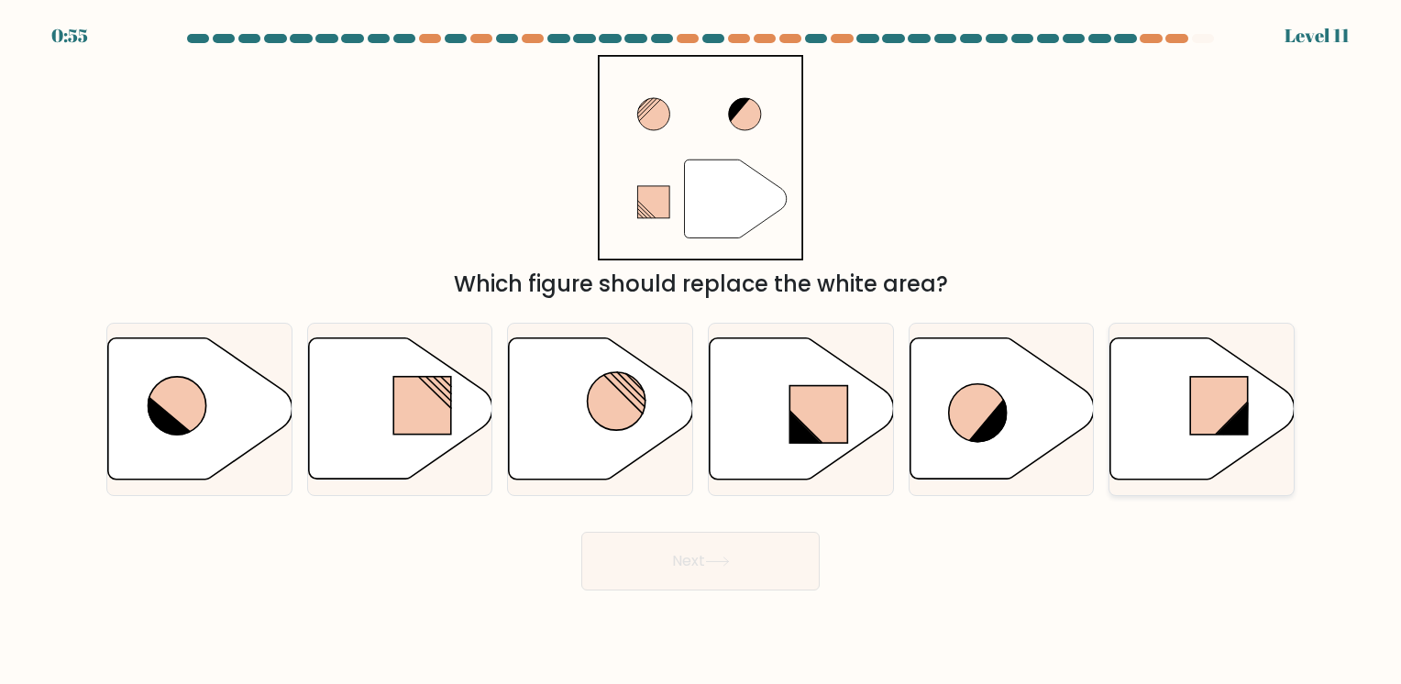
click at [1196, 427] on rect at bounding box center [1218, 406] width 57 height 58
click at [702, 351] on input "f." at bounding box center [701, 346] width 1 height 9
radio input "true"
click at [706, 618] on body "0:54 Level 11" at bounding box center [700, 342] width 1401 height 684
click at [719, 597] on body "0:54 Level 11" at bounding box center [700, 342] width 1401 height 684
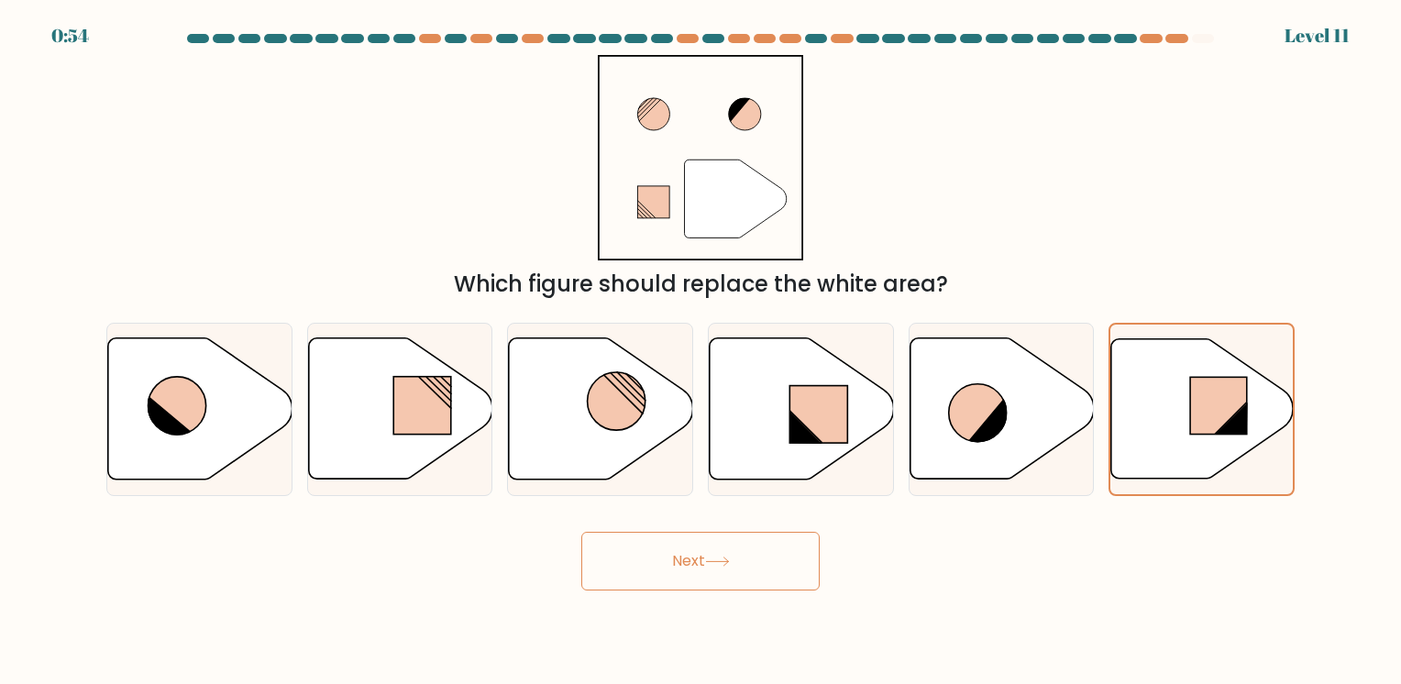
click at [727, 581] on button "Next" at bounding box center [700, 561] width 238 height 59
click at [734, 570] on button "Next" at bounding box center [700, 561] width 238 height 59
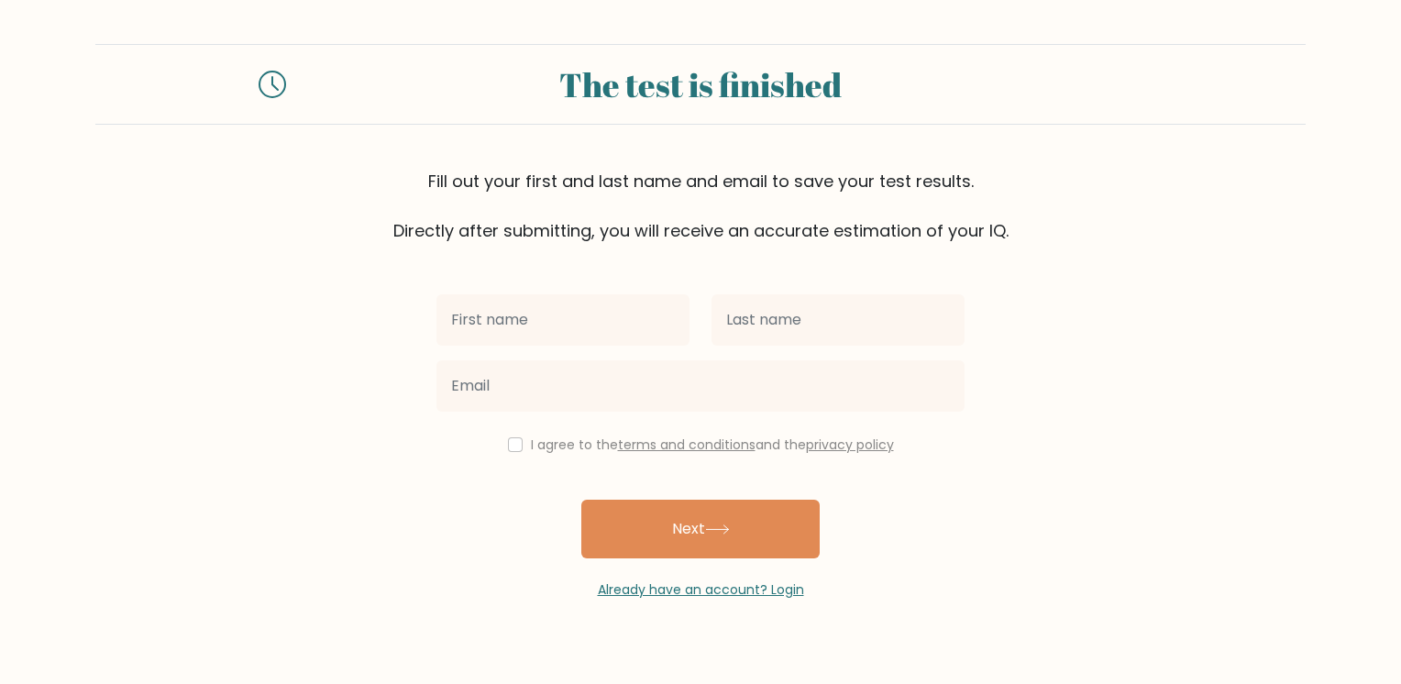
click at [514, 284] on div "I agree to the terms and conditions and the privacy policy Next Already have an…" at bounding box center [701, 421] width 550 height 357
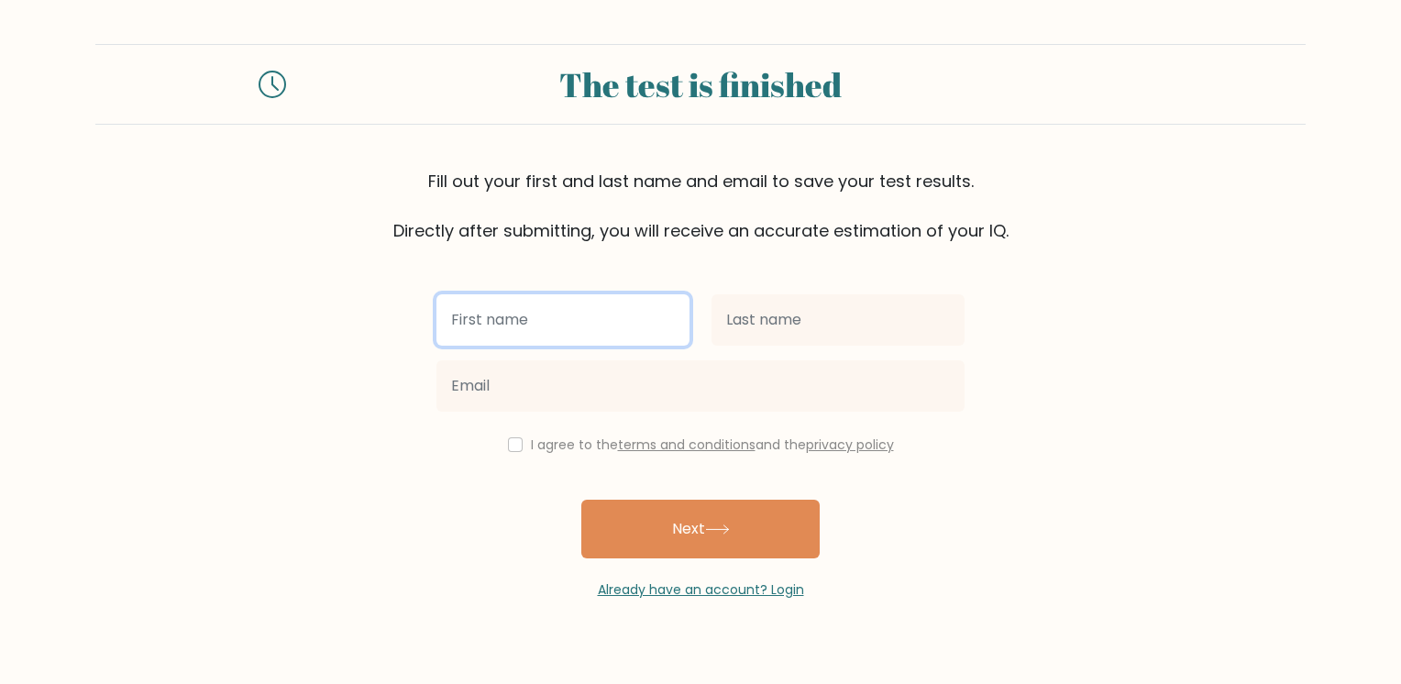
click at [574, 325] on input "text" at bounding box center [563, 319] width 253 height 51
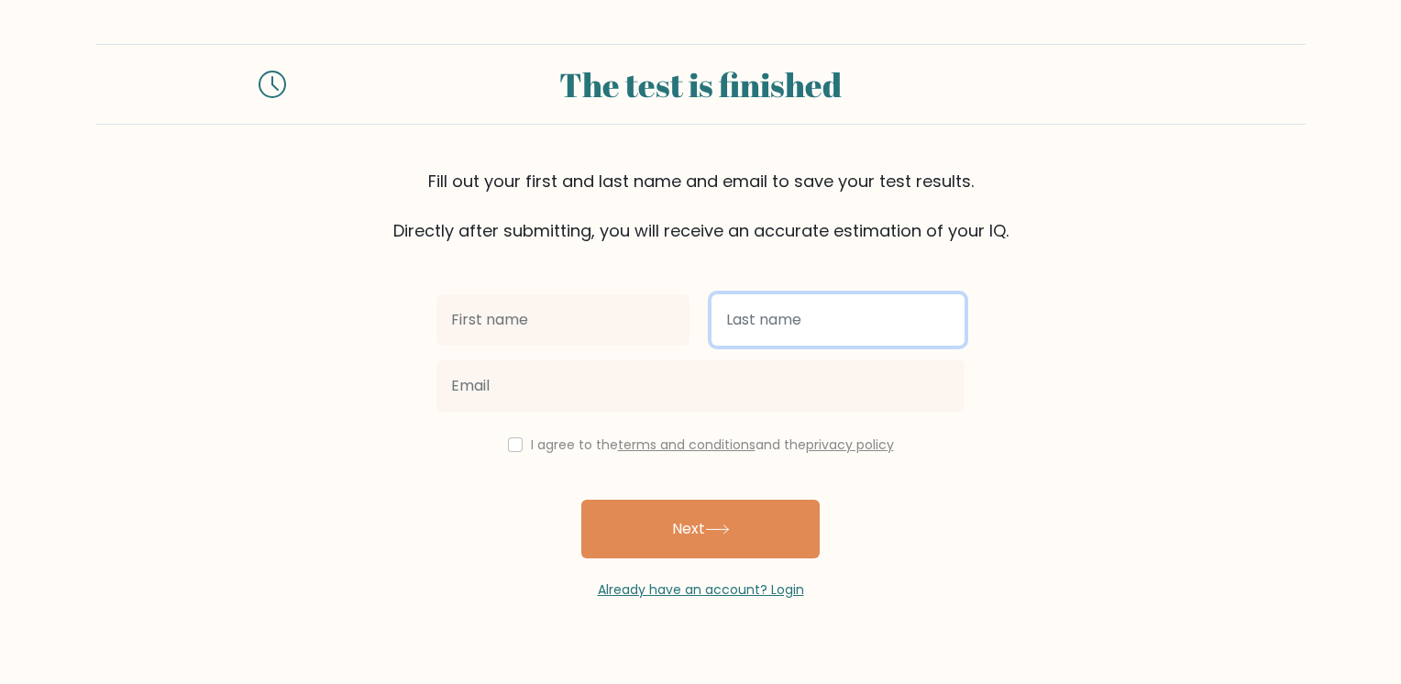
click at [745, 306] on input "text" at bounding box center [838, 319] width 253 height 51
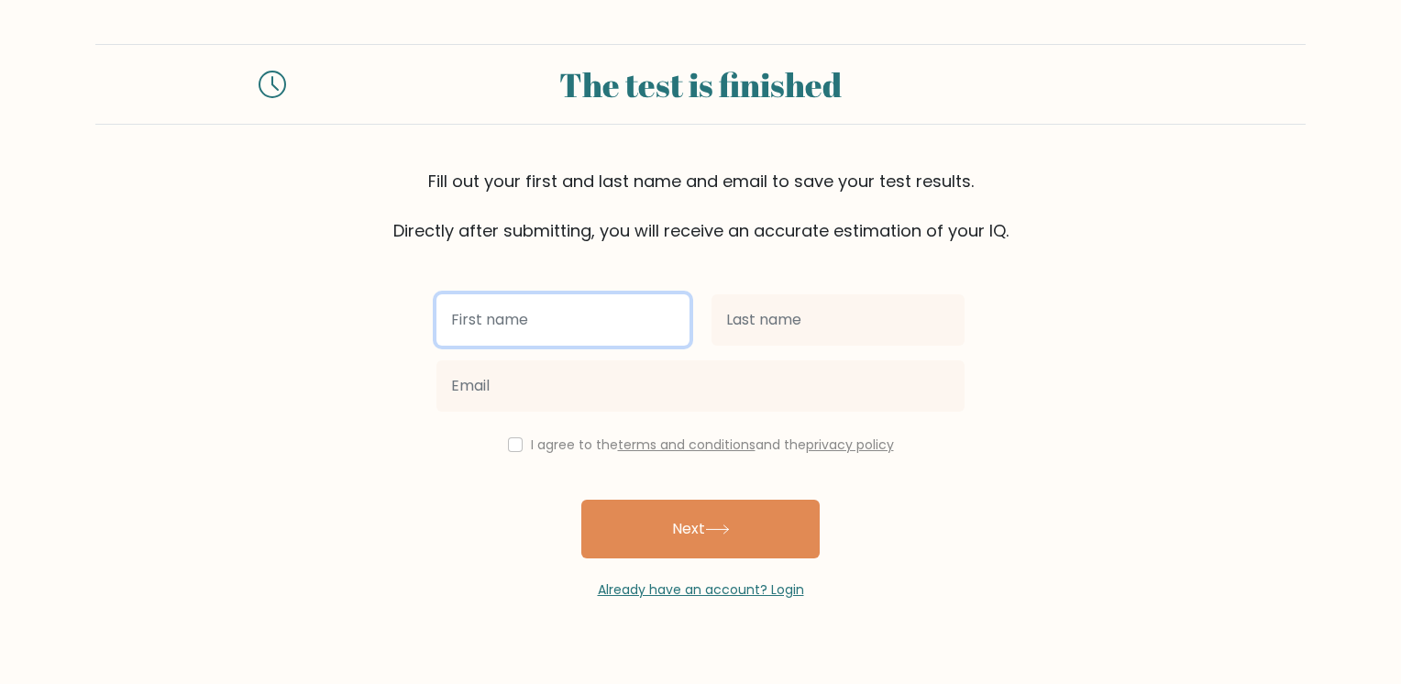
click at [511, 337] on input "text" at bounding box center [563, 319] width 253 height 51
type input "y"
type input "[PERSON_NAME]"
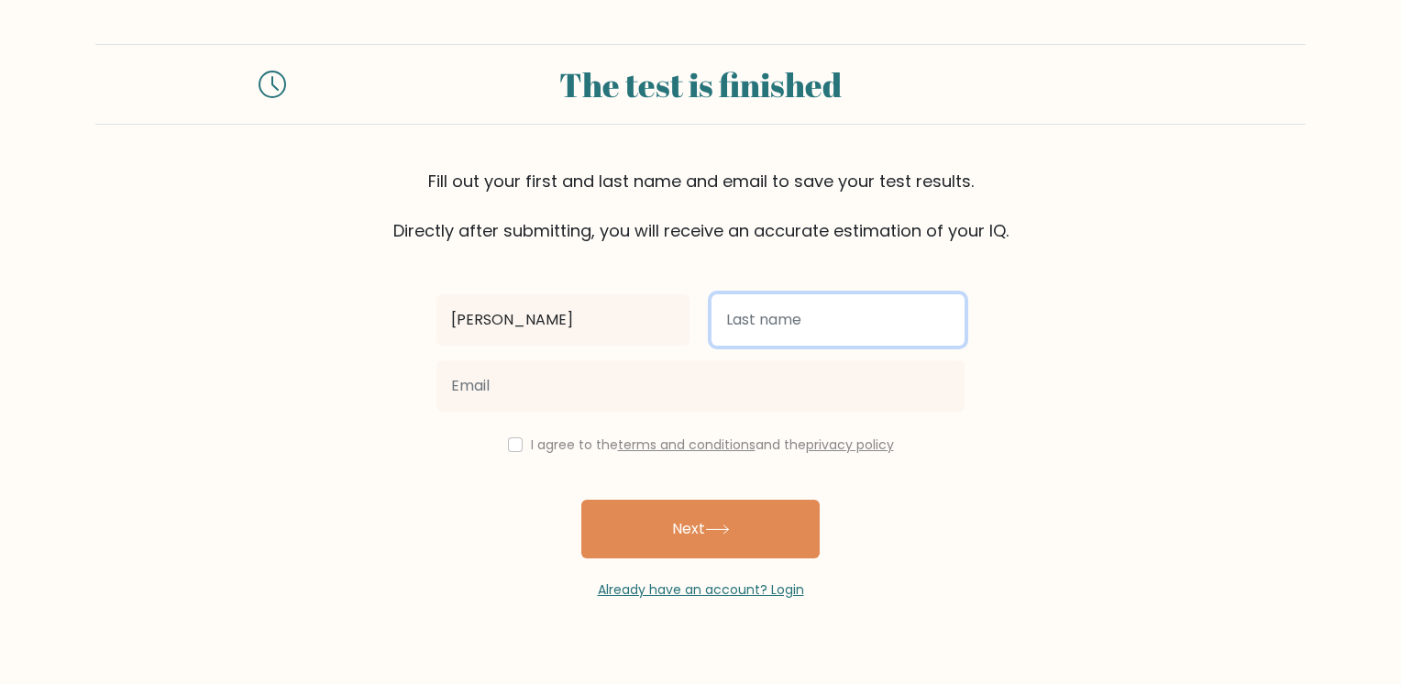
click at [763, 318] on input "text" at bounding box center [838, 319] width 253 height 51
type input "m"
type input "Mohamed"
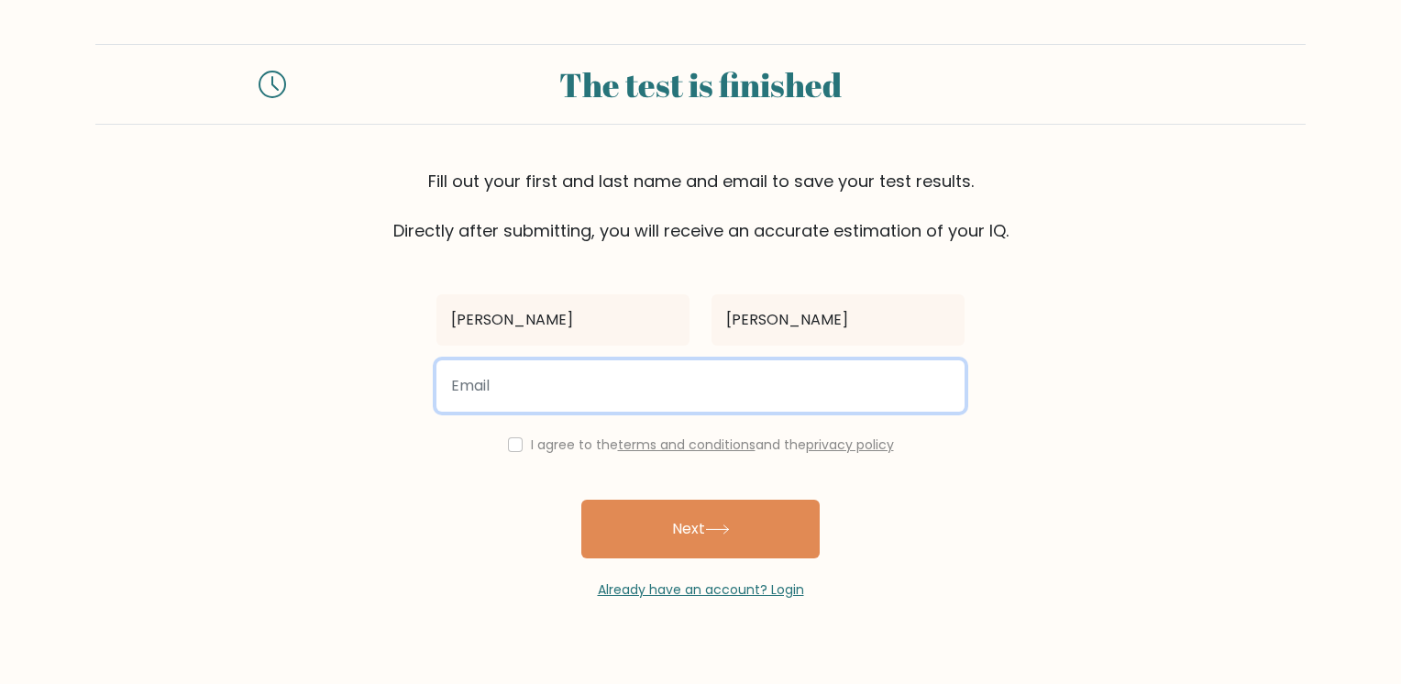
click at [661, 370] on input "email" at bounding box center [701, 385] width 528 height 51
type input "N"
type input "n"
type input "N"
click at [625, 403] on input "Yousef.mohamed@nexperience.org" at bounding box center [701, 385] width 528 height 51
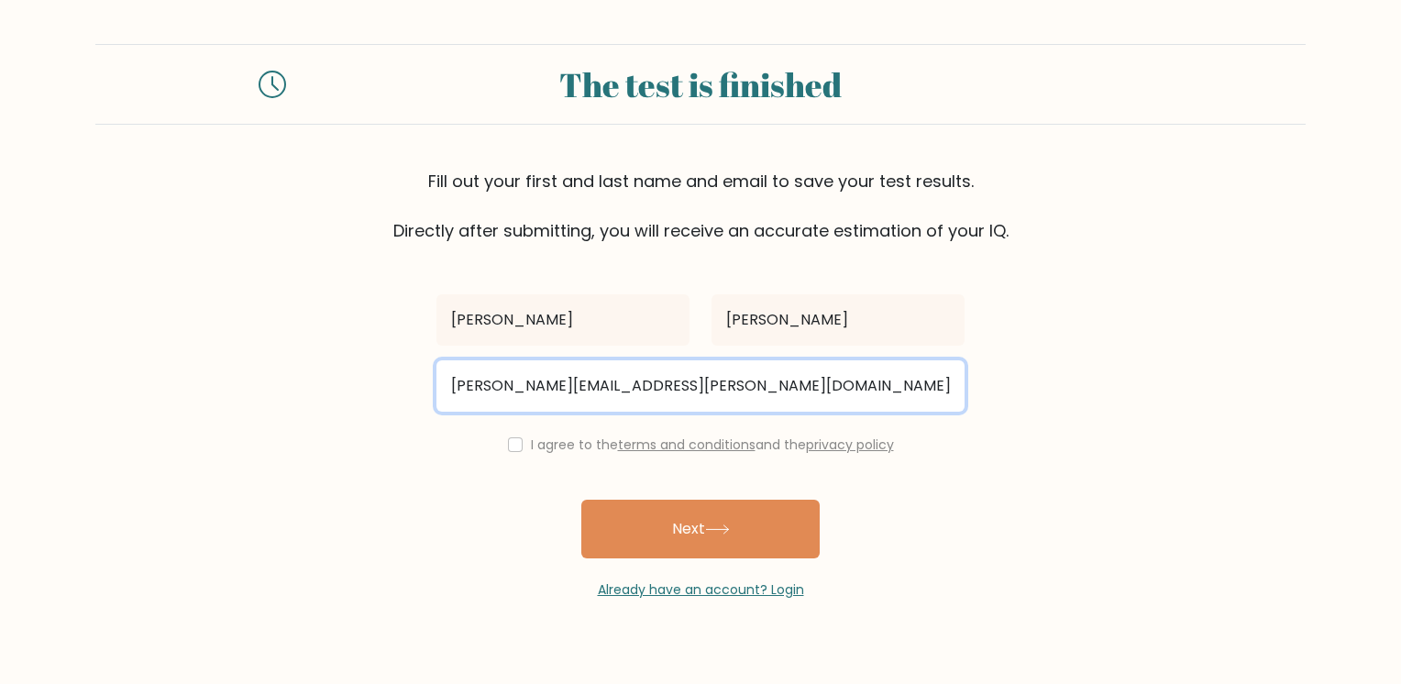
click at [626, 402] on input "Yousef.mohamed@nexperience.org" at bounding box center [701, 385] width 528 height 51
click at [620, 404] on input "Yousef.mohamed@nexperience.org" at bounding box center [701, 385] width 528 height 51
click at [625, 402] on input "Yousef.mohamed@nexperience.org" at bounding box center [701, 385] width 528 height 51
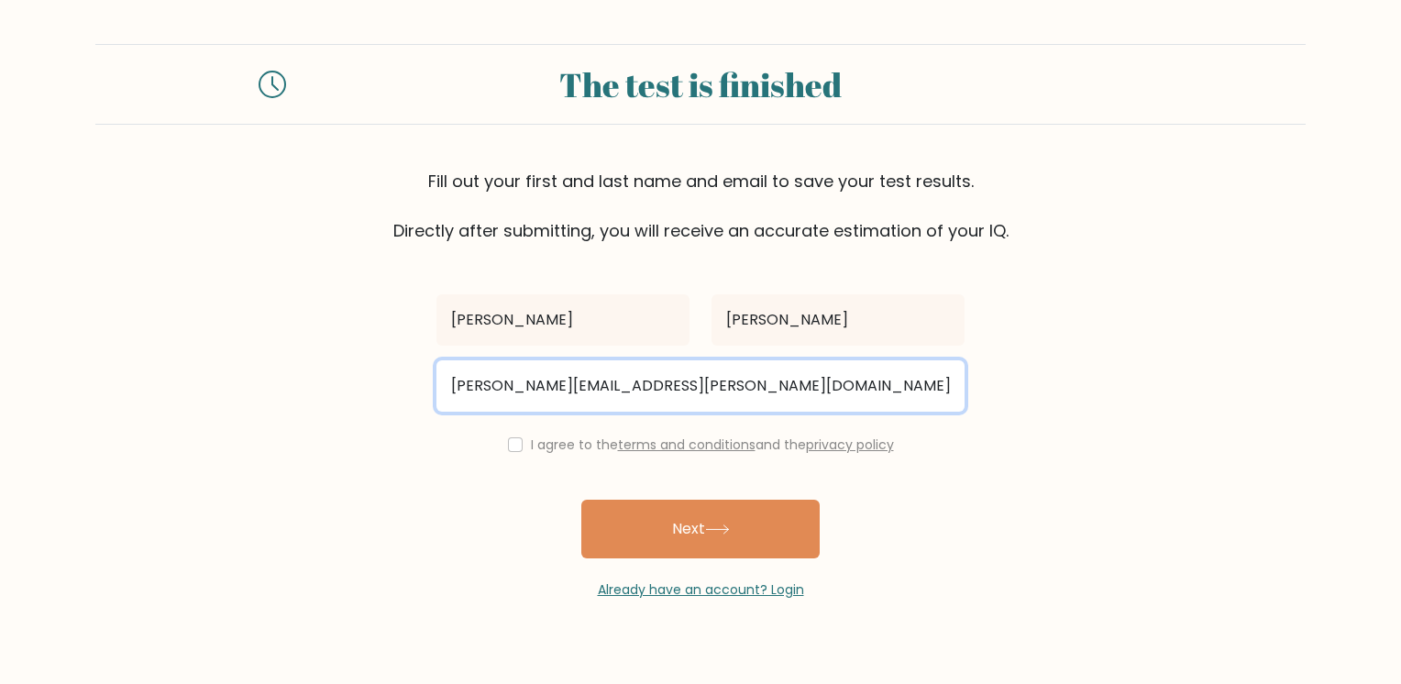
type input "Yousef.mohamed@nexperience.org"
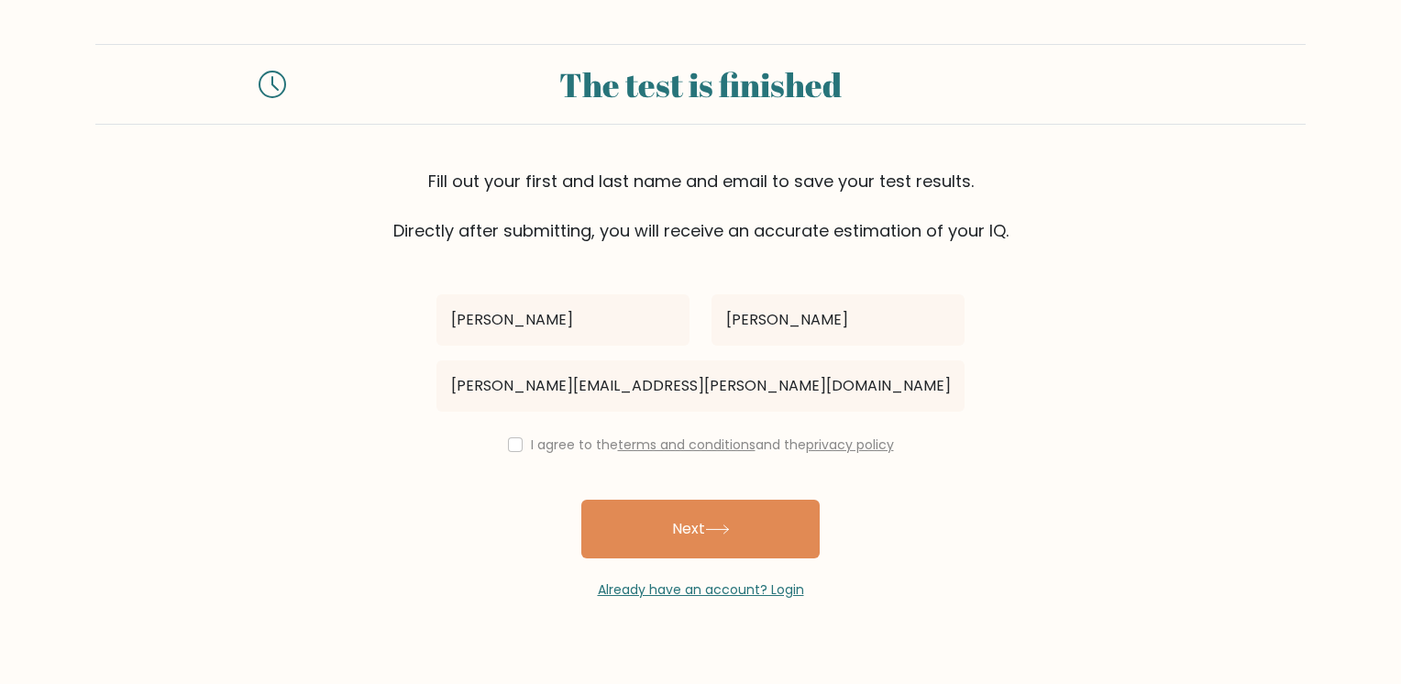
click at [504, 453] on div "I agree to the terms and conditions and the privacy policy" at bounding box center [701, 445] width 550 height 22
click at [515, 446] on input "checkbox" at bounding box center [515, 444] width 15 height 15
checkbox input "true"
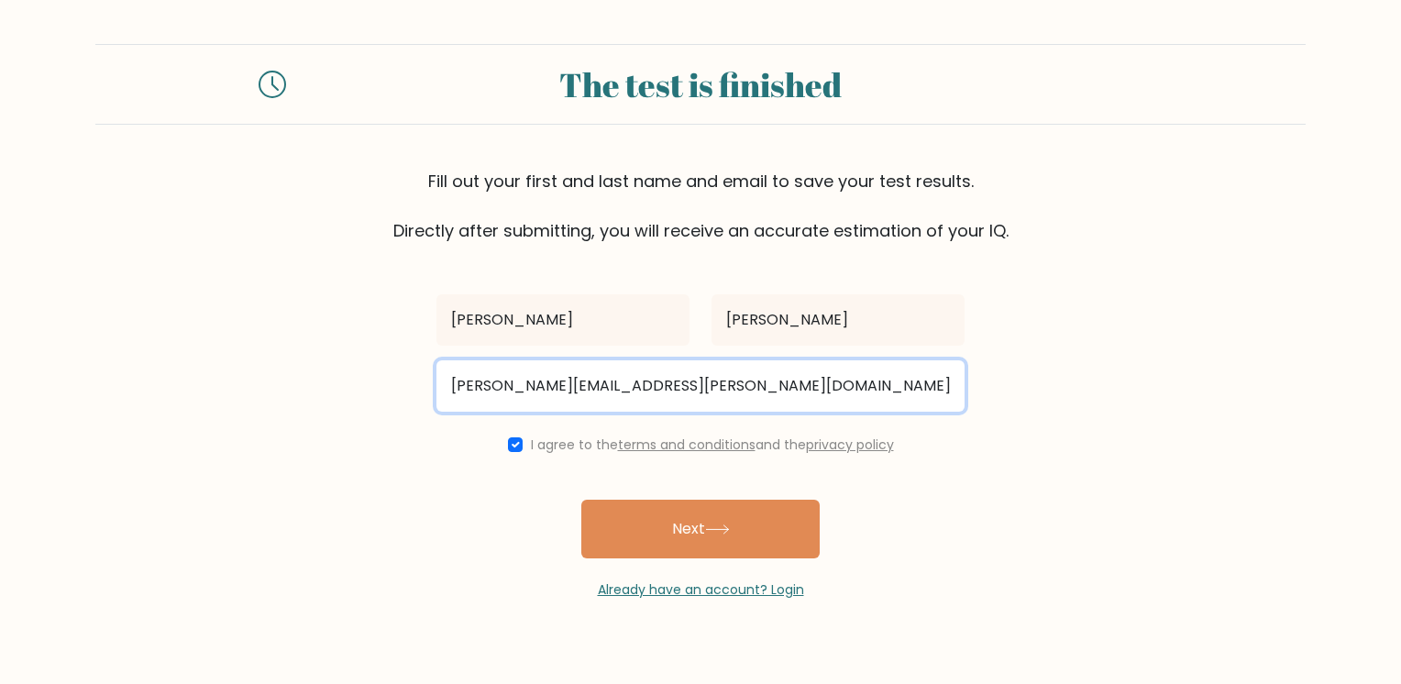
click at [470, 394] on input "Yousef.mohamed@nexperience.org" at bounding box center [701, 385] width 528 height 51
click at [459, 391] on input "Yousef.mohamed@nexperience.org" at bounding box center [701, 385] width 528 height 51
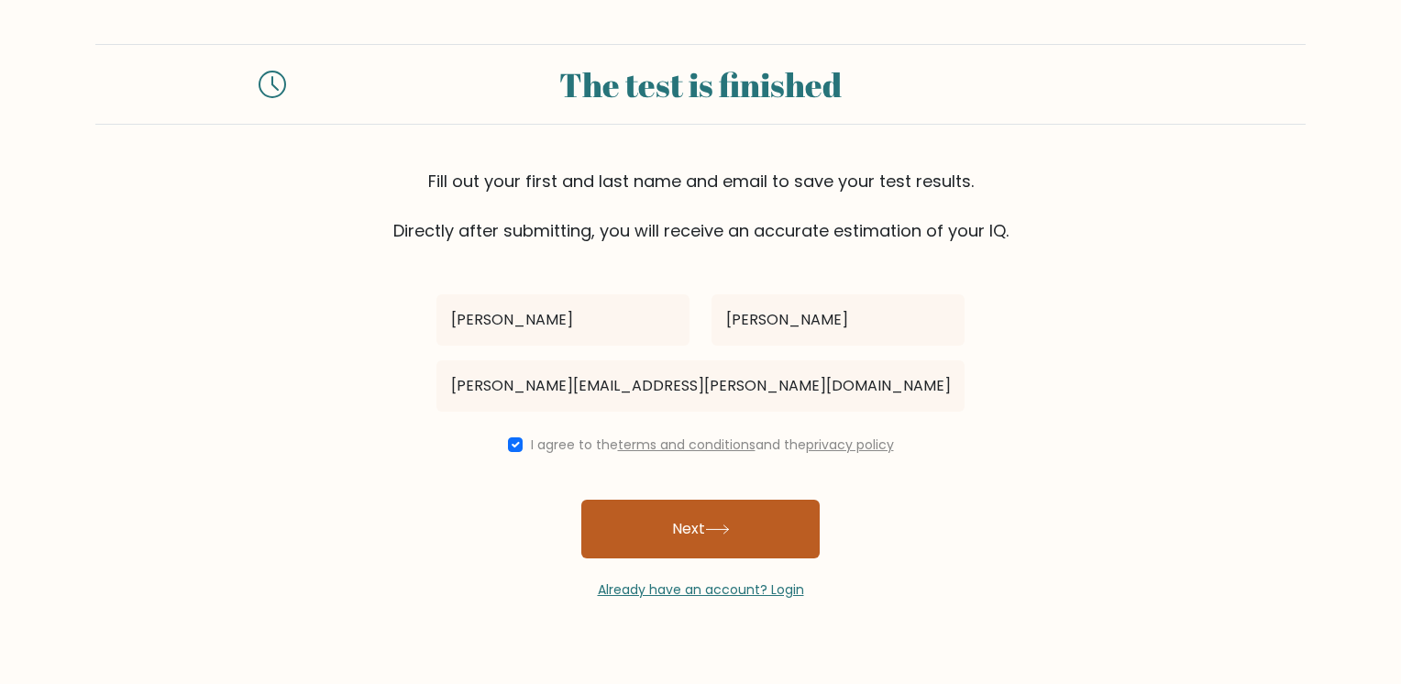
click at [673, 512] on button "Next" at bounding box center [700, 529] width 238 height 59
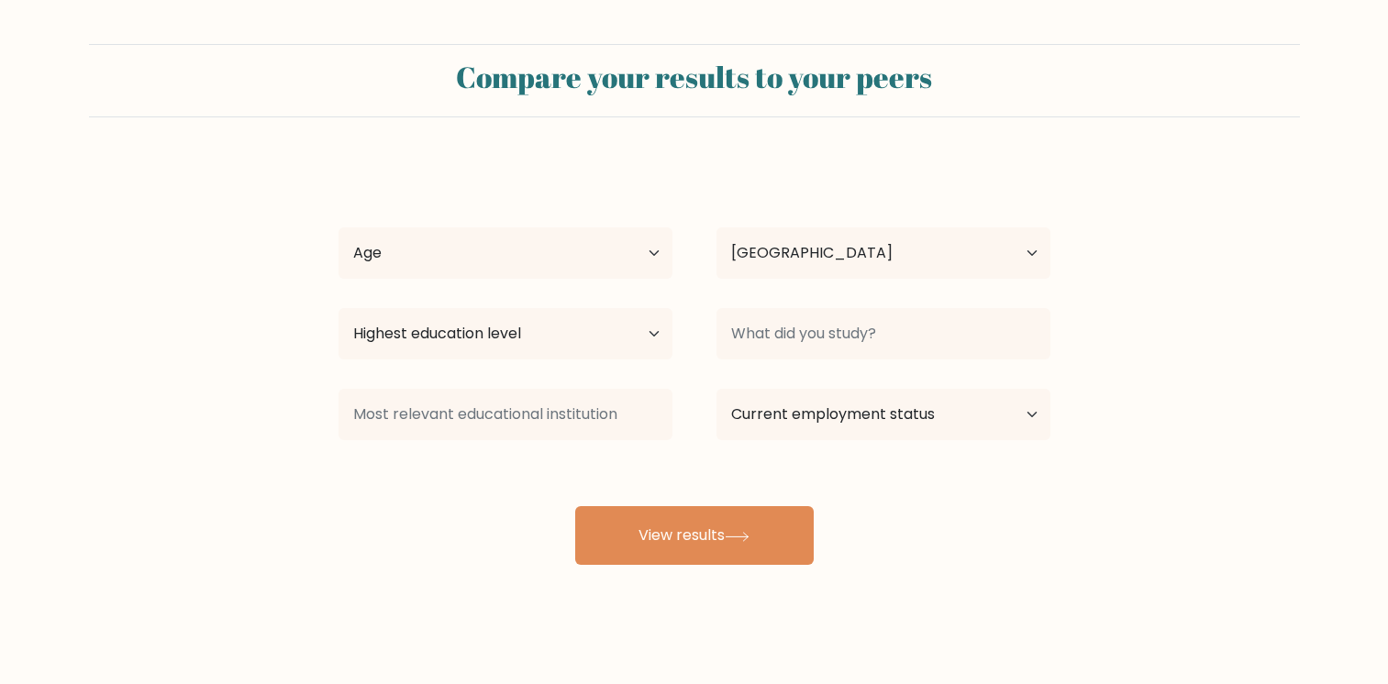
select select "EG"
click at [470, 222] on div "Age Under [DEMOGRAPHIC_DATA] [DEMOGRAPHIC_DATA] [DEMOGRAPHIC_DATA] [DEMOGRAPHIC…" at bounding box center [505, 253] width 378 height 66
click at [521, 259] on select "Age Under [DEMOGRAPHIC_DATA] [DEMOGRAPHIC_DATA] [DEMOGRAPHIC_DATA] [DEMOGRAPHIC…" at bounding box center [505, 252] width 334 height 51
select select "18_24"
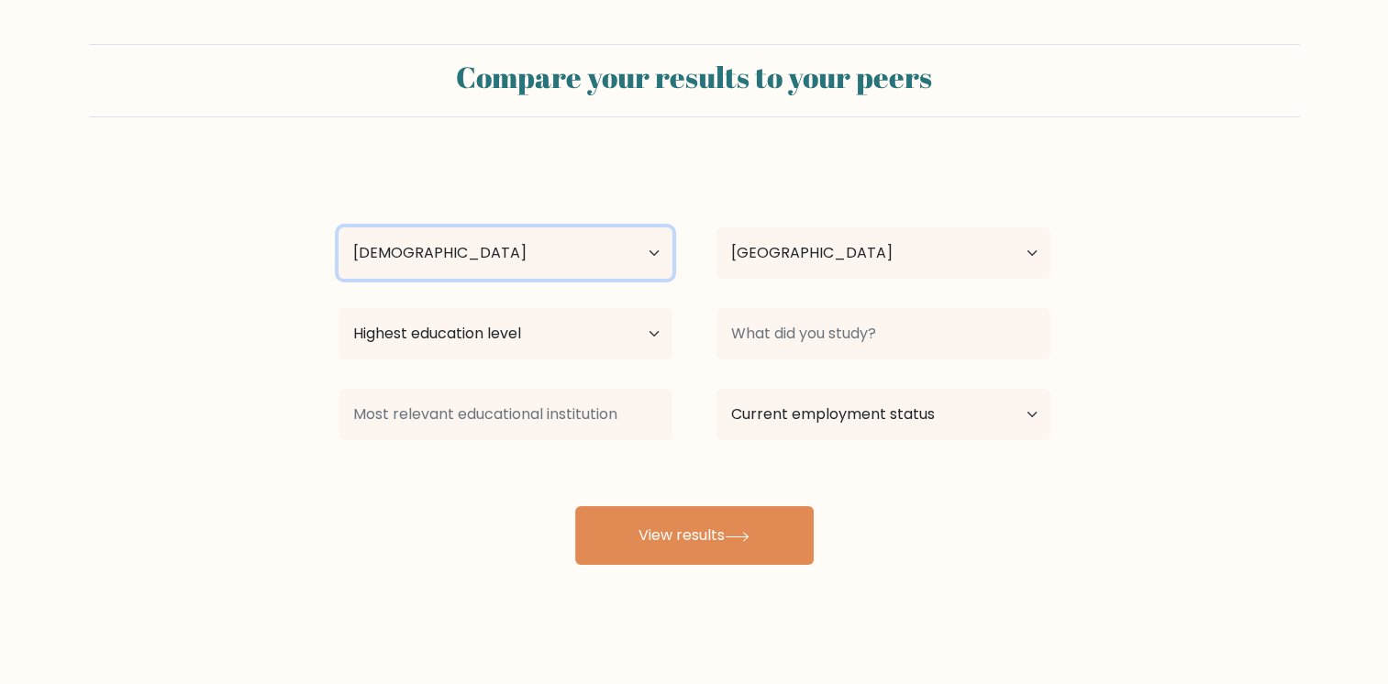
click at [338, 227] on select "Age Under 18 years old 18-24 years old 25-34 years old 35-44 years old 45-54 ye…" at bounding box center [505, 252] width 334 height 51
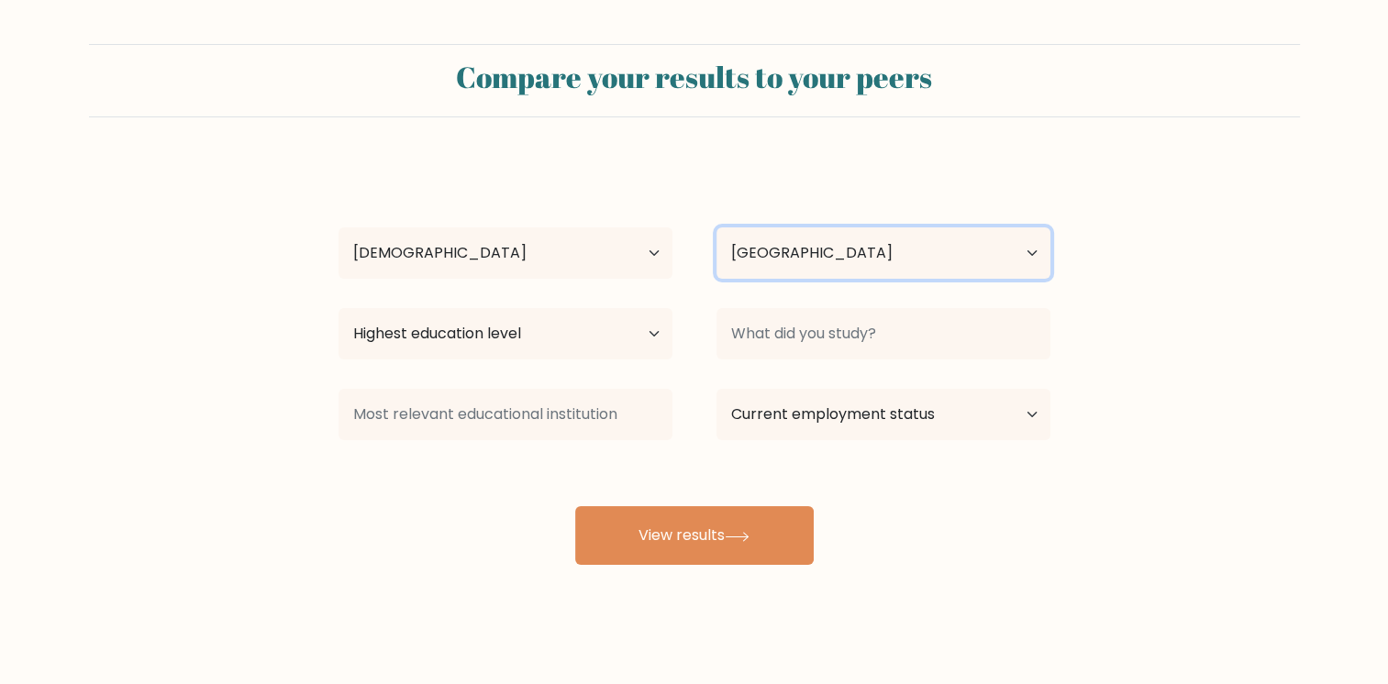
click at [769, 266] on select "Country Afghanistan Albania Algeria American Samoa Andorra Angola Anguilla Anta…" at bounding box center [883, 252] width 334 height 51
click at [1355, 243] on form "Compare your results to your peers Youssef Mohamed Age Under 18 years old 18-24…" at bounding box center [694, 304] width 1388 height 521
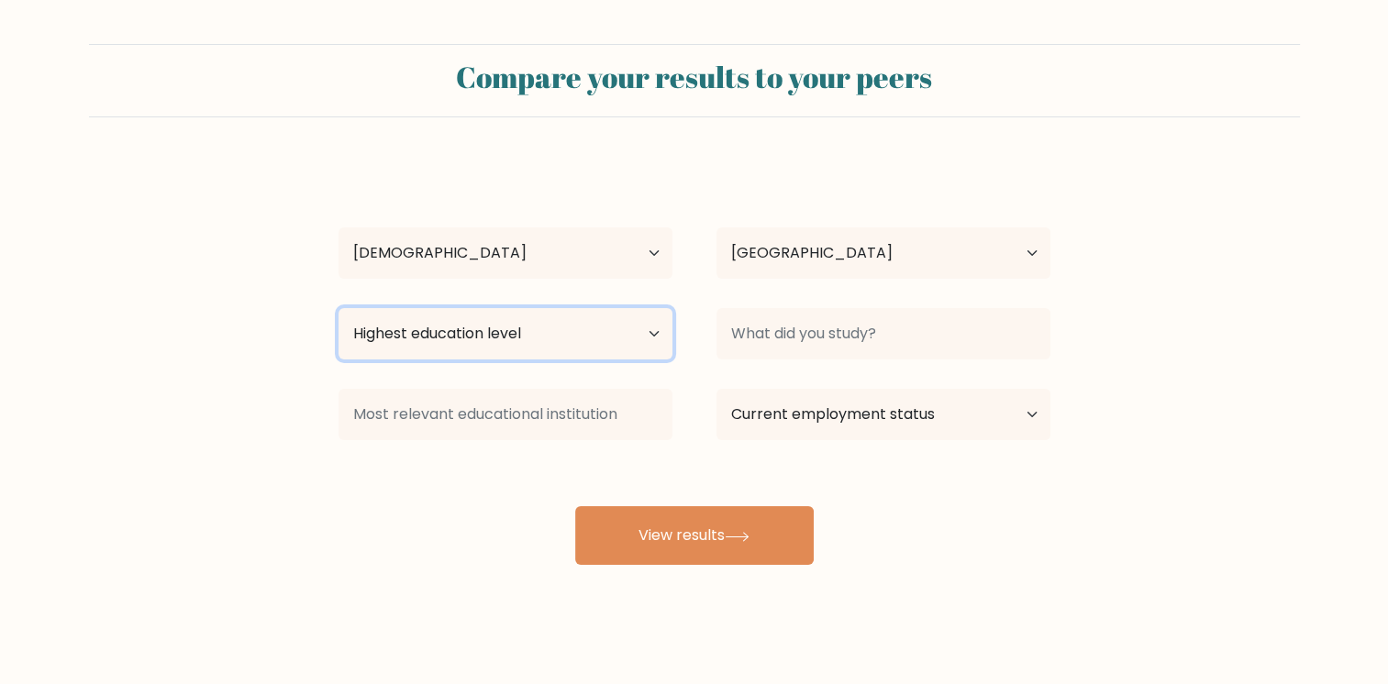
click at [598, 351] on select "Highest education level No schooling Primary Lower Secondary Upper Secondary Oc…" at bounding box center [505, 333] width 334 height 51
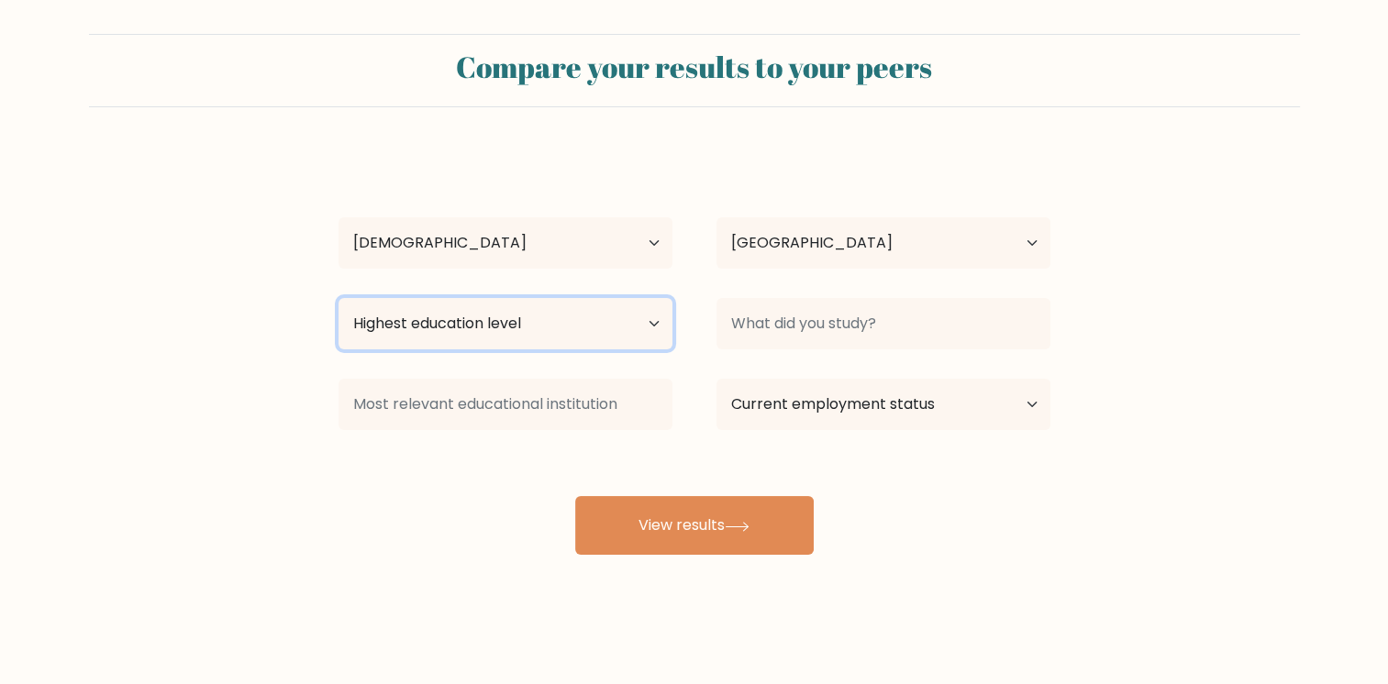
scroll to position [11, 0]
click at [539, 333] on select "Highest education level No schooling Primary Lower Secondary Upper Secondary Oc…" at bounding box center [505, 322] width 334 height 51
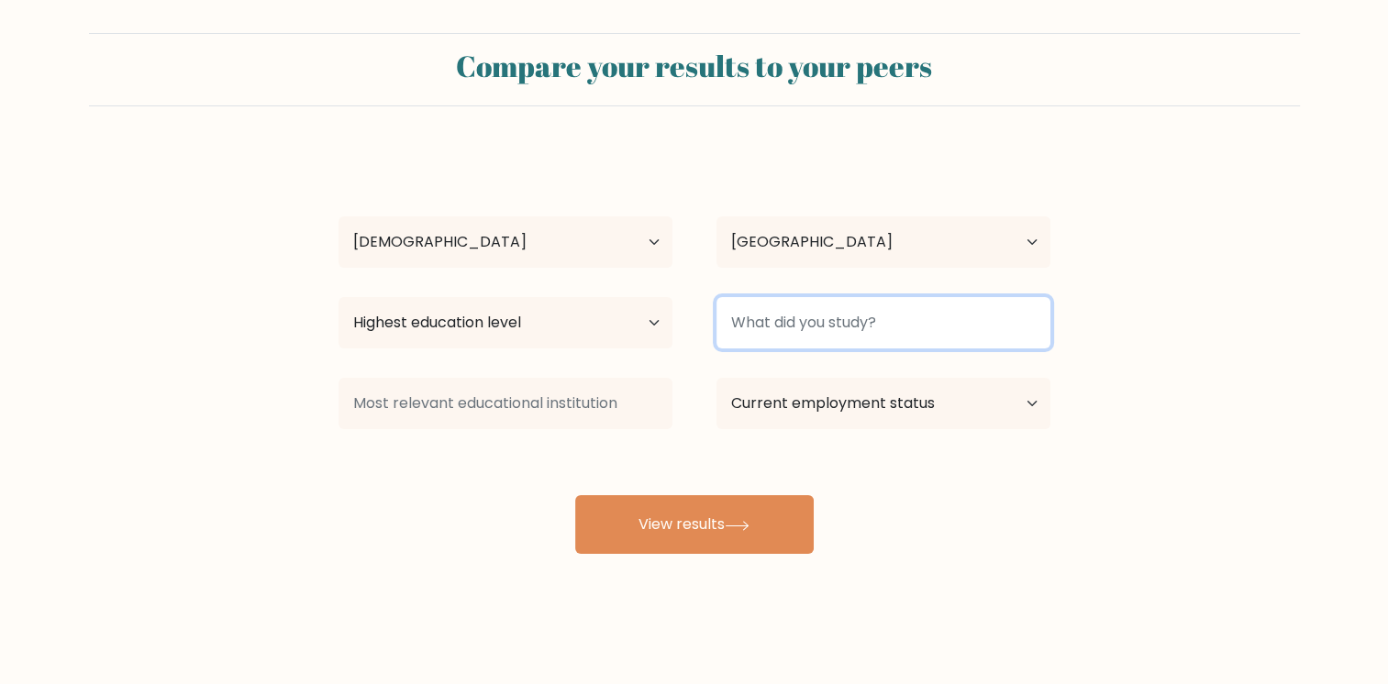
click at [800, 317] on input at bounding box center [883, 322] width 334 height 51
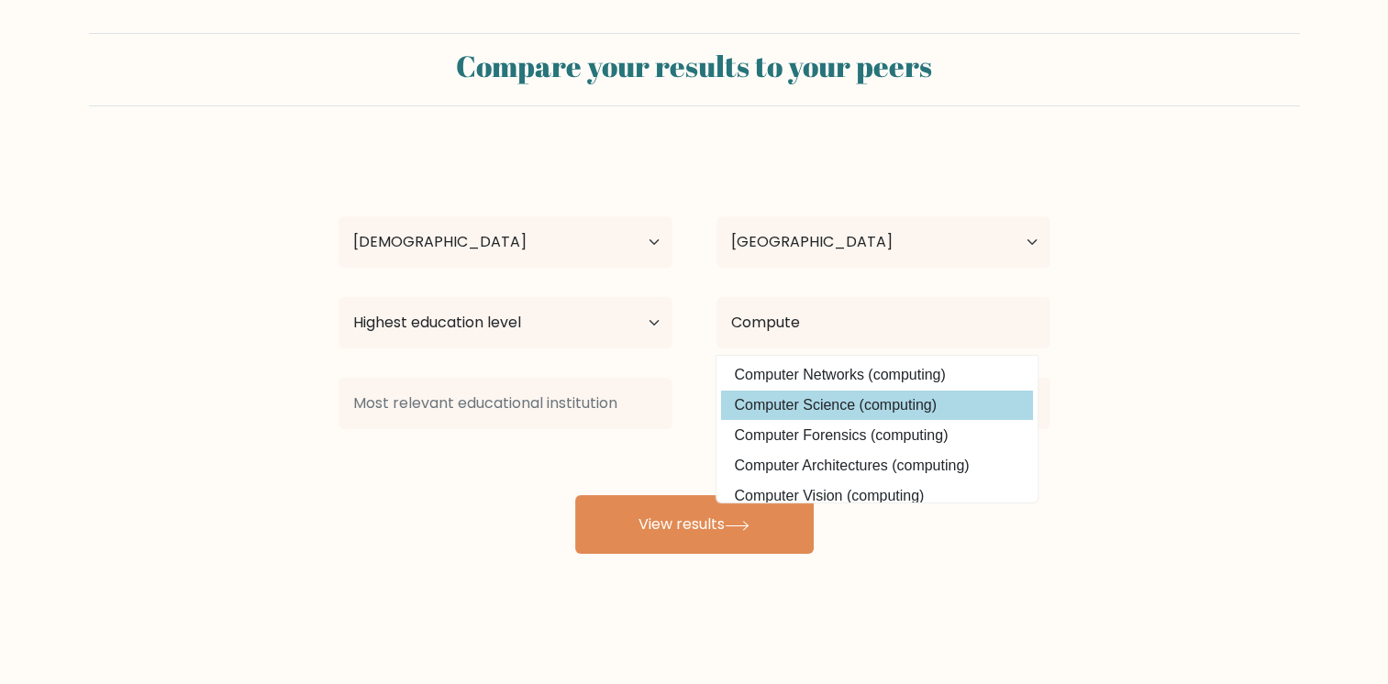
click at [840, 409] on option "Computer Science (computing)" at bounding box center [877, 405] width 312 height 29
type input "Computer Science"
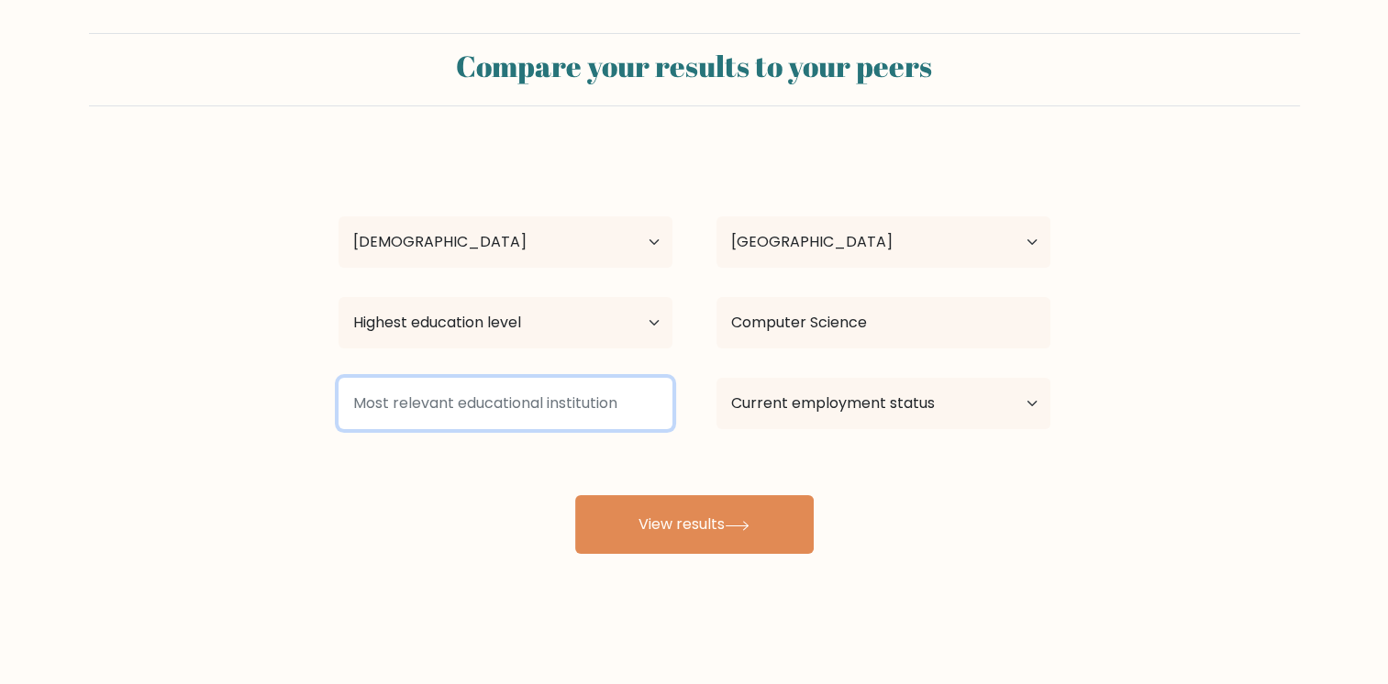
click at [559, 393] on input at bounding box center [505, 403] width 334 height 51
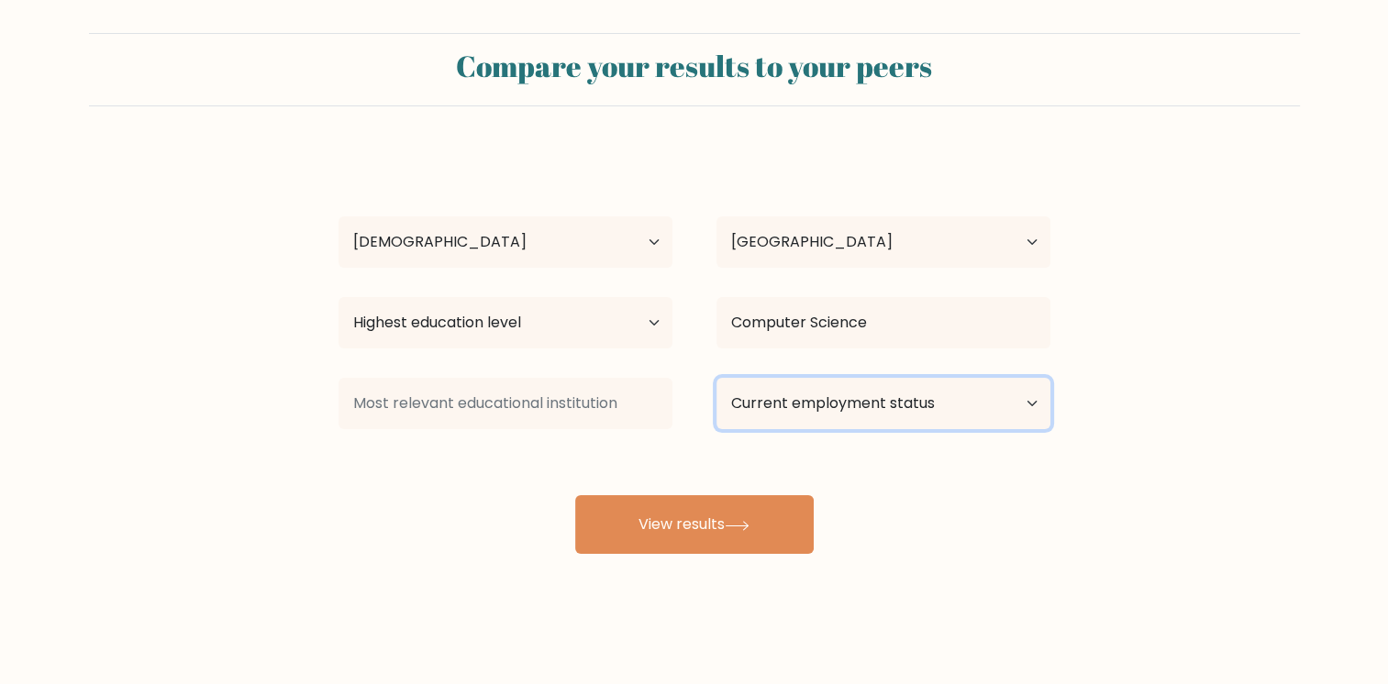
click at [781, 410] on select "Current employment status Employed Student Retired Other / prefer not to answer" at bounding box center [883, 403] width 334 height 51
click at [782, 410] on select "Current employment status Employed Student Retired Other / prefer not to answer" at bounding box center [883, 403] width 334 height 51
select select "student"
click at [716, 378] on select "Current employment status Employed Student Retired Other / prefer not to answer" at bounding box center [883, 403] width 334 height 51
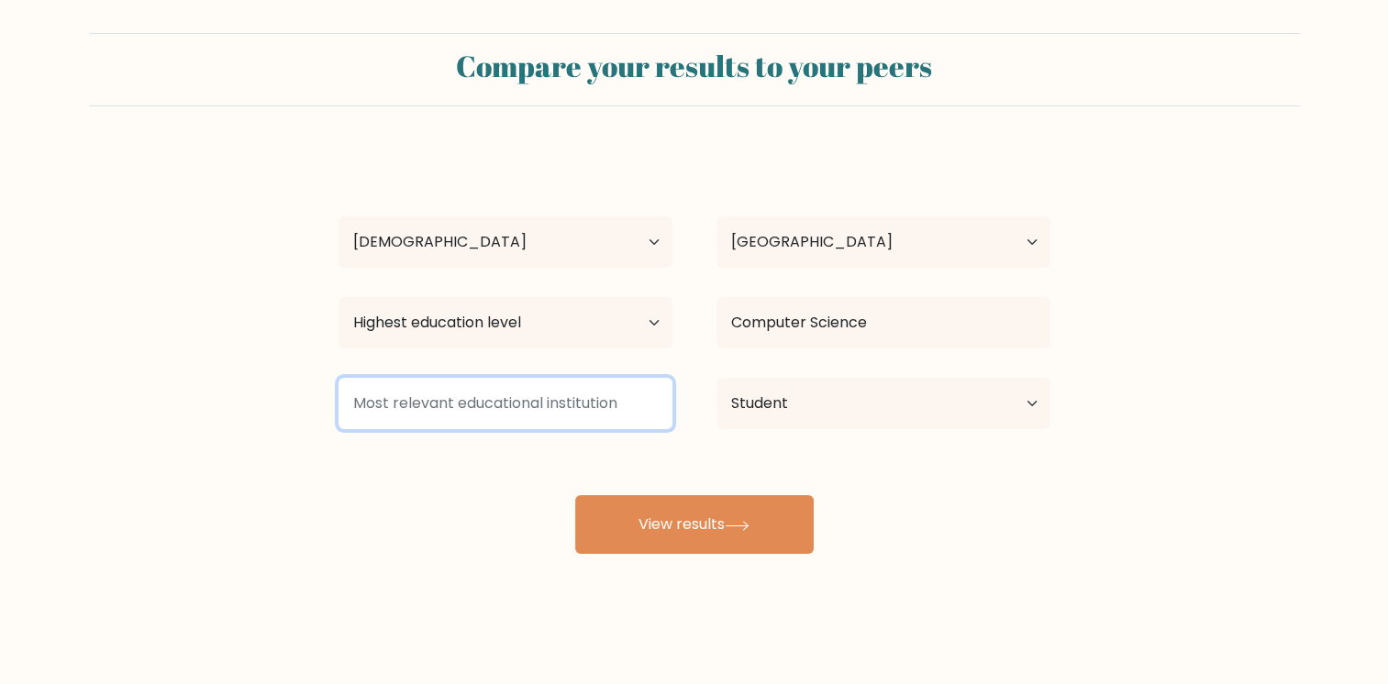
click at [503, 389] on input at bounding box center [505, 403] width 334 height 51
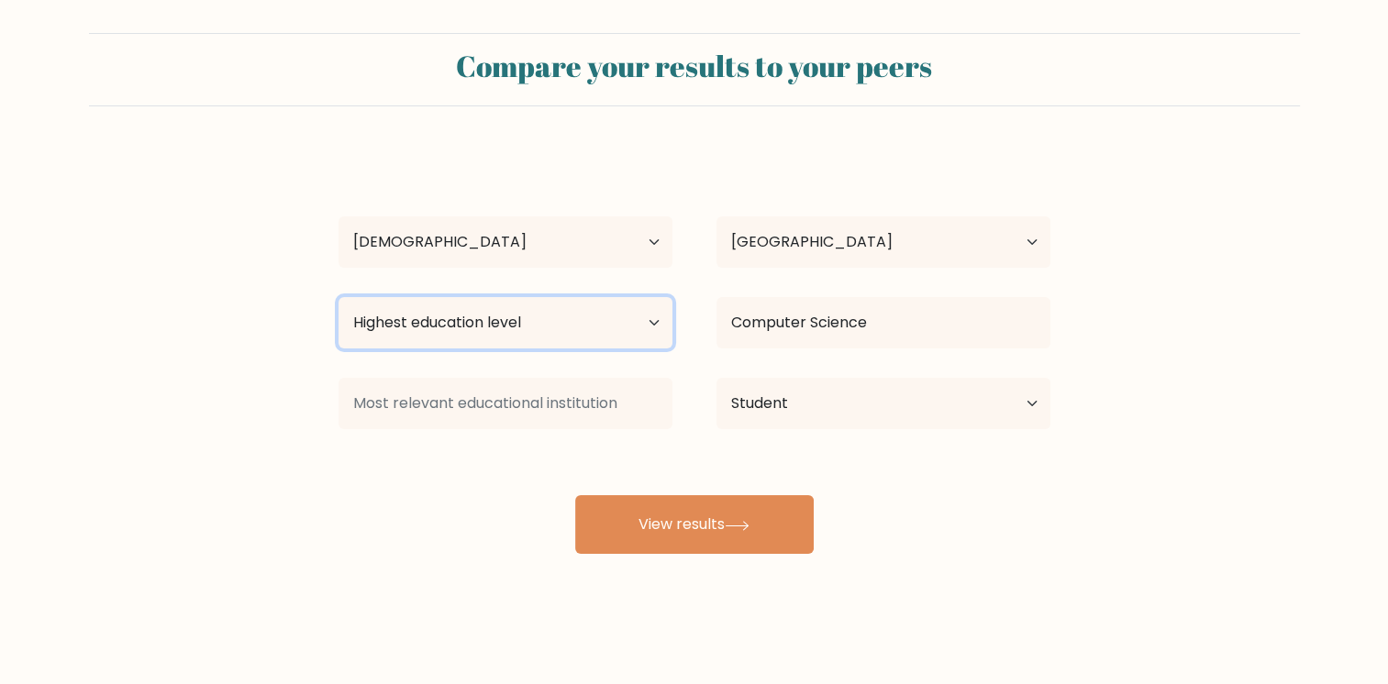
click at [516, 323] on select "Highest education level No schooling Primary Lower Secondary Upper Secondary Oc…" at bounding box center [505, 322] width 334 height 51
click at [338, 297] on select "Highest education level No schooling Primary Lower Secondary Upper Secondary Oc…" at bounding box center [505, 322] width 334 height 51
click at [491, 328] on select "Highest education level No schooling Primary Lower Secondary Upper Secondary Oc…" at bounding box center [505, 322] width 334 height 51
click at [338, 297] on select "Highest education level No schooling Primary Lower Secondary Upper Secondary Oc…" at bounding box center [505, 322] width 334 height 51
click at [471, 315] on select "Highest education level No schooling Primary Lower Secondary Upper Secondary Oc…" at bounding box center [505, 322] width 334 height 51
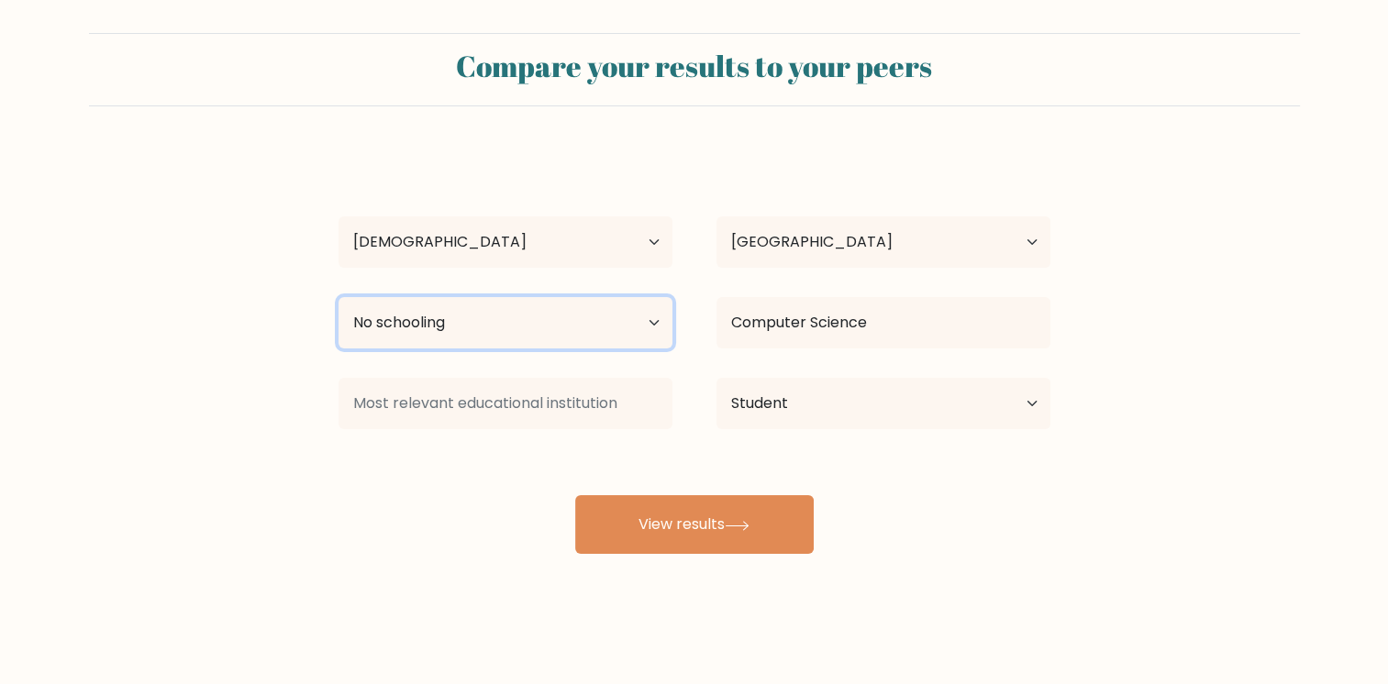
select select "bachelors_degree"
click at [338, 297] on select "Highest education level No schooling Primary Lower Secondary Upper Secondary Oc…" at bounding box center [505, 322] width 334 height 51
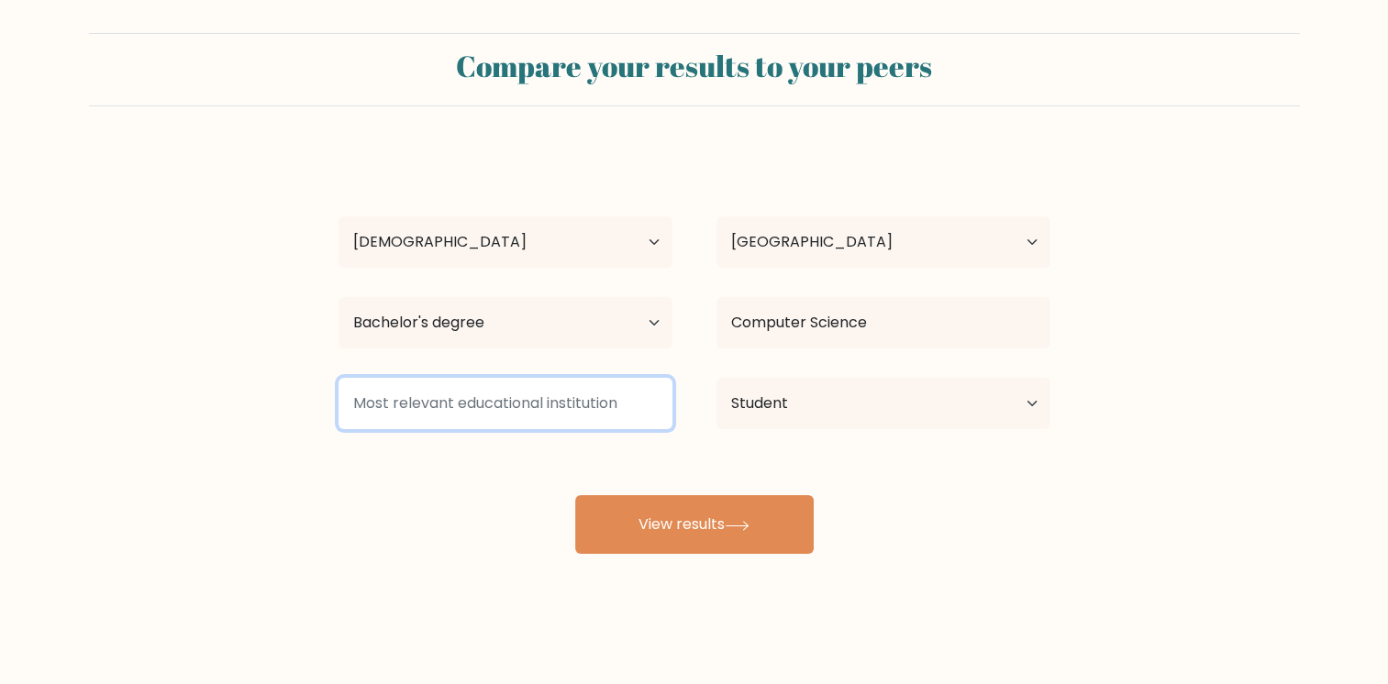
click at [542, 405] on input at bounding box center [505, 403] width 334 height 51
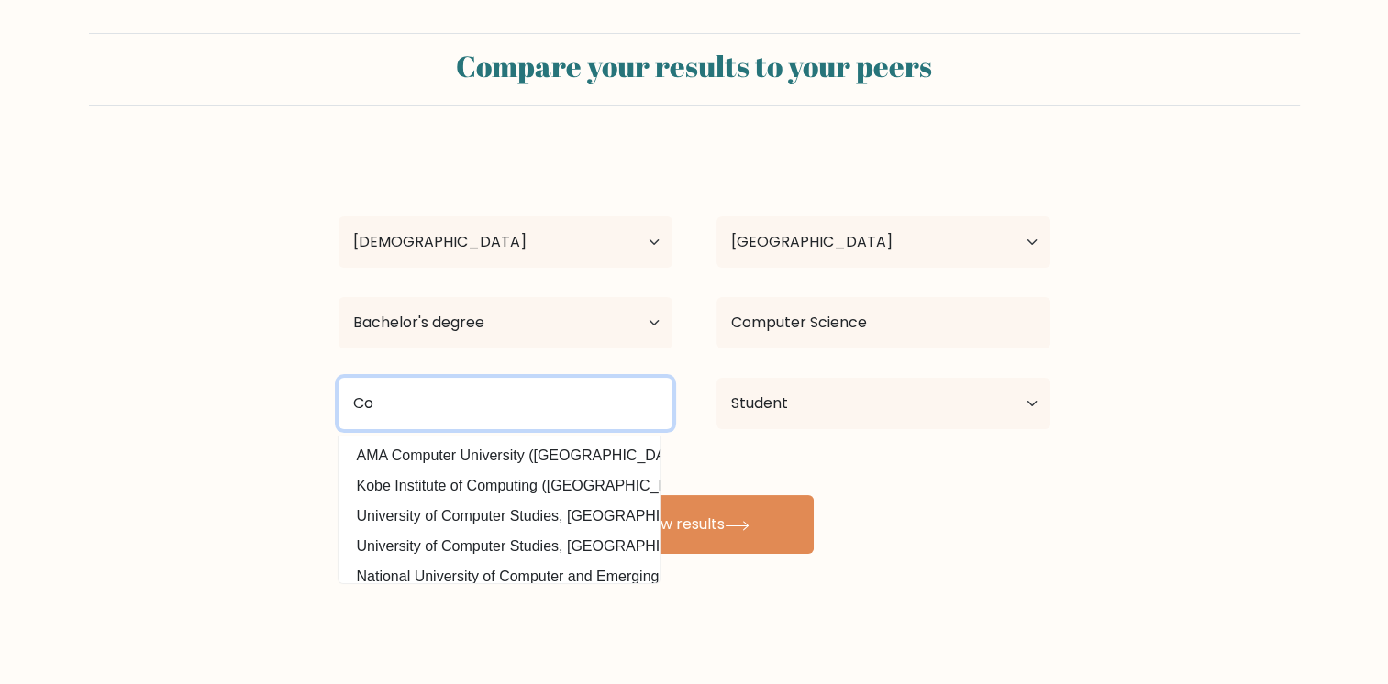
type input "C"
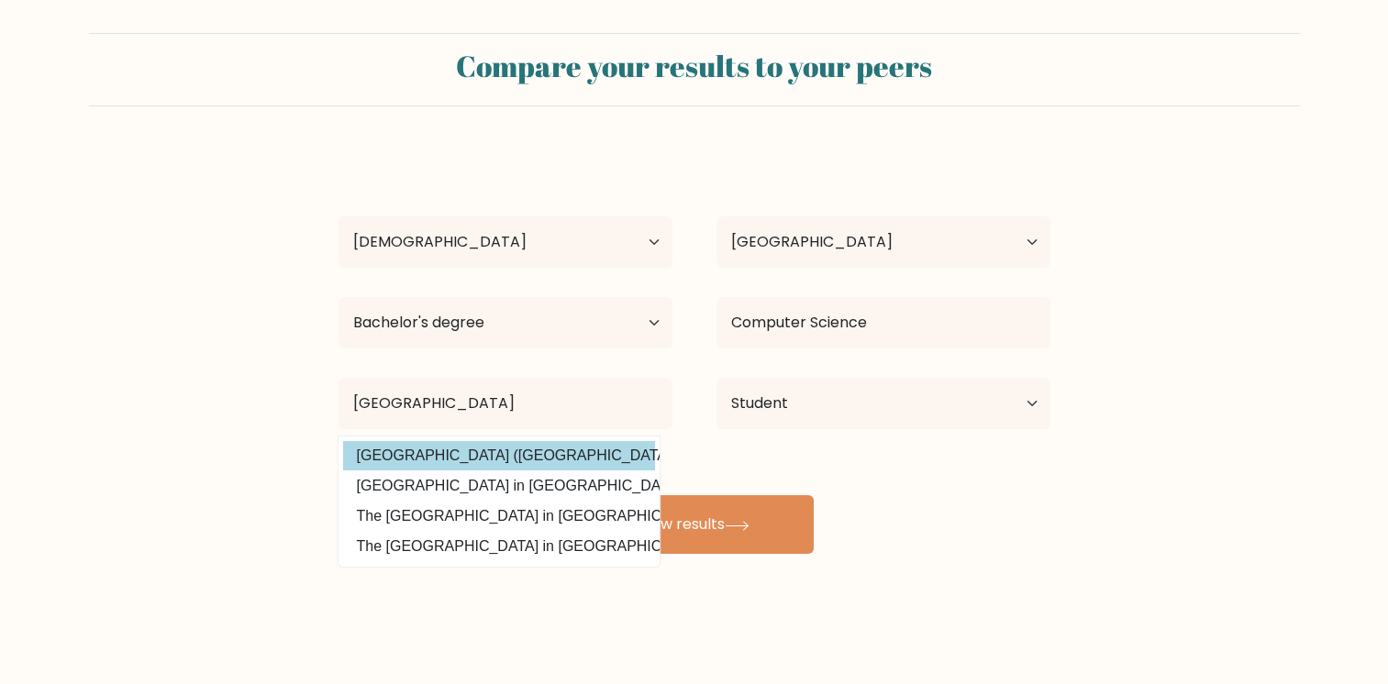
click at [479, 449] on option "Cairo University (Egypt)" at bounding box center [499, 455] width 312 height 29
type input "[GEOGRAPHIC_DATA]"
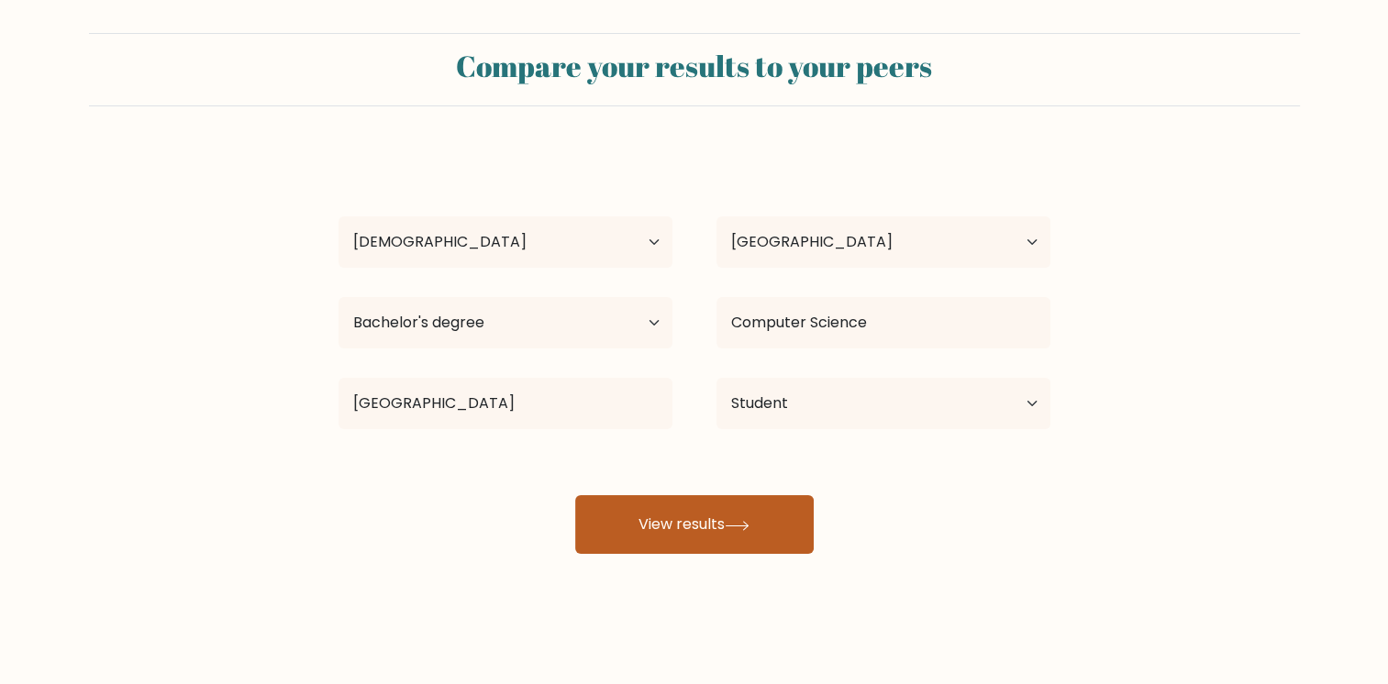
click at [656, 523] on button "View results" at bounding box center [694, 524] width 238 height 59
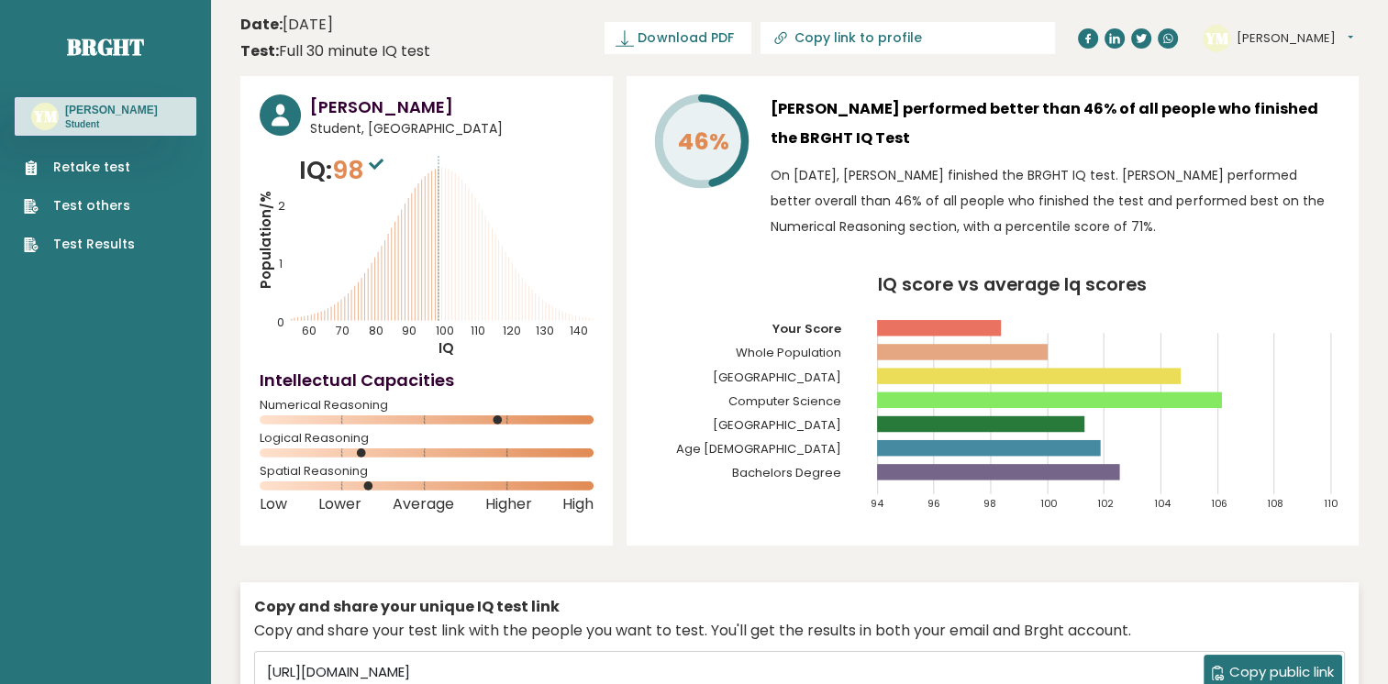
click at [733, 289] on text "Bachelors Degree" at bounding box center [781, 382] width 170 height 198
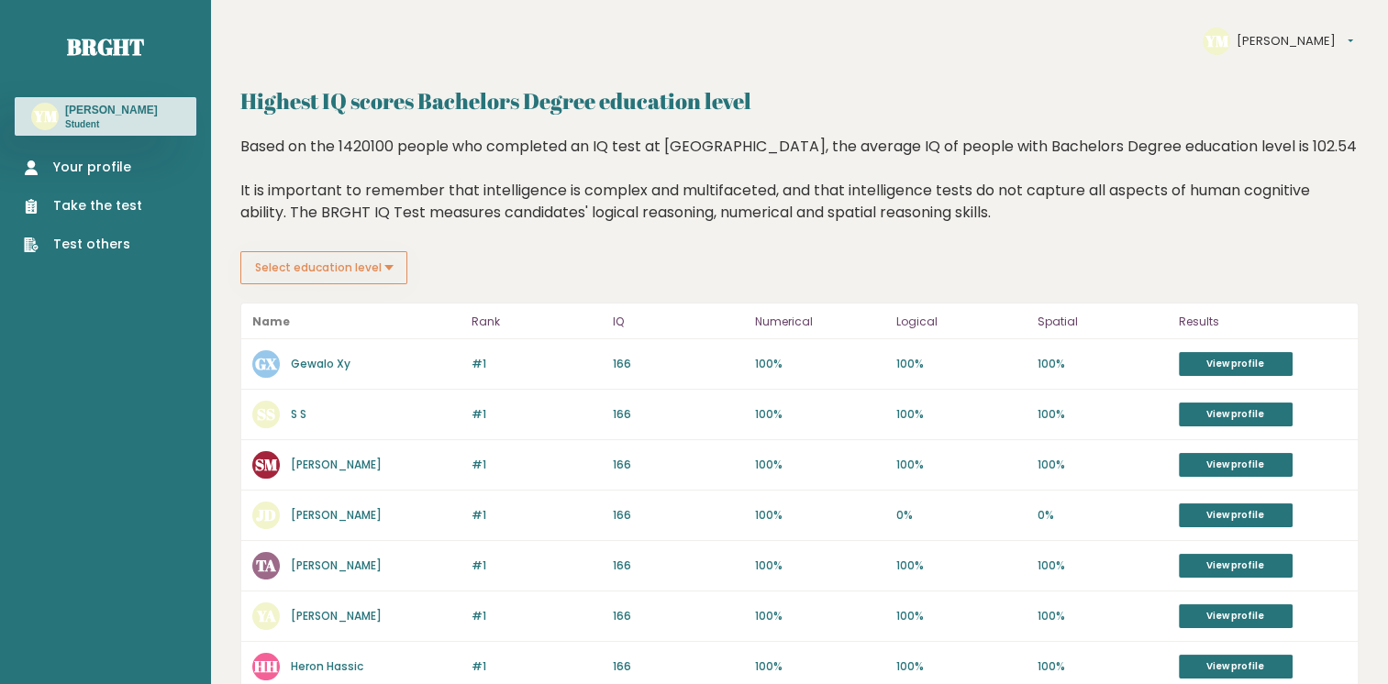
click at [84, 156] on div "Your profile Take the test Test others" at bounding box center [106, 195] width 182 height 118
click at [84, 163] on link "Your profile" at bounding box center [83, 167] width 118 height 19
